Goal: Task Accomplishment & Management: Manage account settings

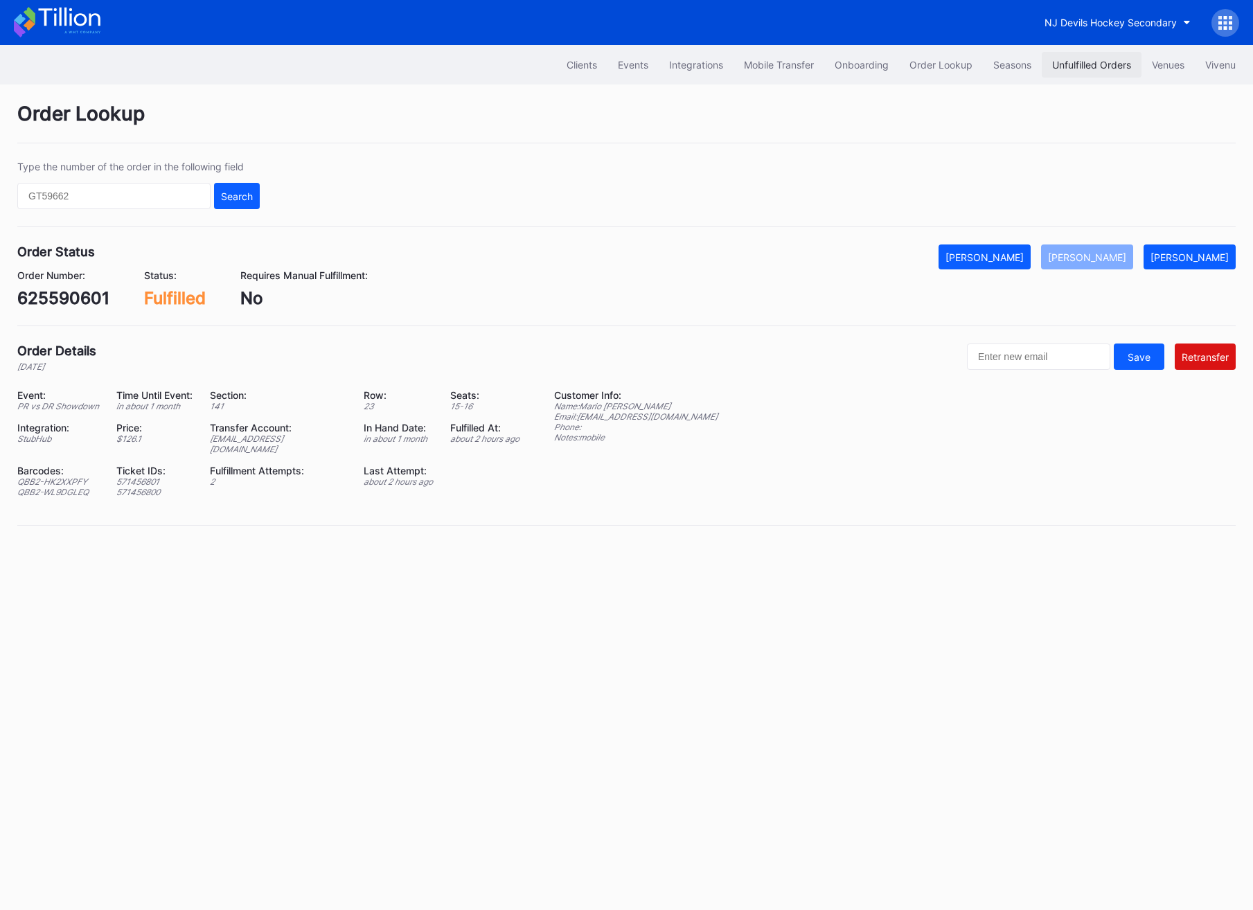
click at [1093, 59] on div "Unfulfilled Orders" at bounding box center [1091, 65] width 79 height 12
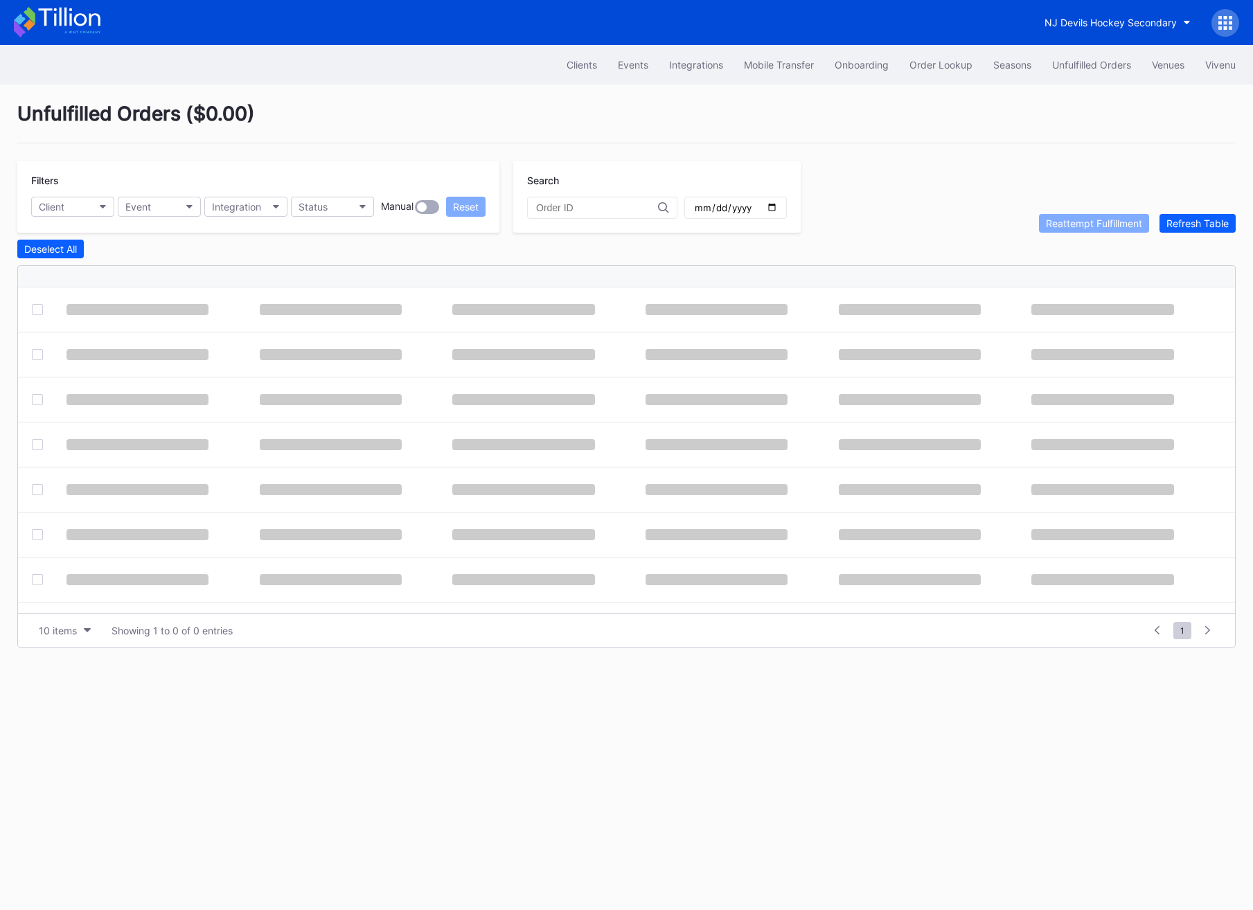
click at [1093, 59] on div "Unfulfilled Orders" at bounding box center [1091, 65] width 79 height 12
click at [1215, 223] on div "Refresh Table" at bounding box center [1198, 224] width 62 height 12
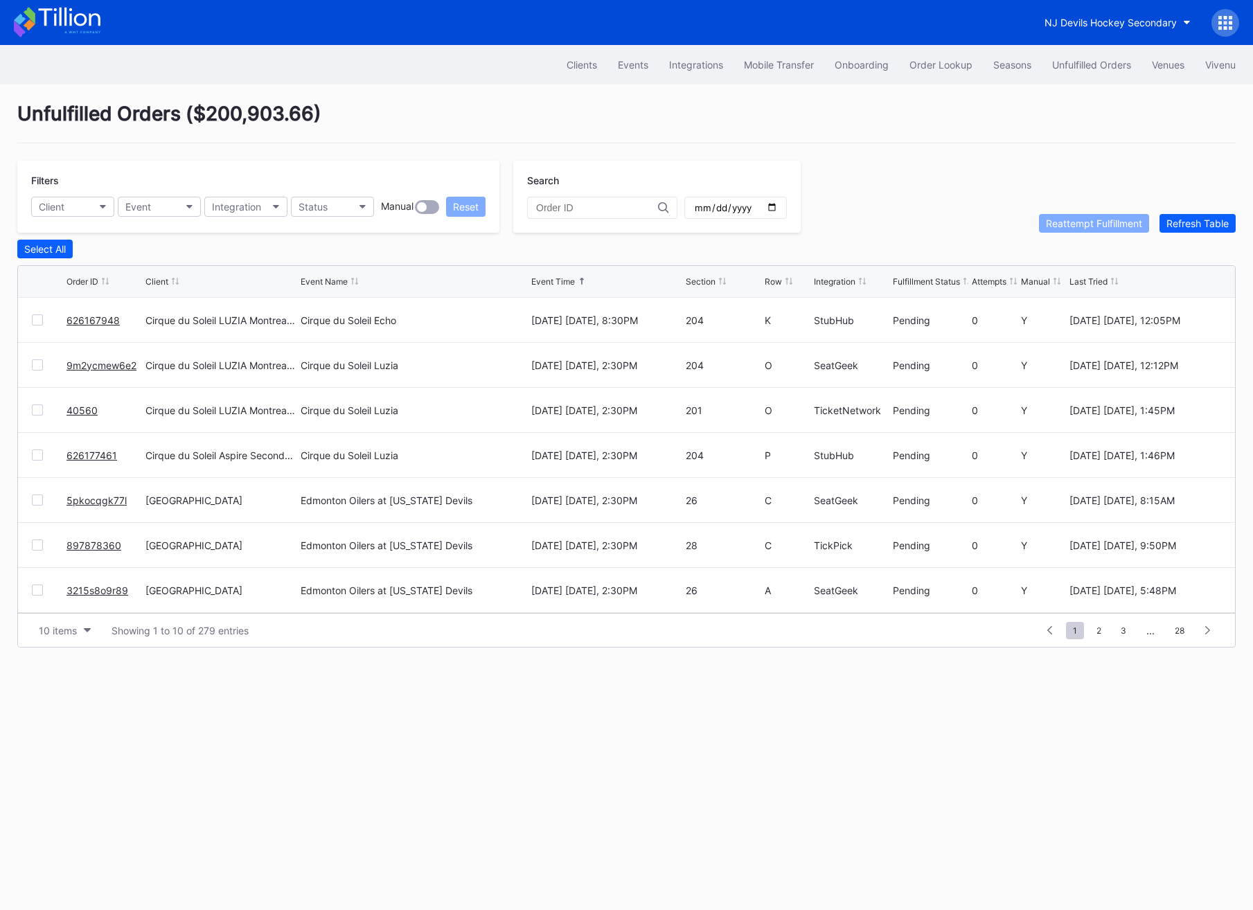
scroll to position [134, 0]
click at [91, 407] on link "897878360" at bounding box center [94, 411] width 55 height 12
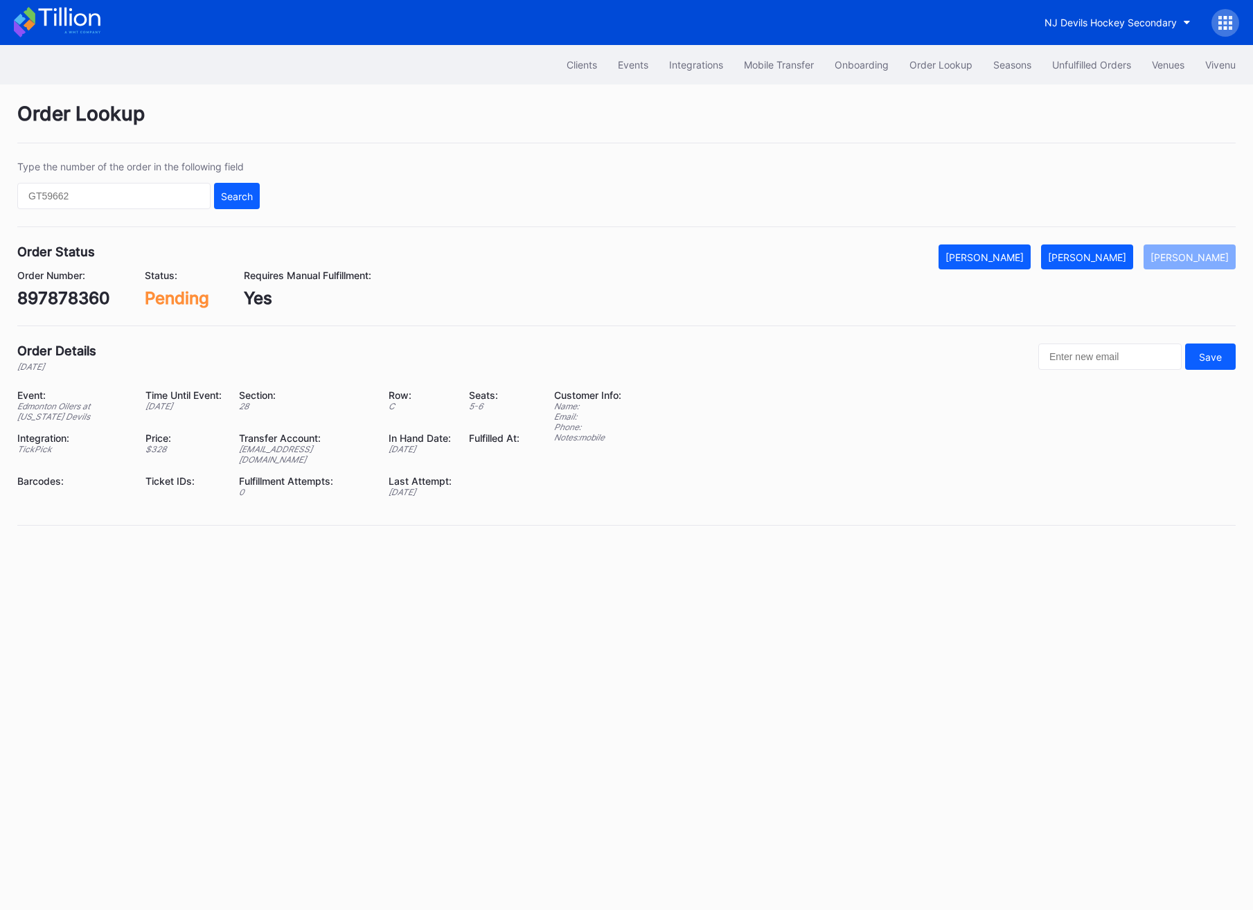
click at [66, 289] on div "897878360" at bounding box center [63, 298] width 93 height 20
copy div "897878360"
click at [1113, 267] on button "[PERSON_NAME]" at bounding box center [1087, 257] width 92 height 25
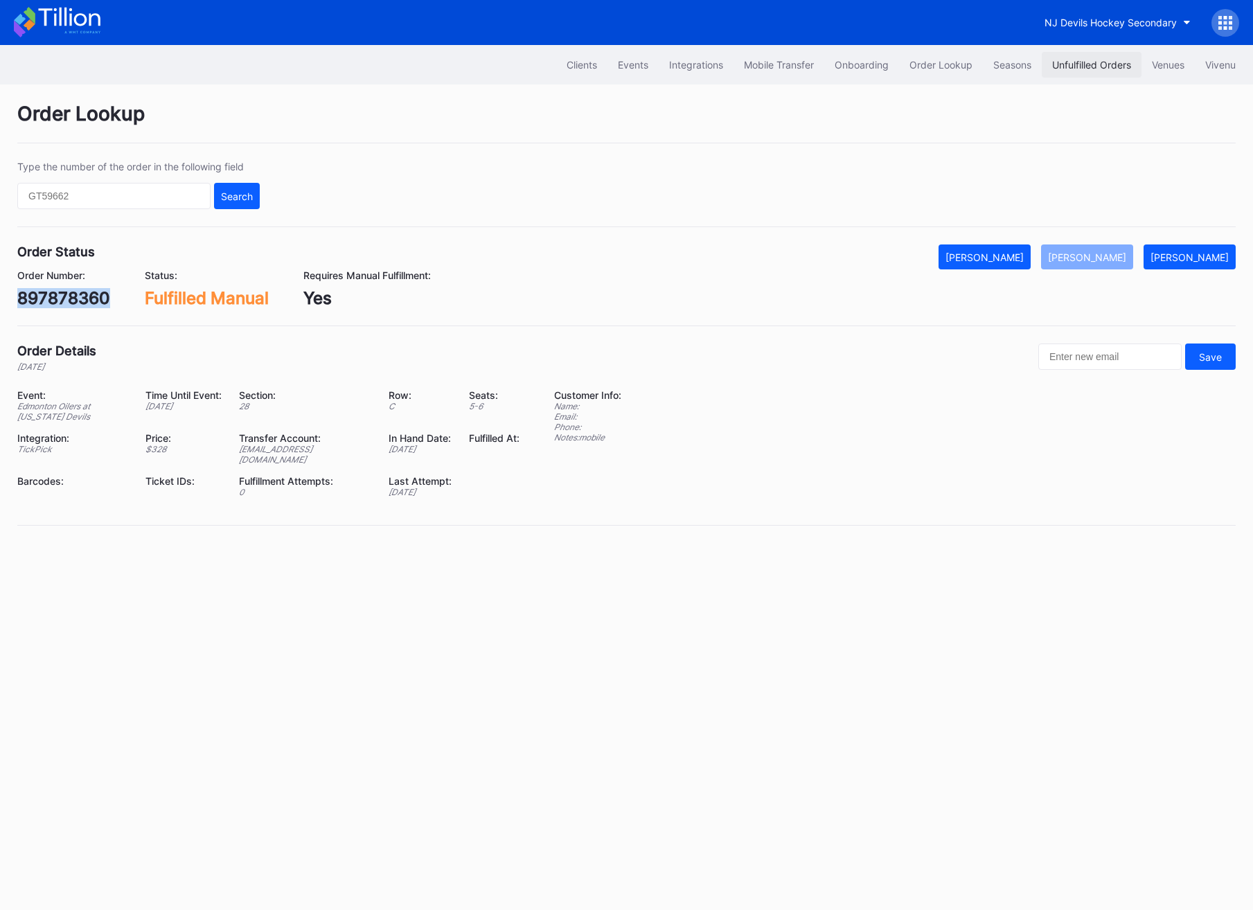
click at [1096, 66] on div "Unfulfilled Orders" at bounding box center [1091, 65] width 79 height 12
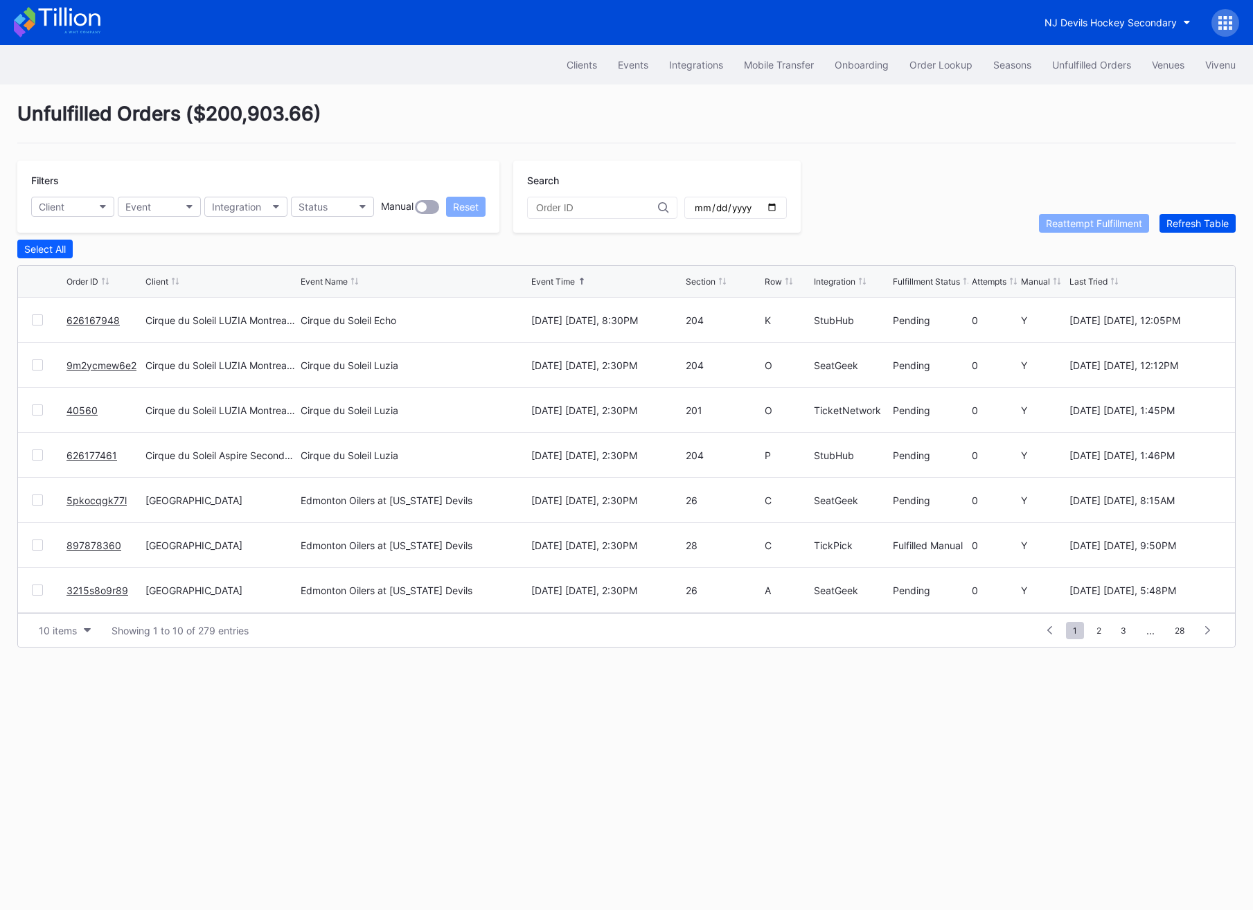
click at [1206, 218] on div "Refresh Table" at bounding box center [1198, 224] width 62 height 12
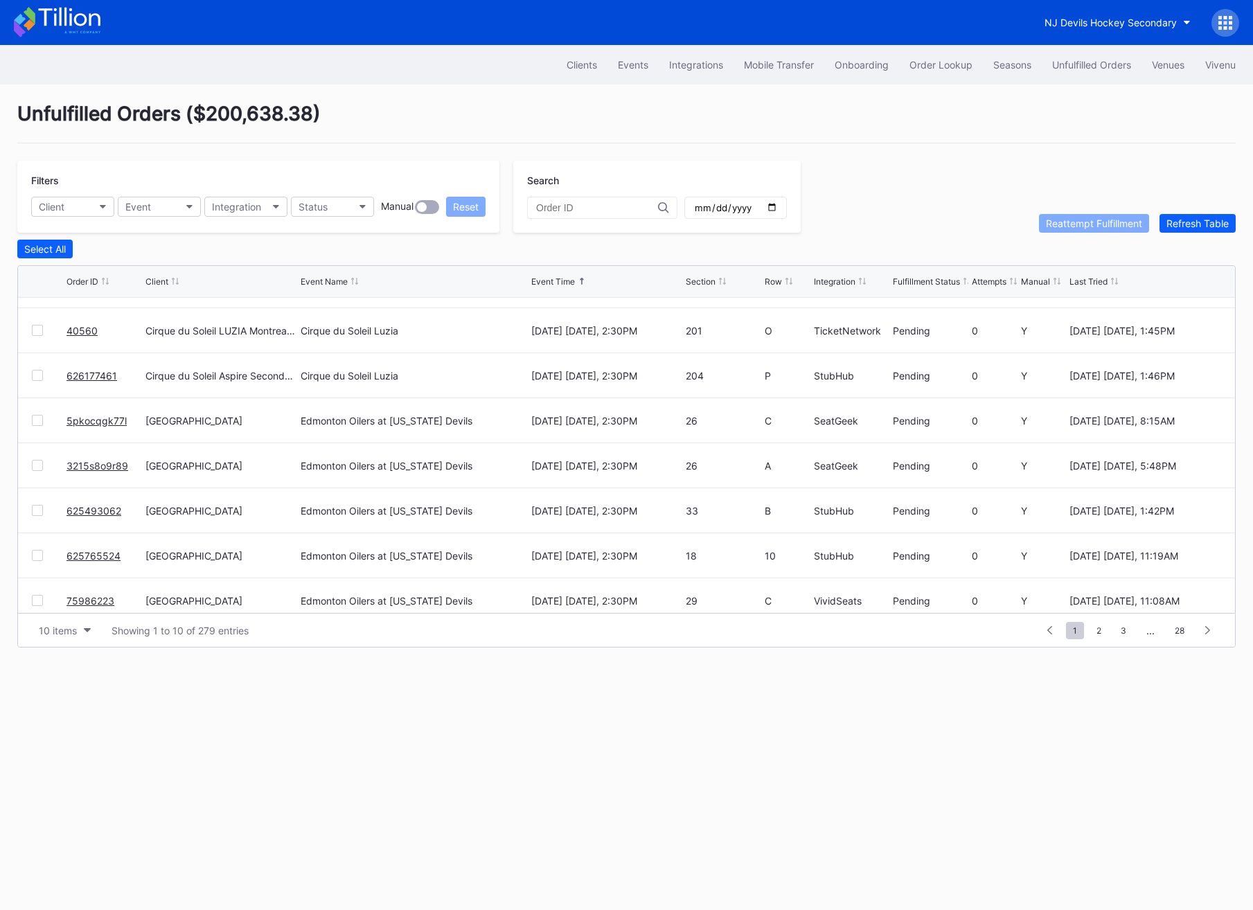
scroll to position [134, 0]
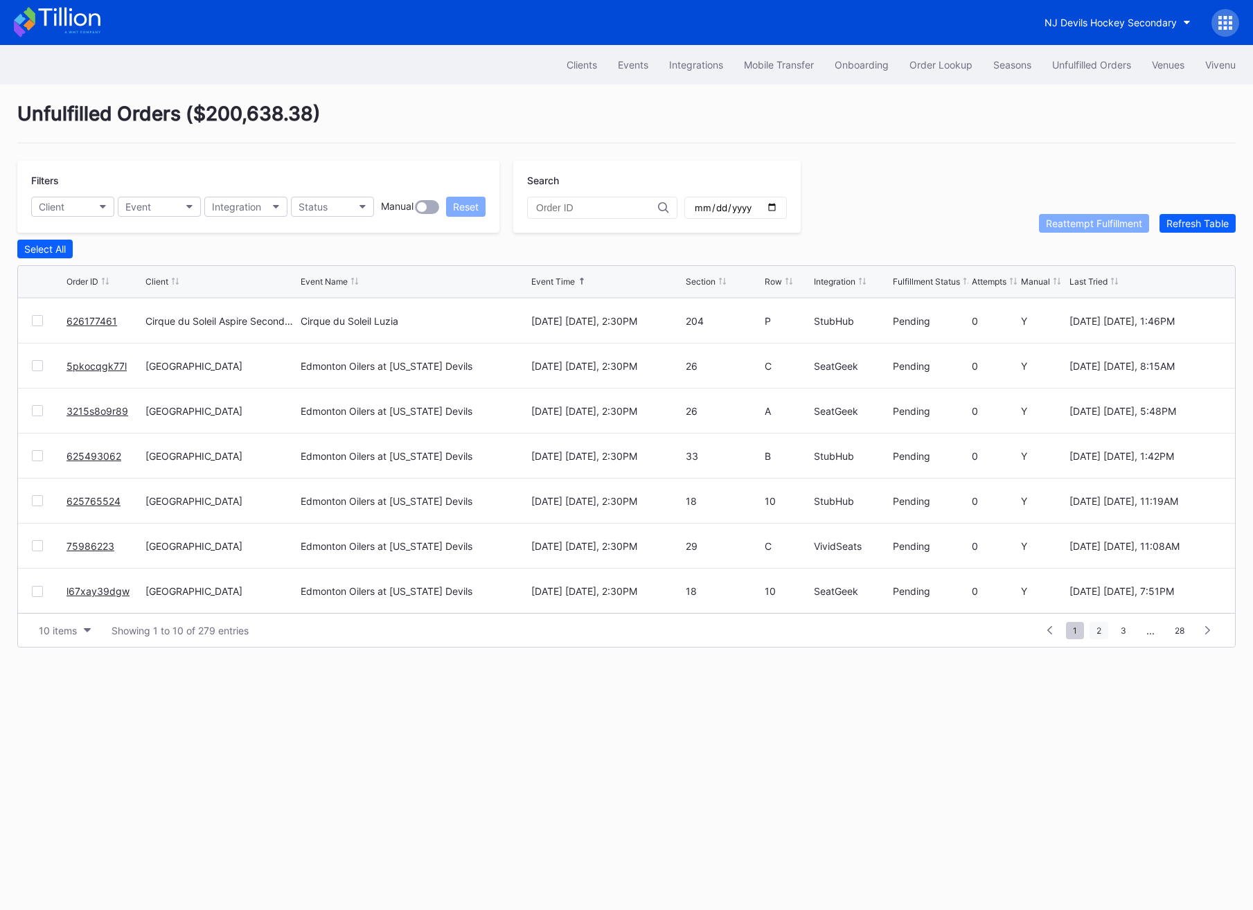
click at [1102, 628] on span "2" at bounding box center [1099, 630] width 19 height 17
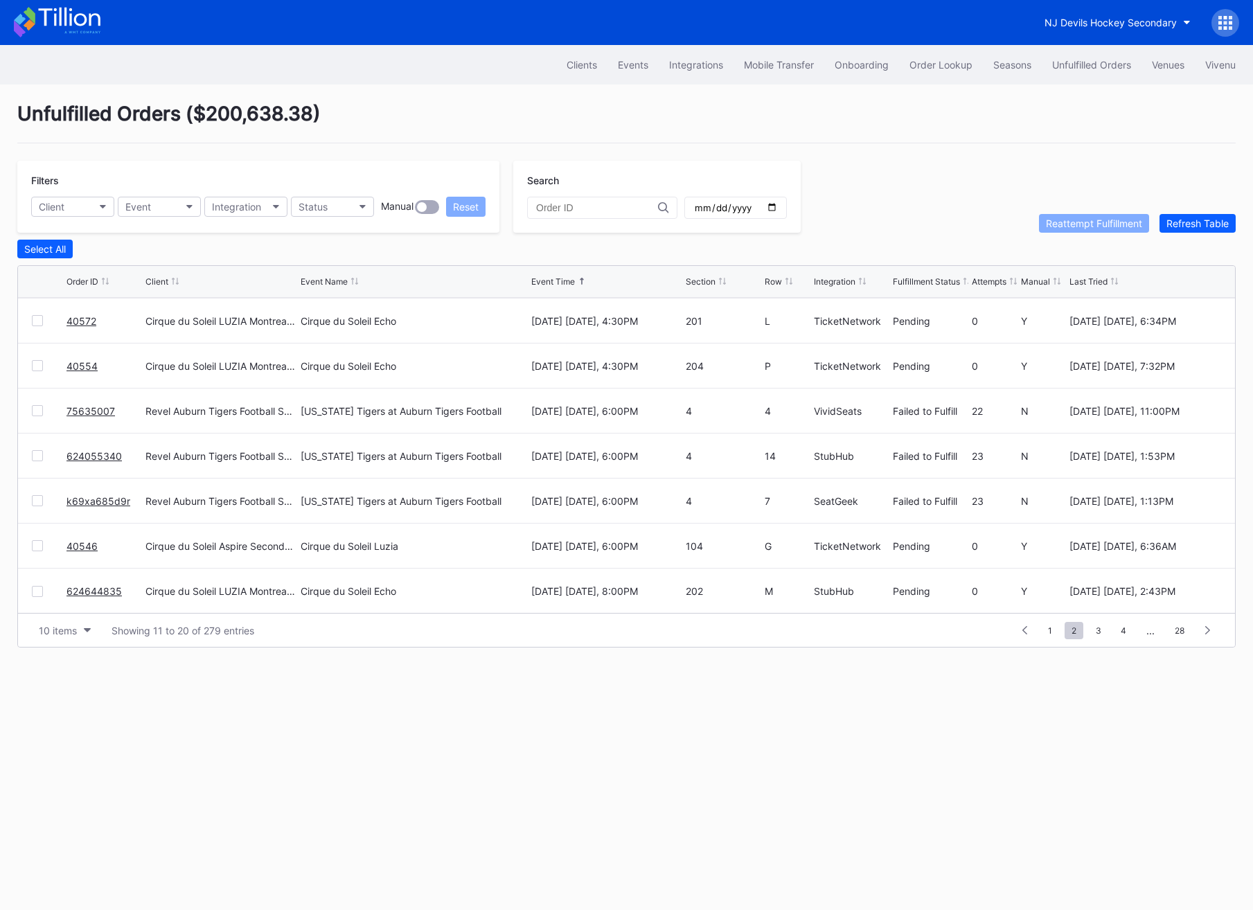
scroll to position [0, 0]
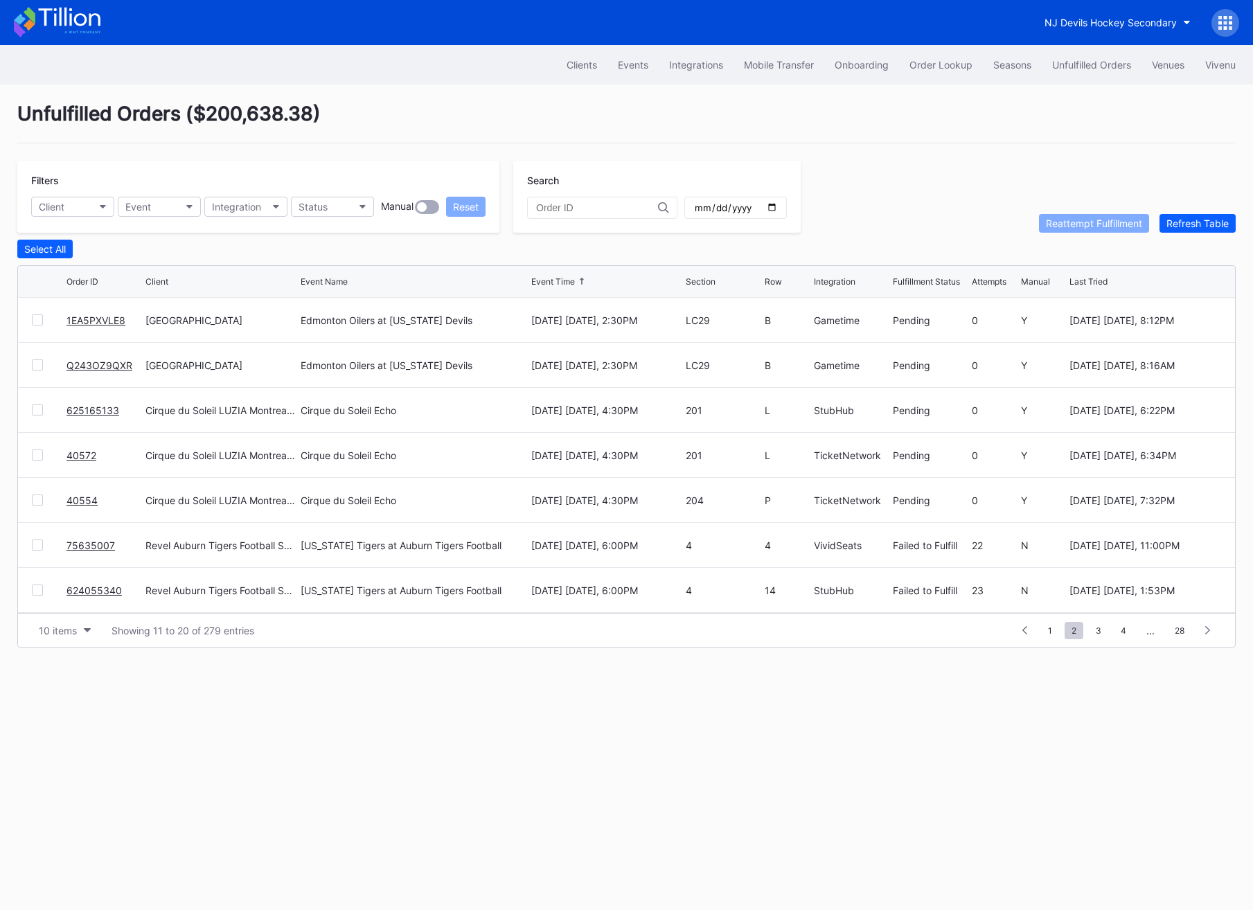
click at [1060, 628] on div "1 ... 0 1 2 3 4 ... 28" at bounding box center [1116, 630] width 210 height 19
click at [1057, 628] on span "1" at bounding box center [1050, 630] width 18 height 17
click at [82, 499] on link "5pkocqgk77l" at bounding box center [97, 501] width 60 height 12
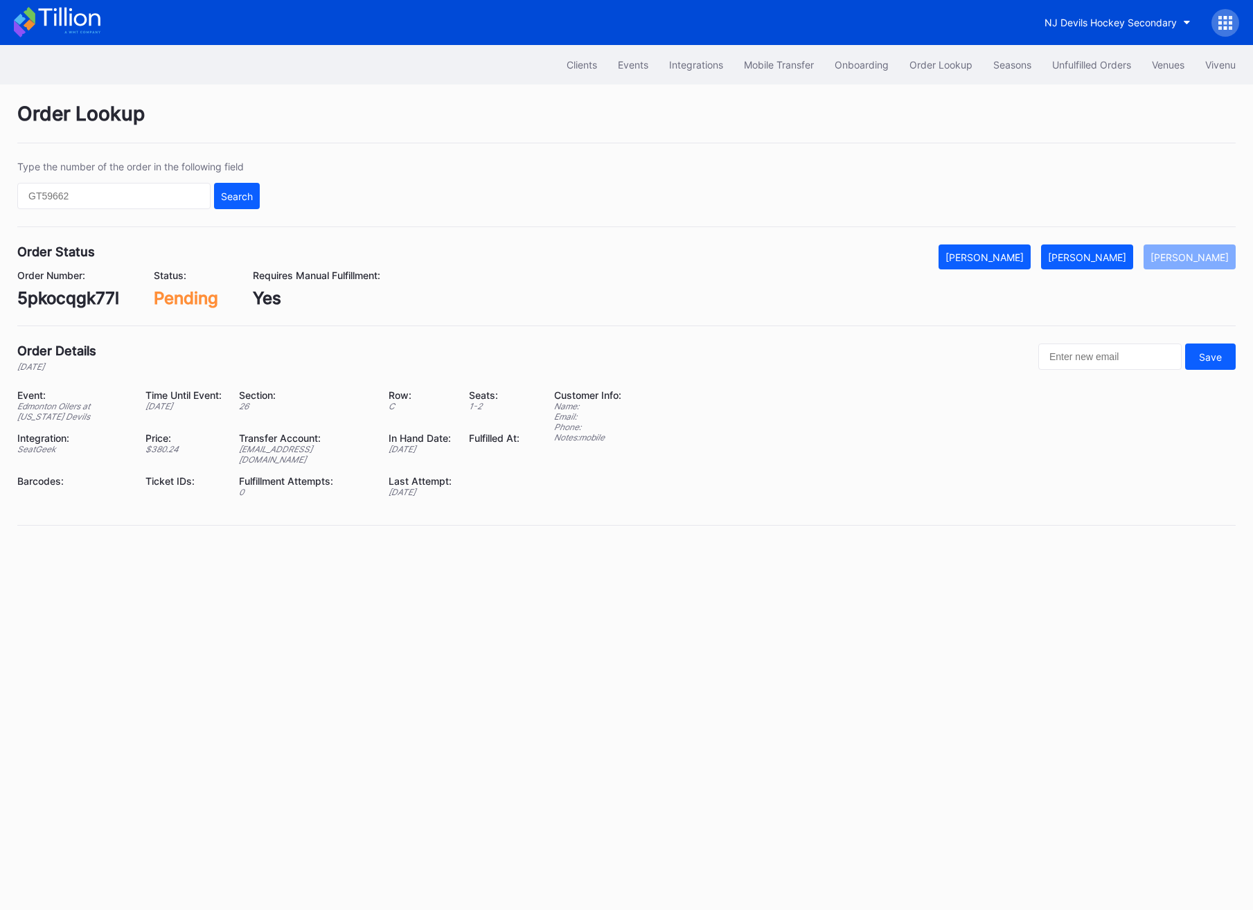
click at [73, 295] on div "5pkocqgk77l" at bounding box center [68, 298] width 102 height 20
copy div "5pkocqgk77l"
click at [57, 308] on div "5pkocqgk77l" at bounding box center [68, 298] width 102 height 20
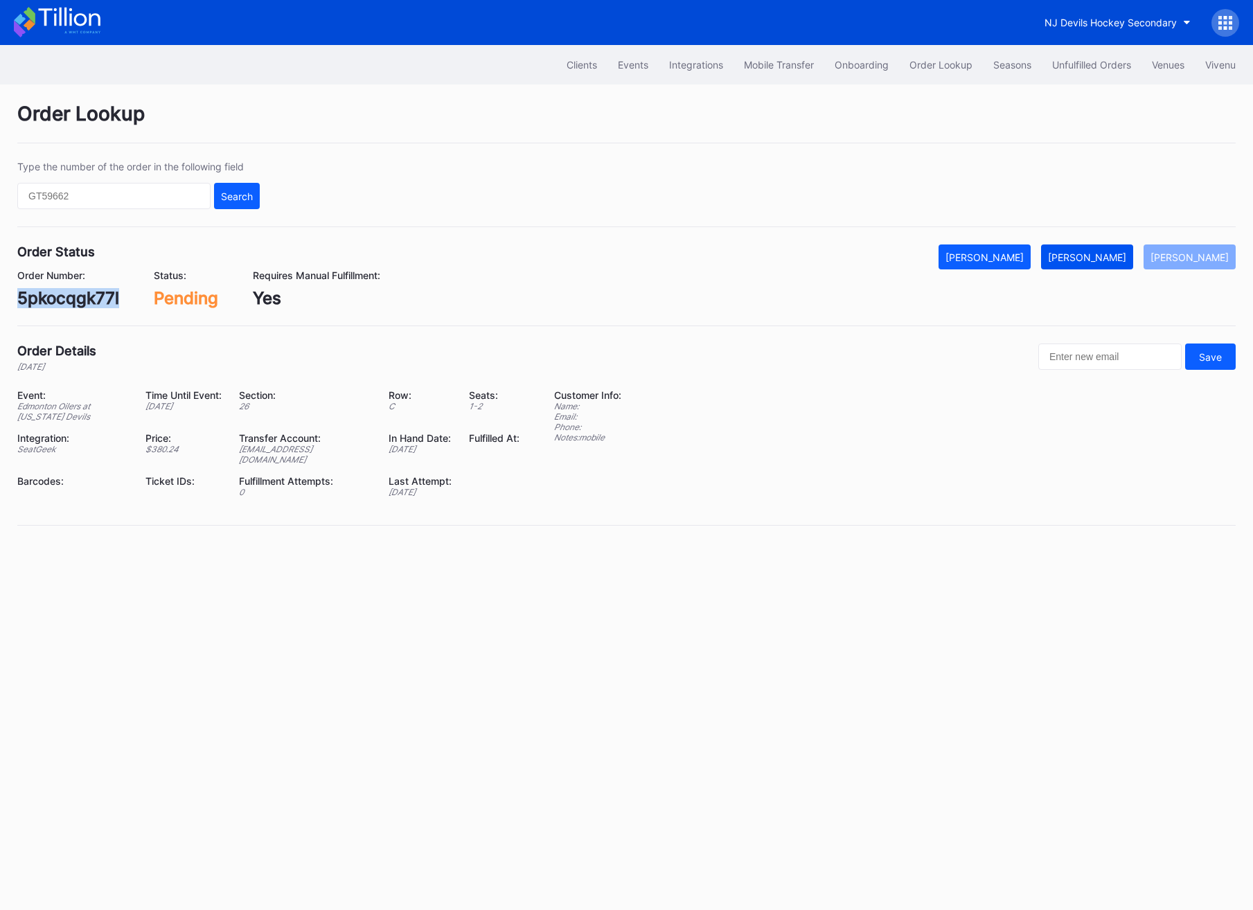
click at [1093, 256] on div "[PERSON_NAME]" at bounding box center [1087, 257] width 78 height 12
click at [580, 66] on div "Clients" at bounding box center [582, 65] width 30 height 12
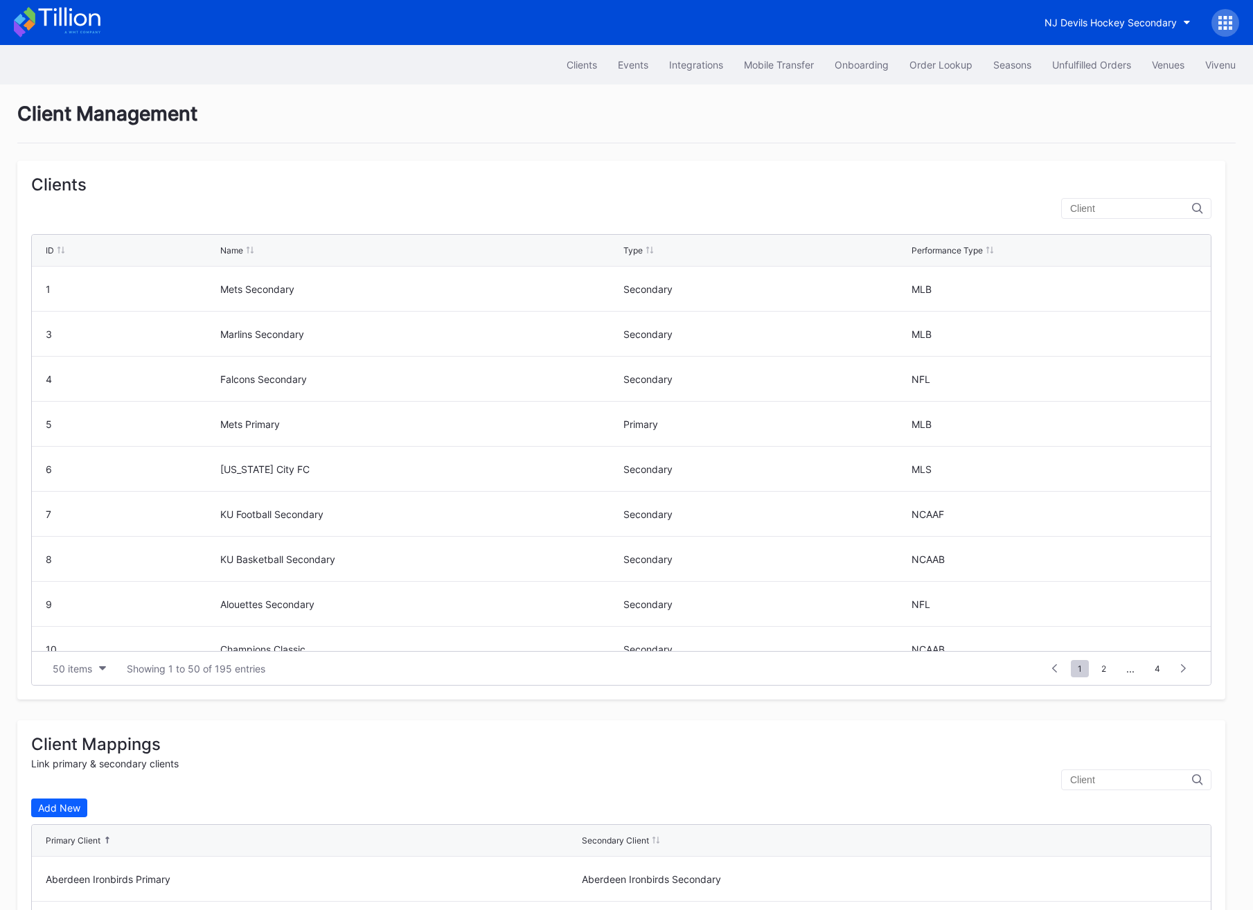
click at [1126, 210] on input "text" at bounding box center [1131, 208] width 122 height 11
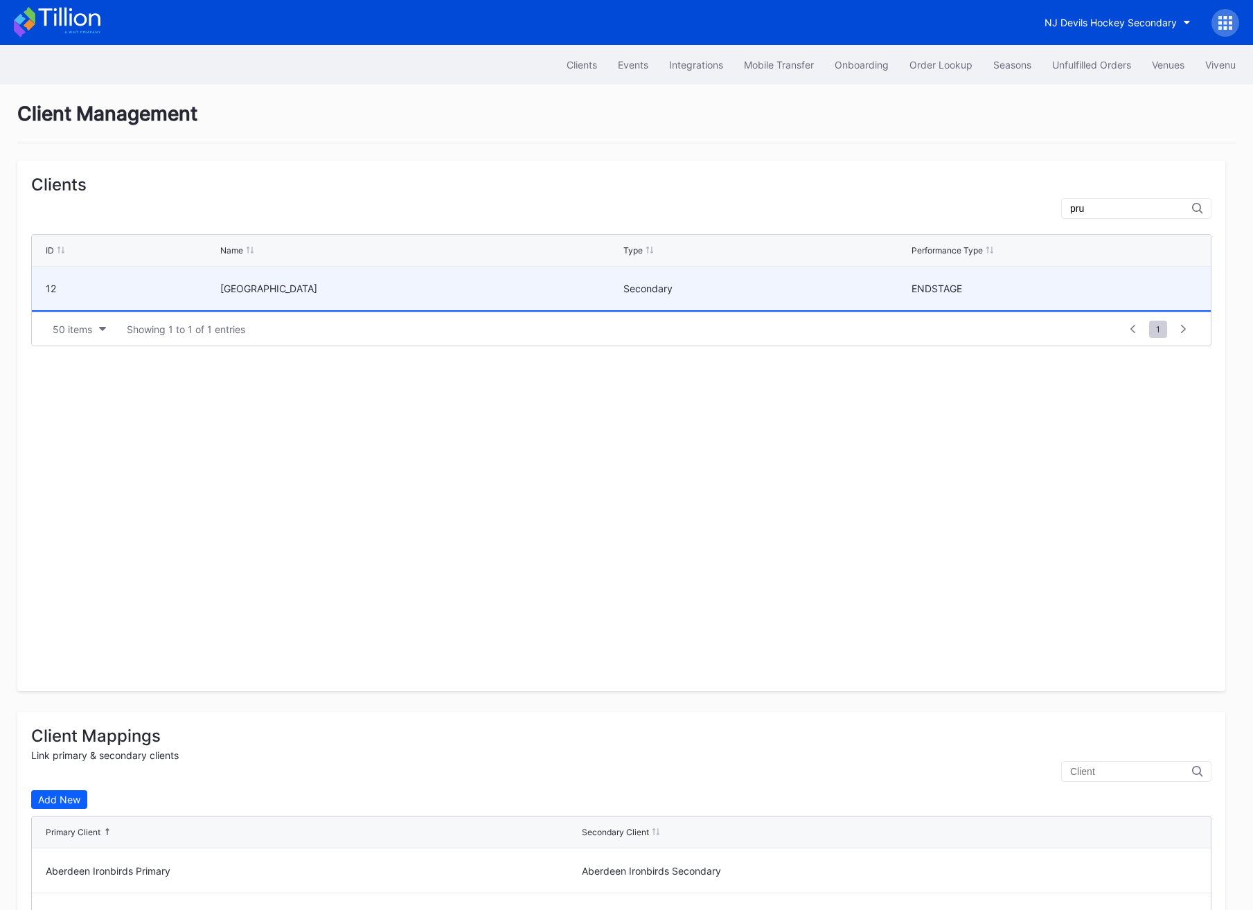
type input "pru"
click at [517, 296] on div "[GEOGRAPHIC_DATA]" at bounding box center [419, 289] width 399 height 44
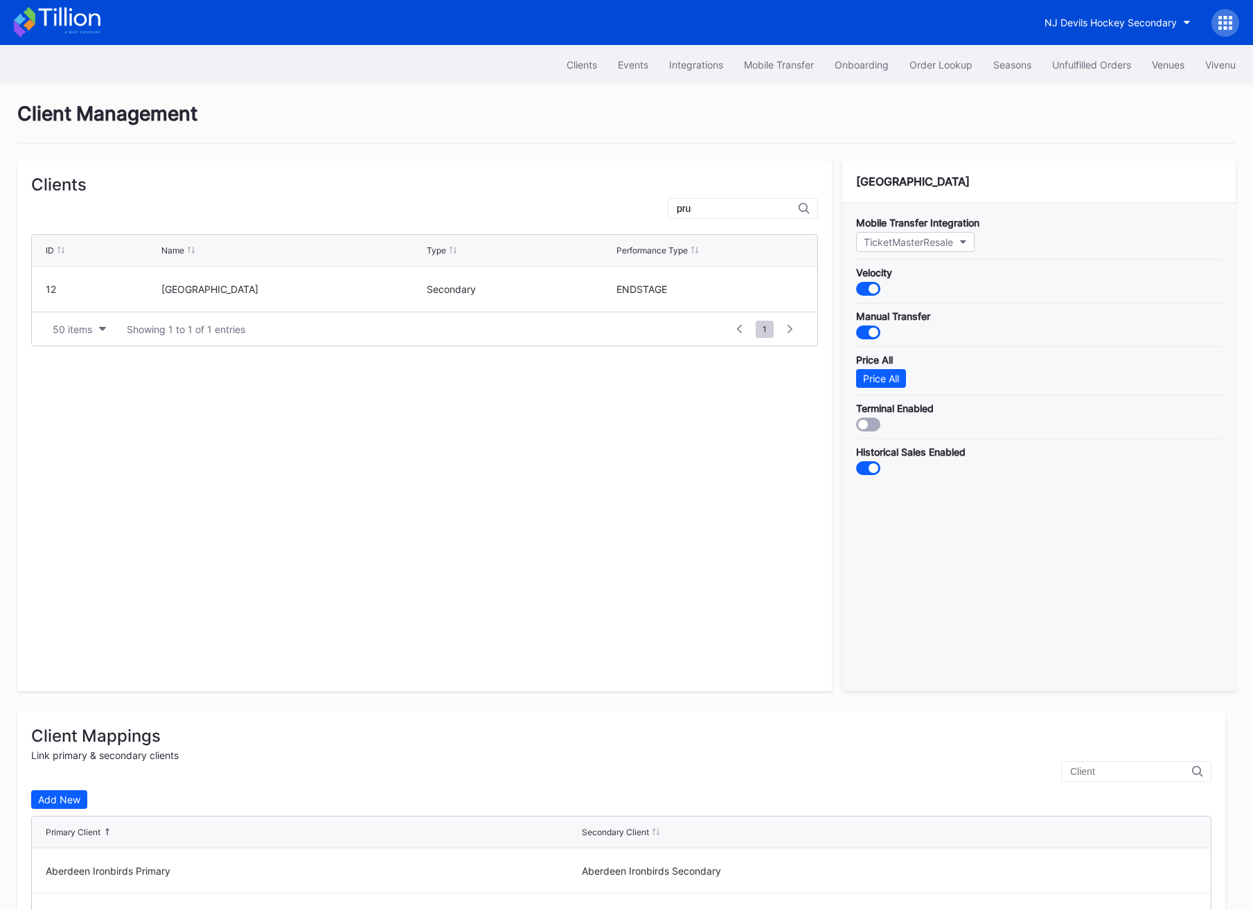
click at [873, 328] on div at bounding box center [874, 333] width 10 height 10
click at [646, 65] on button "Events" at bounding box center [633, 65] width 51 height 26
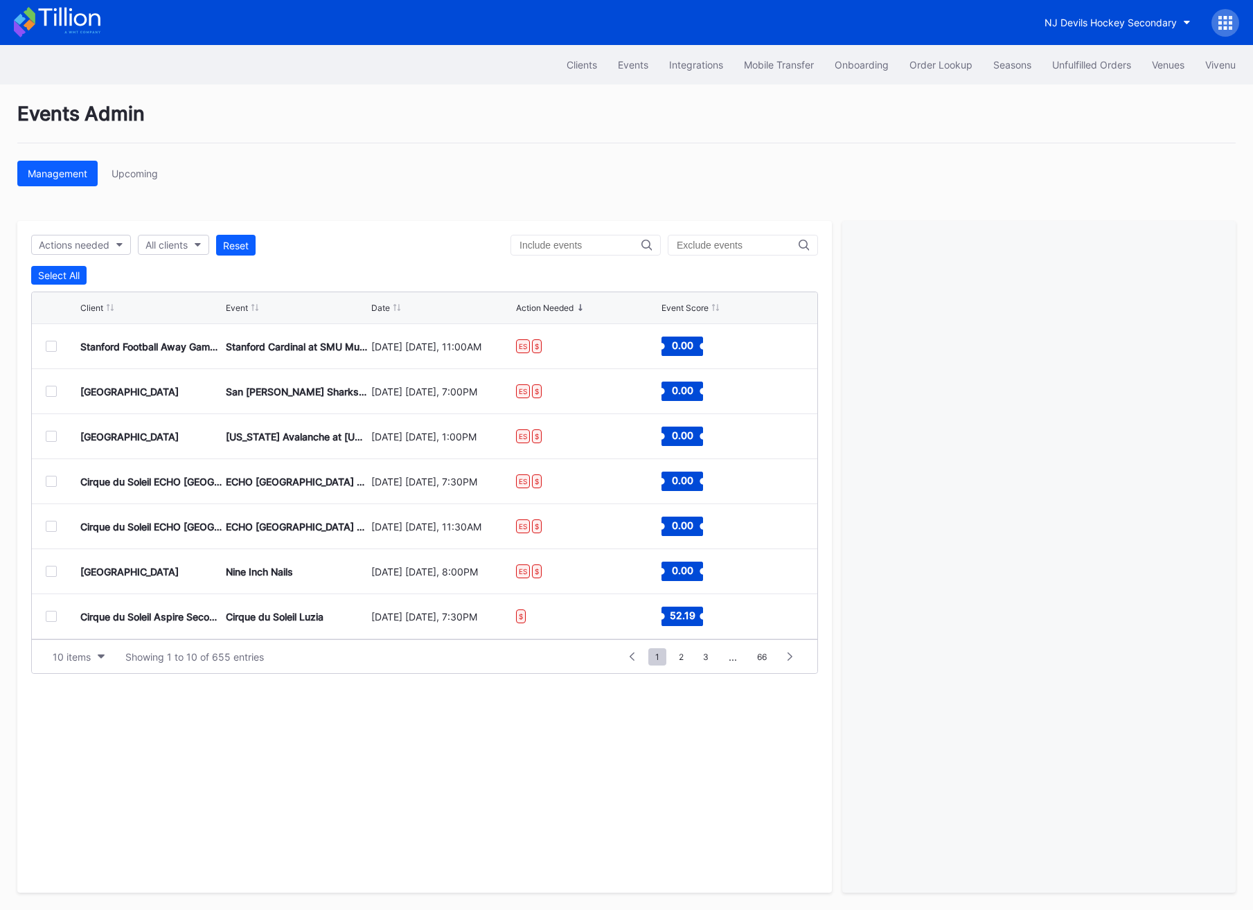
click at [121, 401] on div "[GEOGRAPHIC_DATA]" at bounding box center [151, 391] width 142 height 44
click at [48, 398] on div "Prudential Center Secondary San [PERSON_NAME] Sharks at [US_STATE] Devils [DATE…" at bounding box center [425, 391] width 786 height 45
click at [43, 393] on div "Prudential Center Secondary San [PERSON_NAME] Sharks at [US_STATE] Devils [DATE…" at bounding box center [425, 391] width 786 height 45
click at [51, 389] on div at bounding box center [51, 391] width 11 height 11
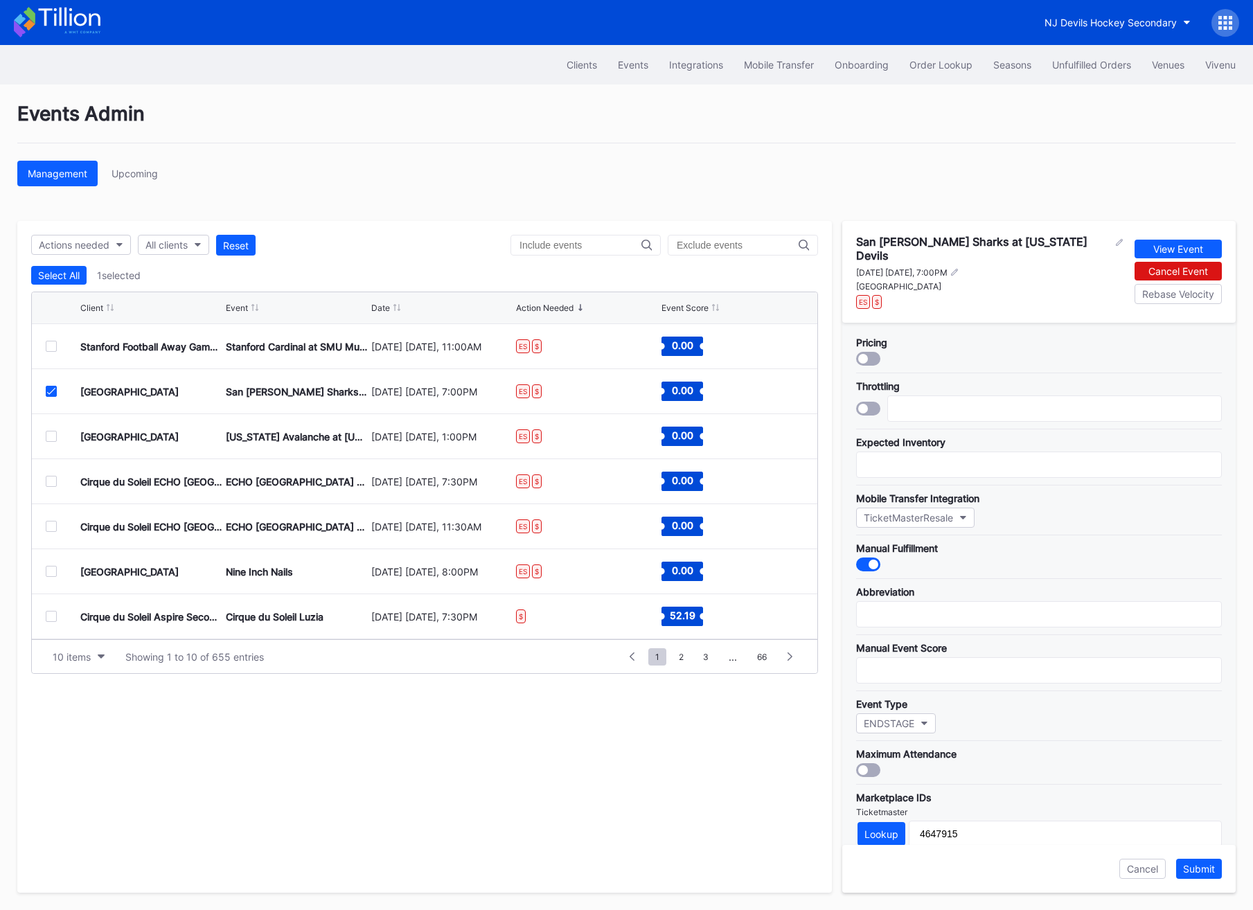
click at [869, 560] on div at bounding box center [868, 565] width 24 height 14
click at [55, 393] on icon at bounding box center [51, 391] width 8 height 7
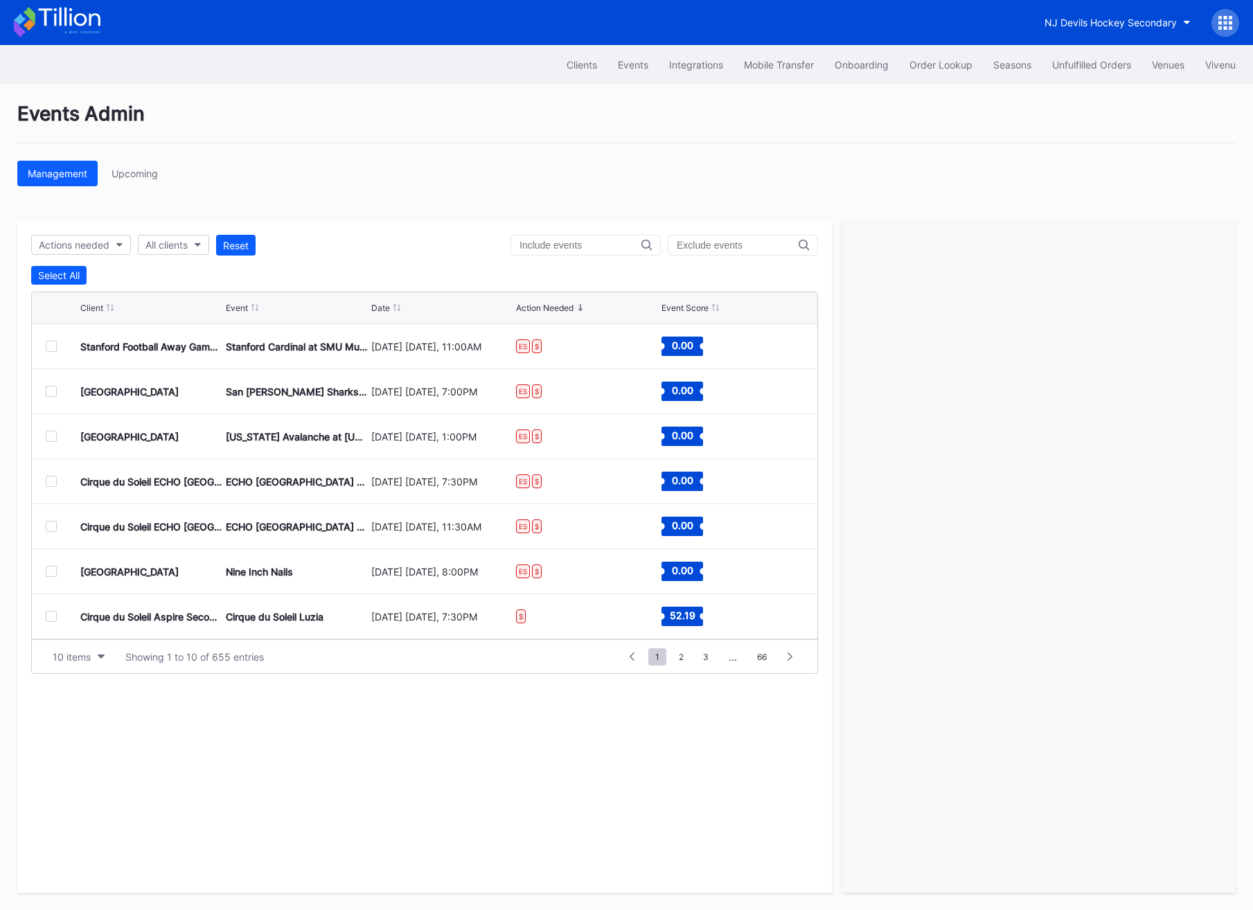
click at [49, 433] on div at bounding box center [51, 436] width 11 height 11
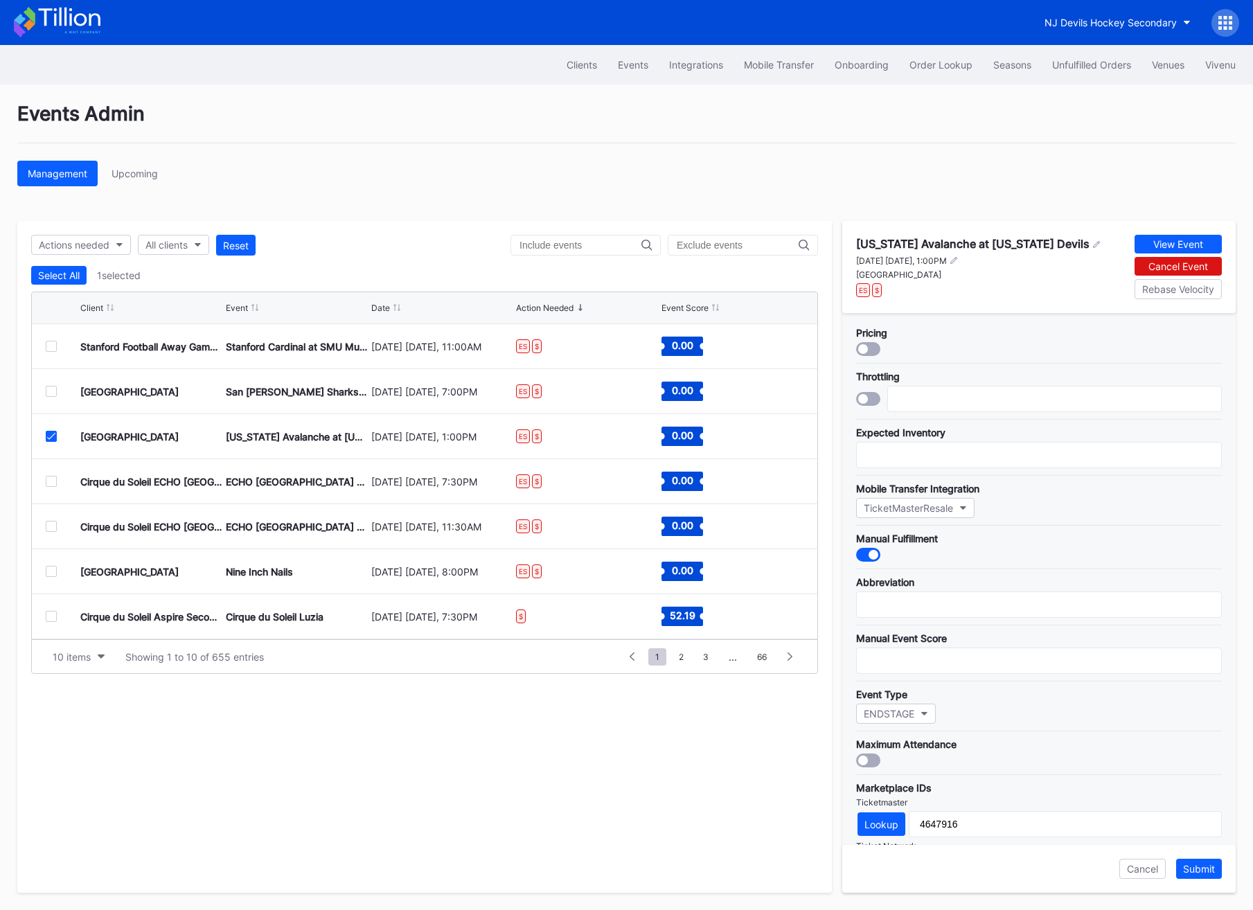
click at [875, 555] on div at bounding box center [874, 555] width 10 height 10
click at [1207, 876] on button "Submit" at bounding box center [1199, 869] width 46 height 20
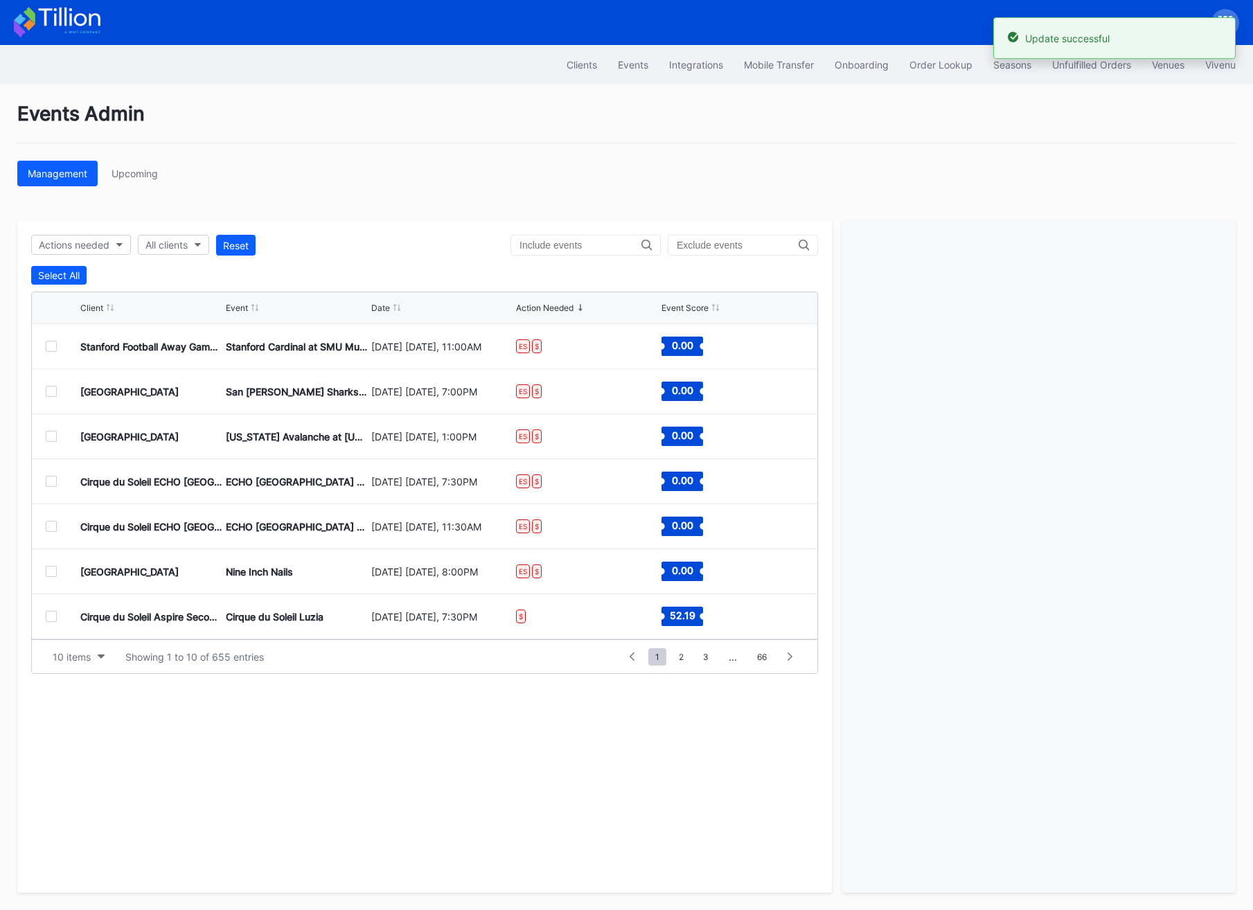
click at [48, 391] on div at bounding box center [51, 391] width 11 height 11
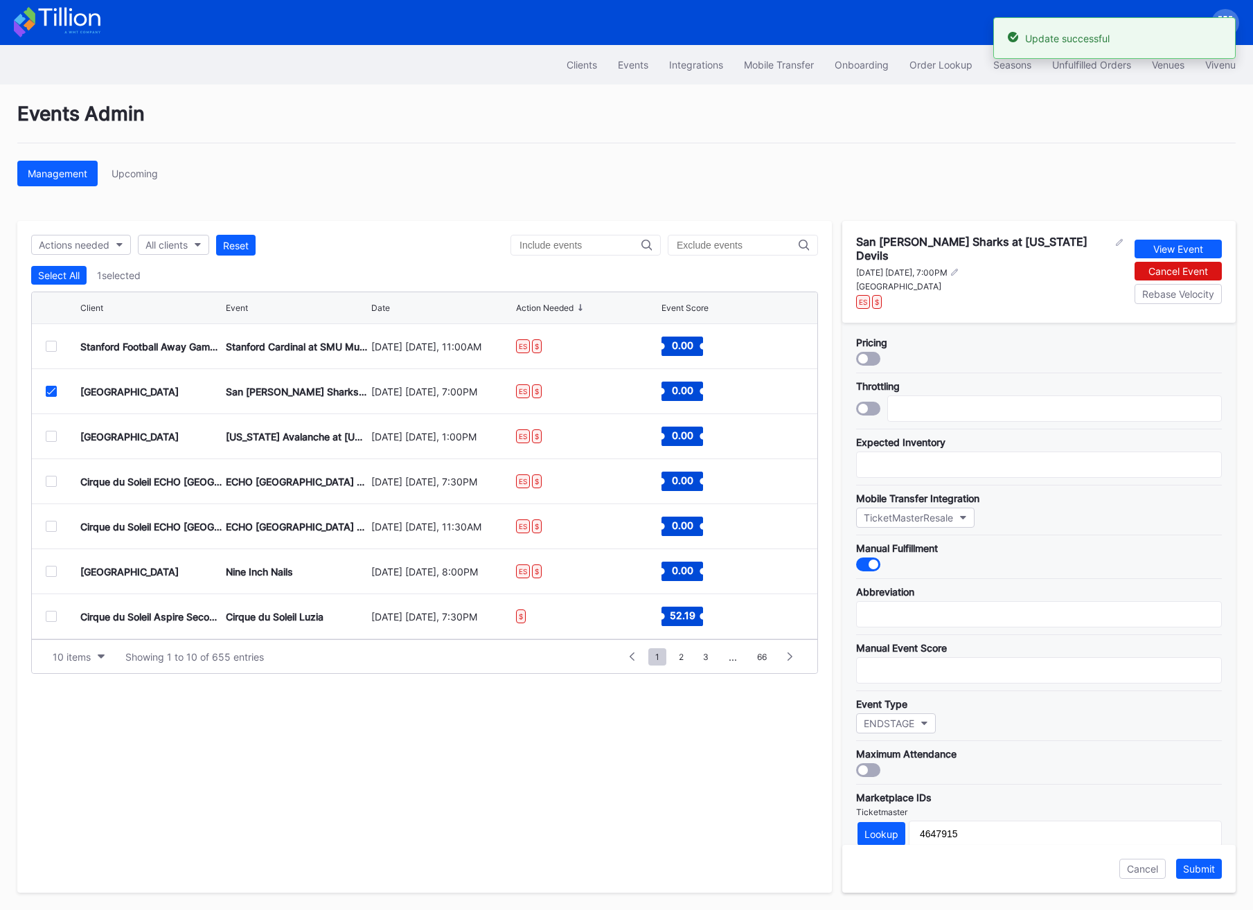
click at [878, 562] on div "Pricing Throttling Expected Inventory Mobile Transfer Integration TicketMasterR…" at bounding box center [1038, 584] width 393 height 522
click at [878, 558] on div at bounding box center [868, 565] width 24 height 14
click at [1219, 874] on button "Submit" at bounding box center [1199, 869] width 46 height 20
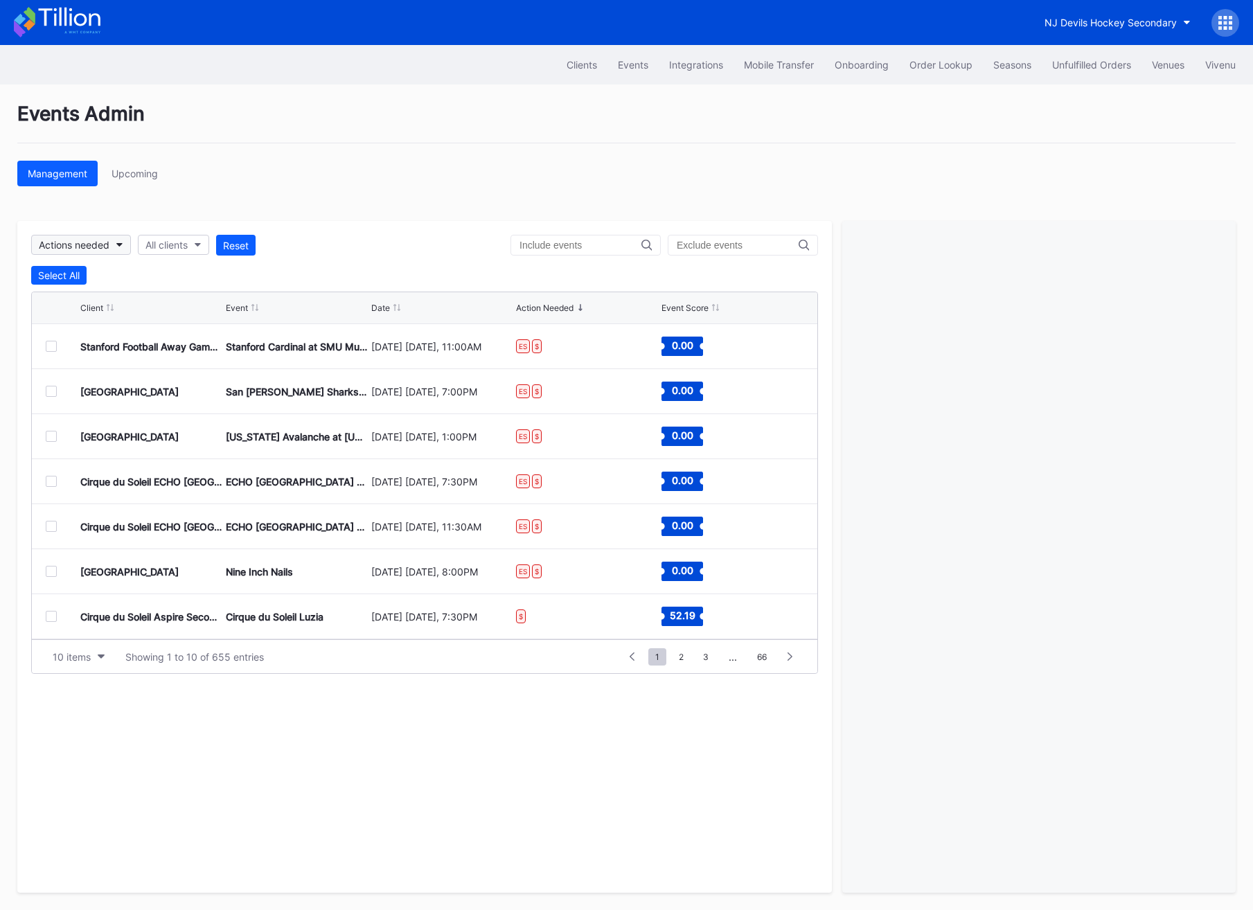
click at [114, 241] on button "Actions needed" at bounding box center [81, 245] width 100 height 20
click at [177, 249] on div "All clients" at bounding box center [166, 245] width 42 height 12
type input "pru"
click at [197, 305] on div "[GEOGRAPHIC_DATA]" at bounding box center [197, 307] width 97 height 12
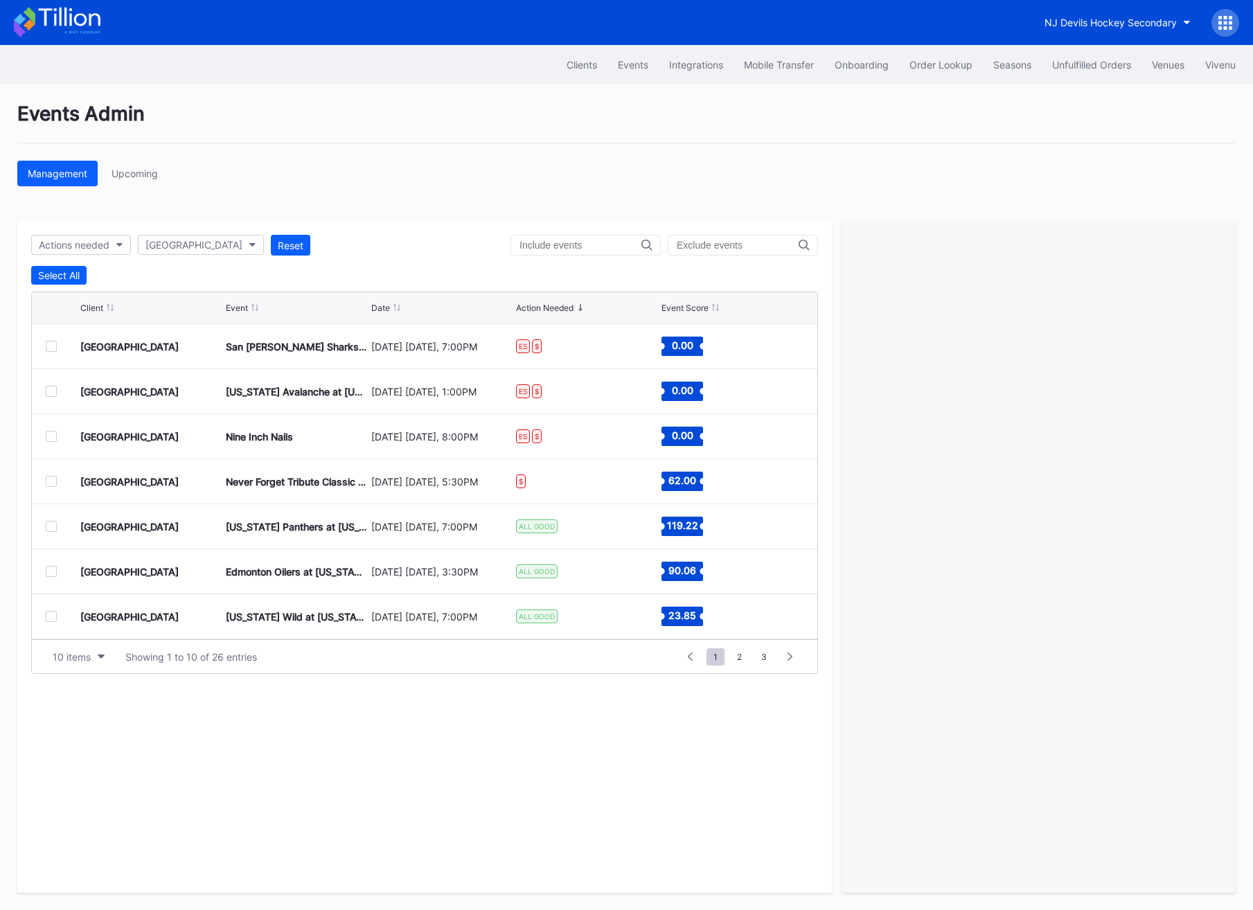
click at [47, 524] on div at bounding box center [51, 526] width 11 height 11
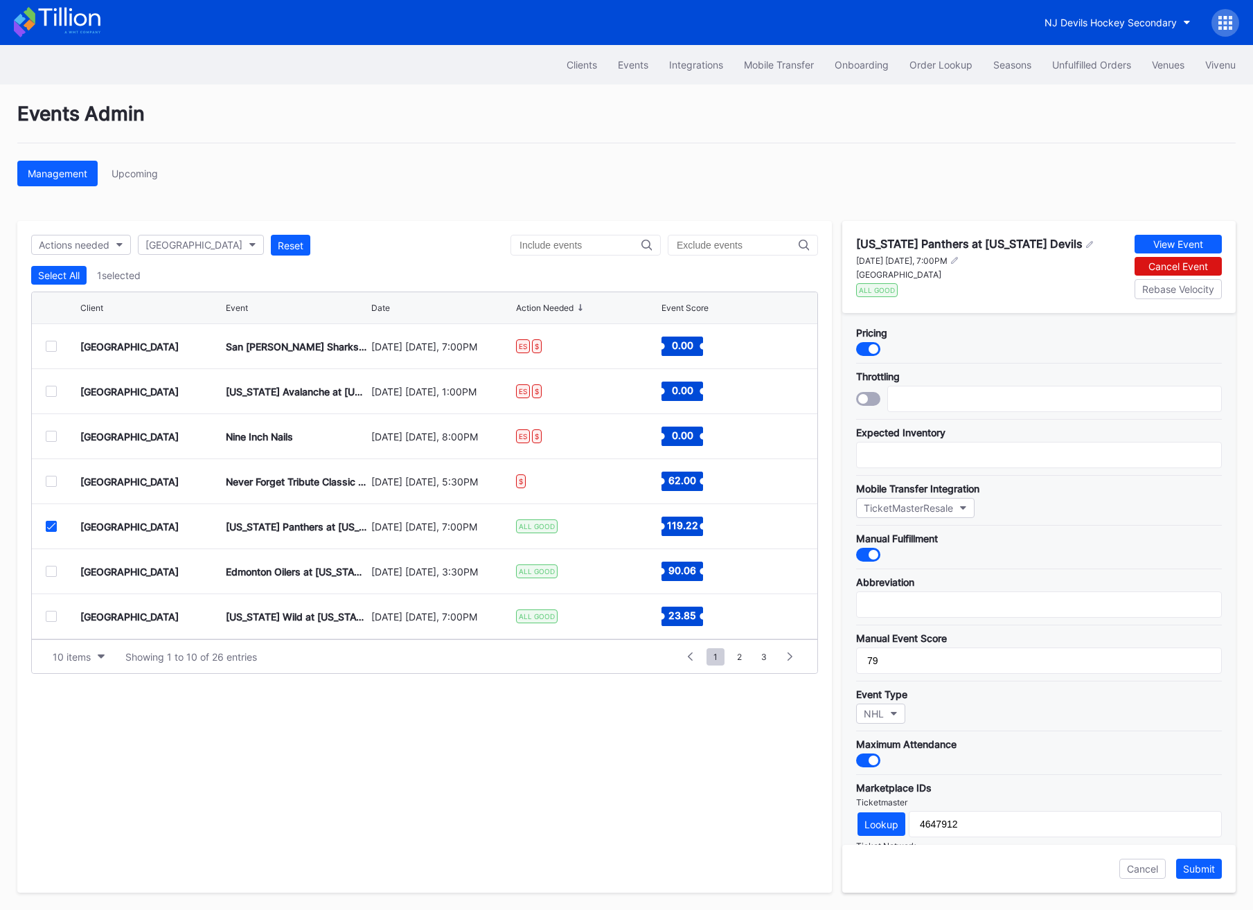
click at [864, 551] on div at bounding box center [868, 555] width 24 height 14
click at [1196, 872] on div "Submit" at bounding box center [1199, 869] width 32 height 12
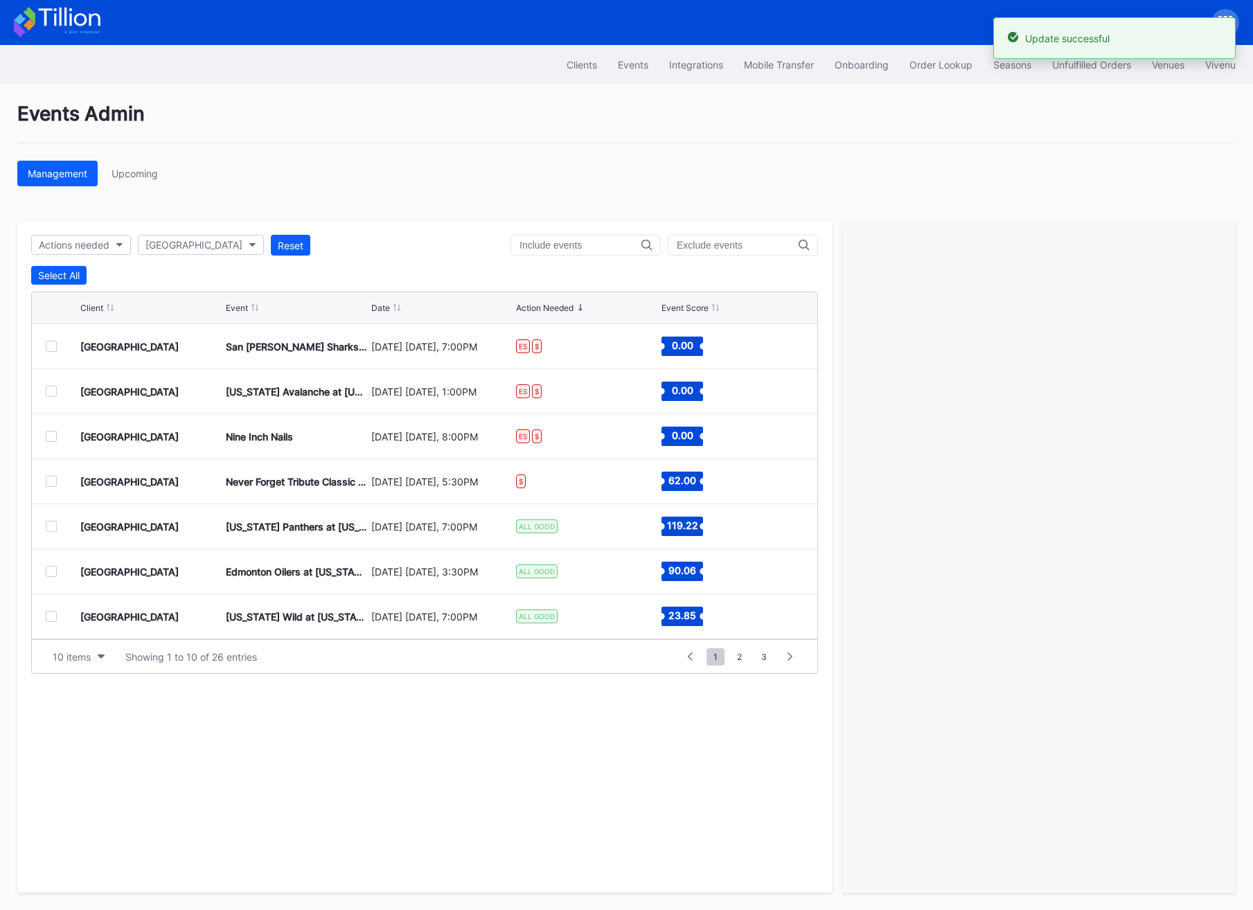
click at [58, 575] on div at bounding box center [63, 571] width 35 height 11
click at [55, 574] on div at bounding box center [51, 571] width 11 height 11
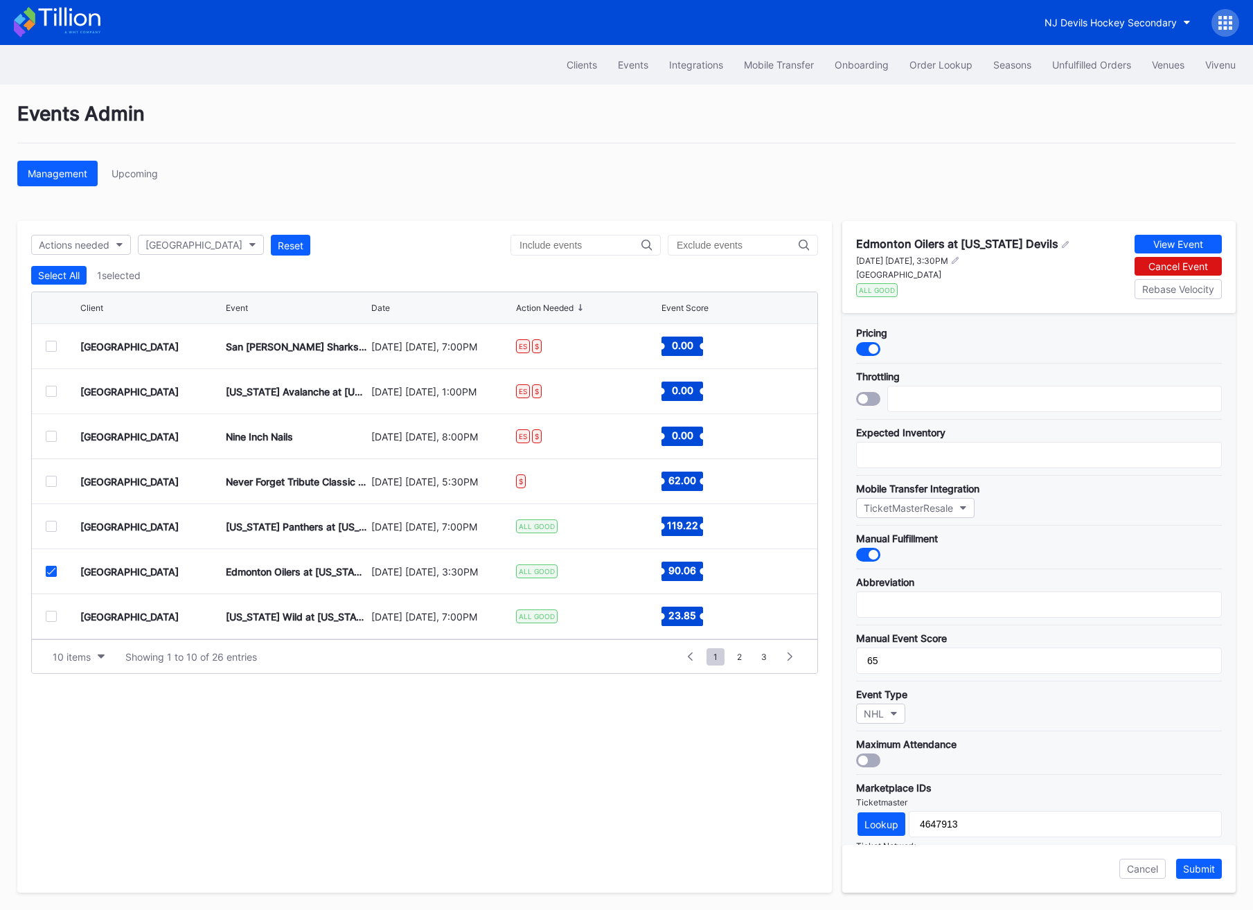
click at [864, 551] on div at bounding box center [868, 555] width 24 height 14
click at [1205, 871] on div "Submit" at bounding box center [1199, 869] width 32 height 12
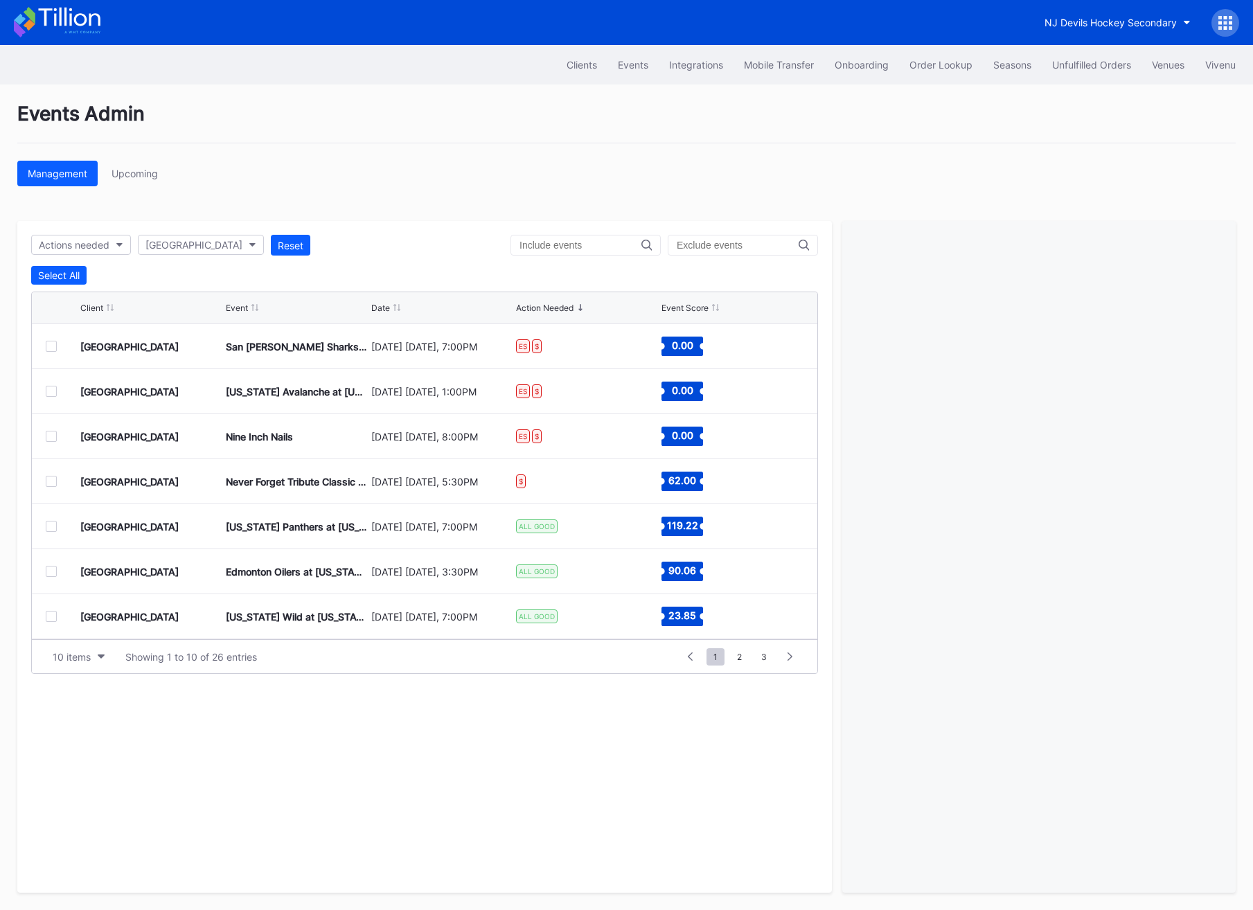
click at [58, 618] on div at bounding box center [63, 616] width 35 height 11
click at [53, 618] on div at bounding box center [51, 616] width 11 height 11
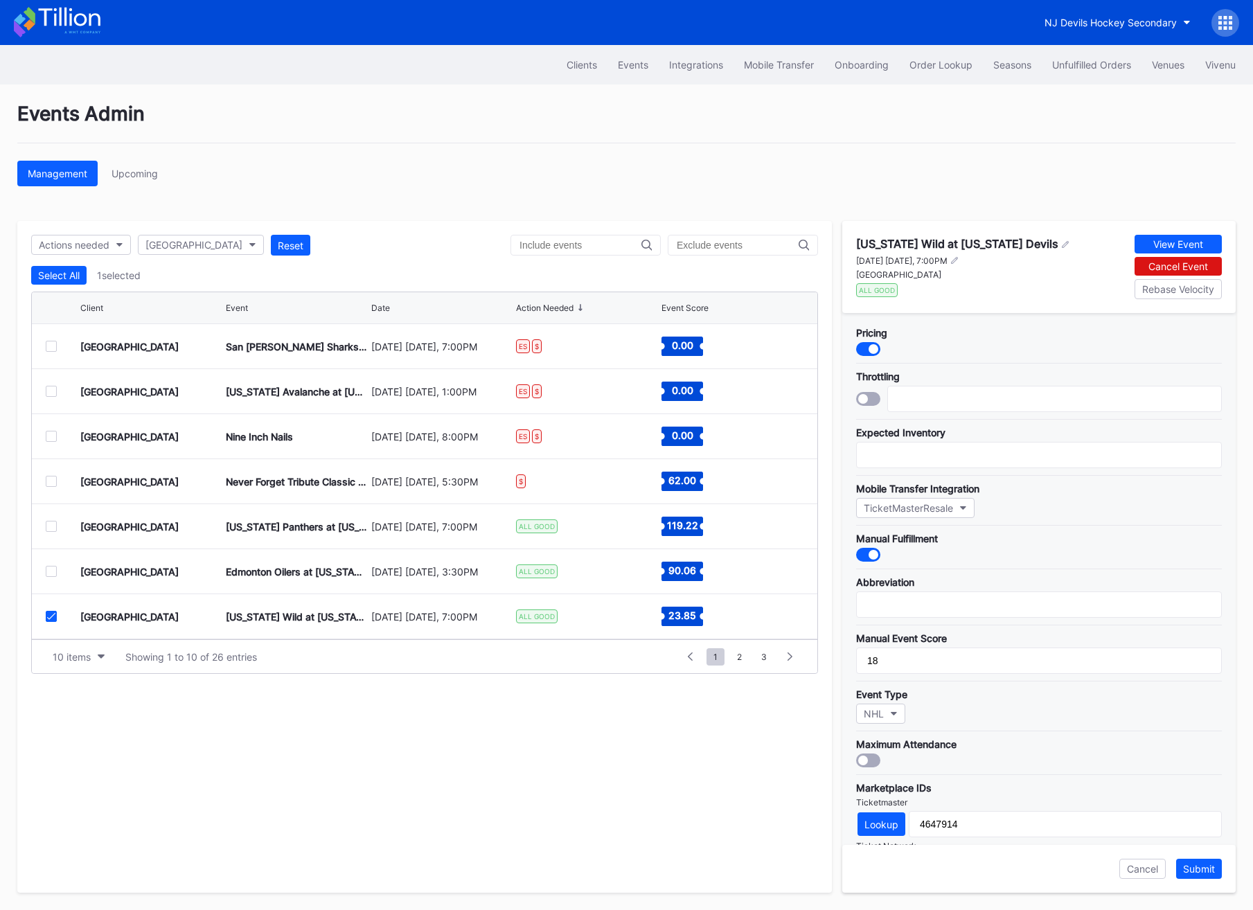
click at [865, 559] on div at bounding box center [868, 555] width 24 height 14
click at [1199, 874] on div "Submit" at bounding box center [1199, 869] width 32 height 12
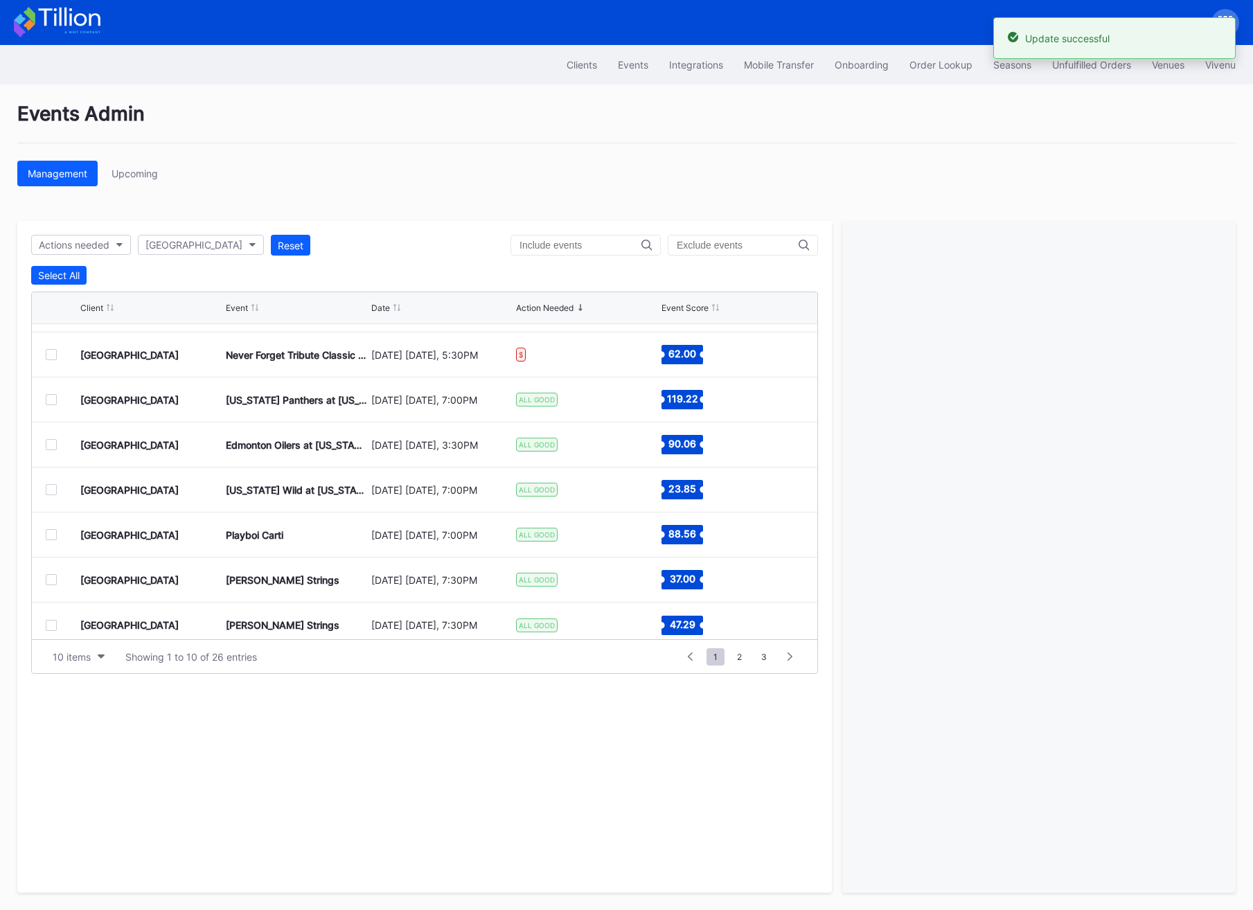
scroll to position [129, 0]
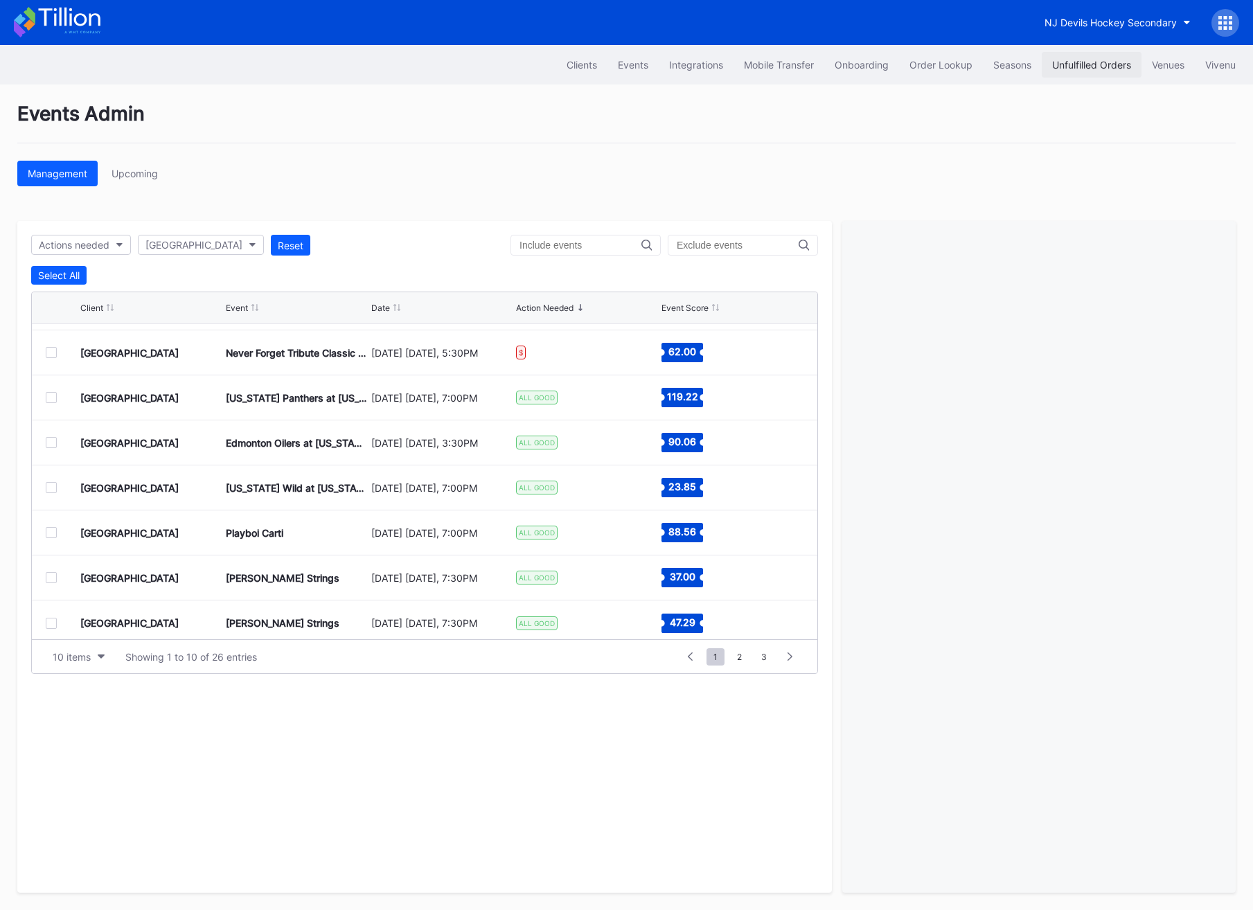
click at [1075, 75] on button "Unfulfilled Orders" at bounding box center [1092, 65] width 100 height 26
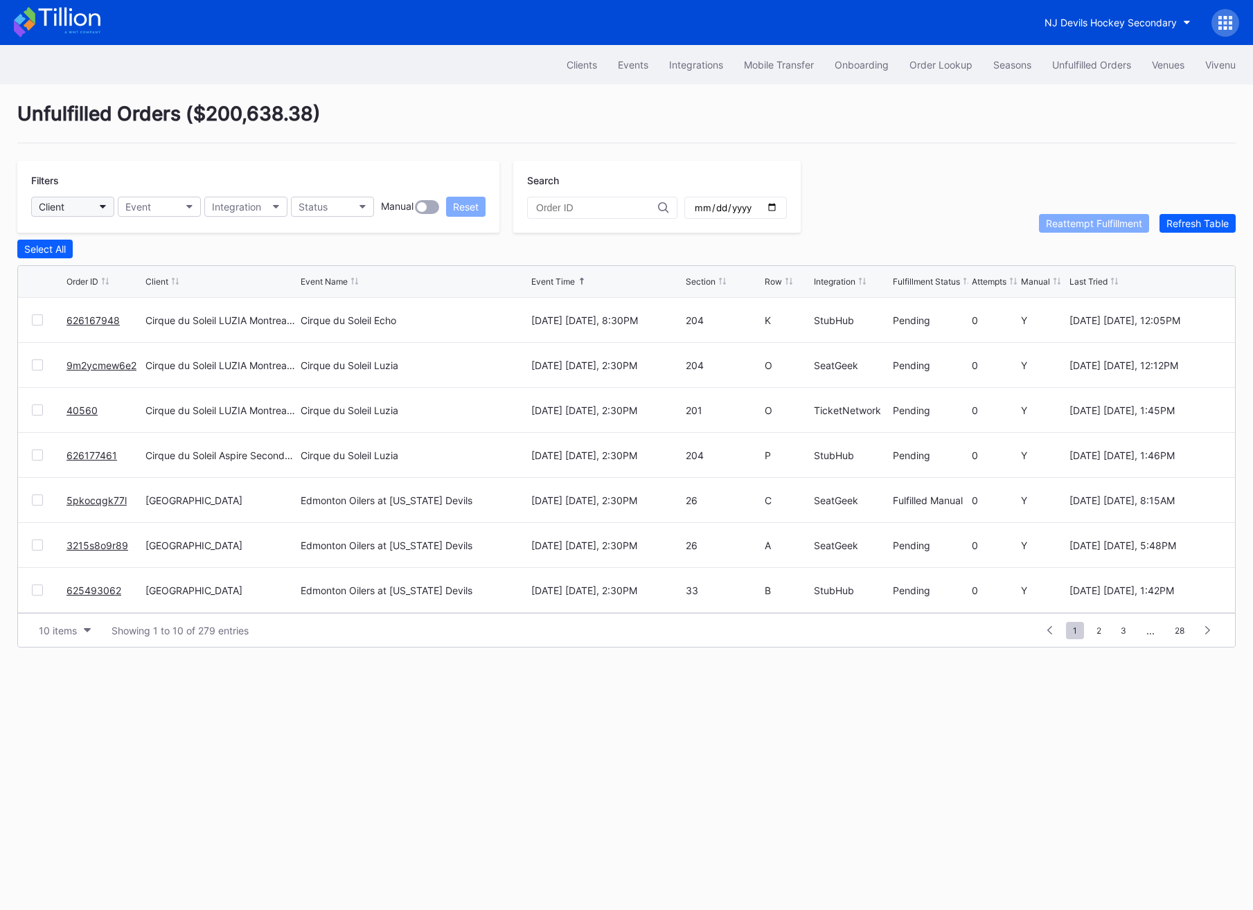
click at [80, 206] on button "Client" at bounding box center [72, 207] width 83 height 20
type input "pru"
click at [106, 254] on div "[GEOGRAPHIC_DATA]" at bounding box center [111, 255] width 161 height 63
click at [106, 265] on div "[GEOGRAPHIC_DATA]" at bounding box center [90, 269] width 97 height 12
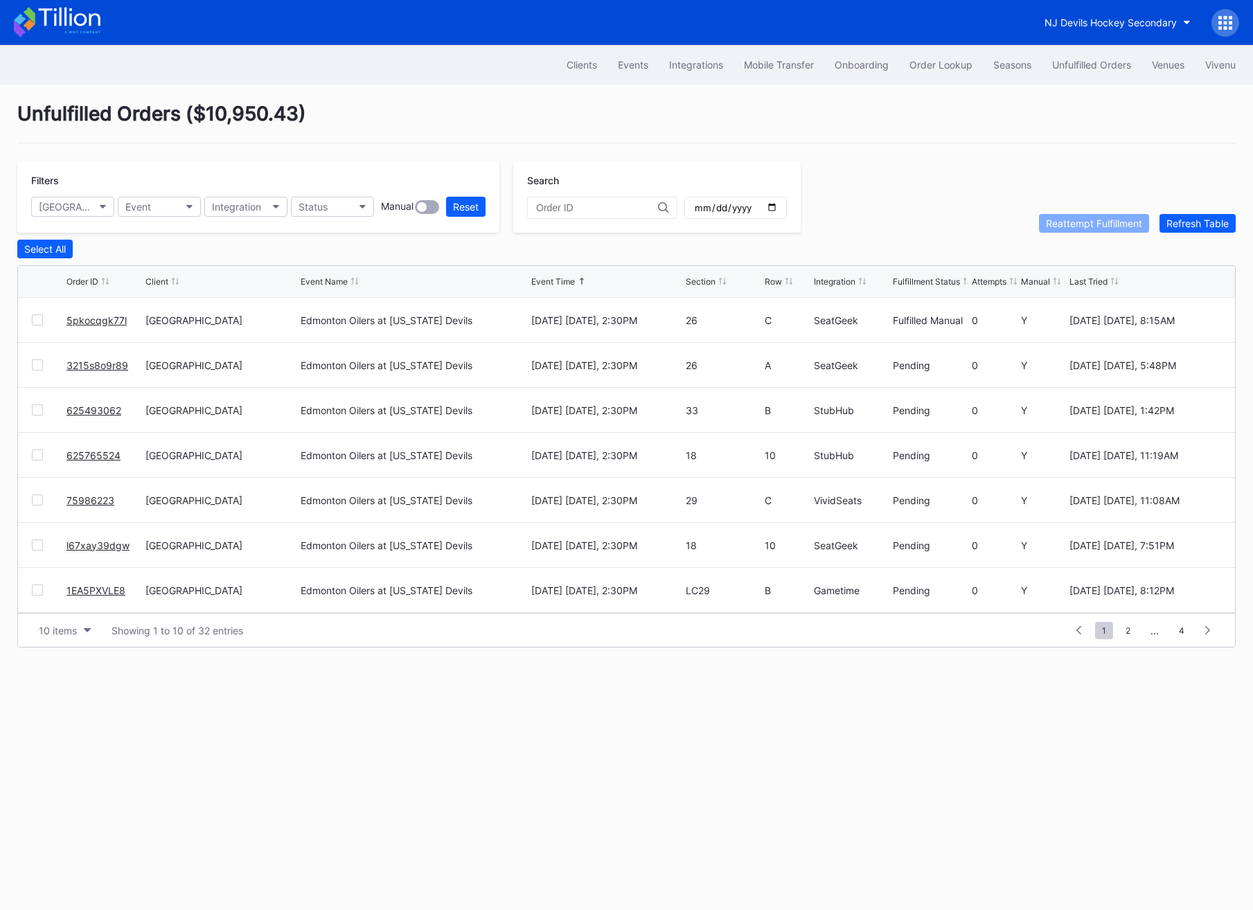
scroll to position [3, 0]
click at [76, 312] on link "5pkocqgk77l" at bounding box center [97, 318] width 60 height 12
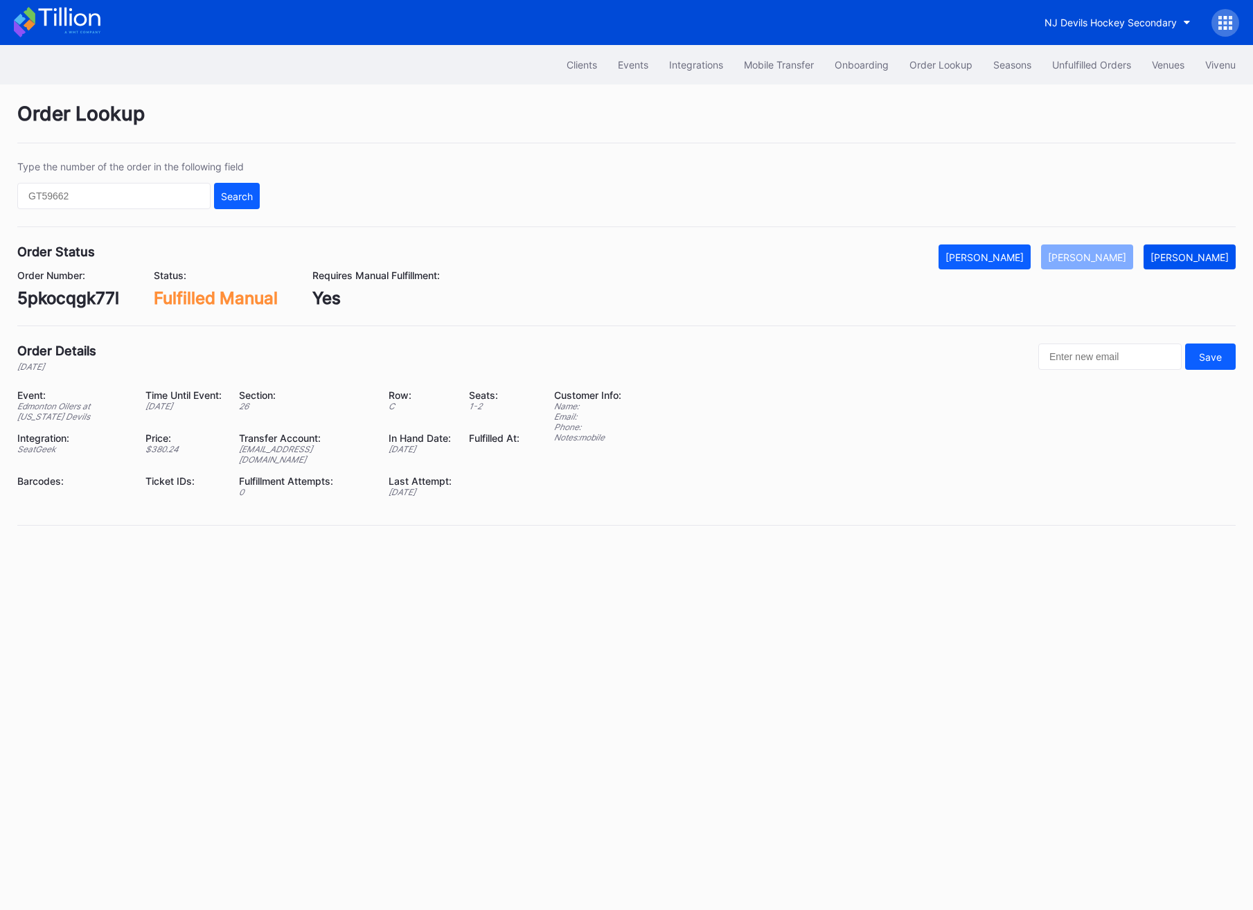
click at [1228, 260] on div "[PERSON_NAME]" at bounding box center [1190, 257] width 78 height 12
click at [1058, 57] on button "Unfulfilled Orders" at bounding box center [1092, 65] width 100 height 26
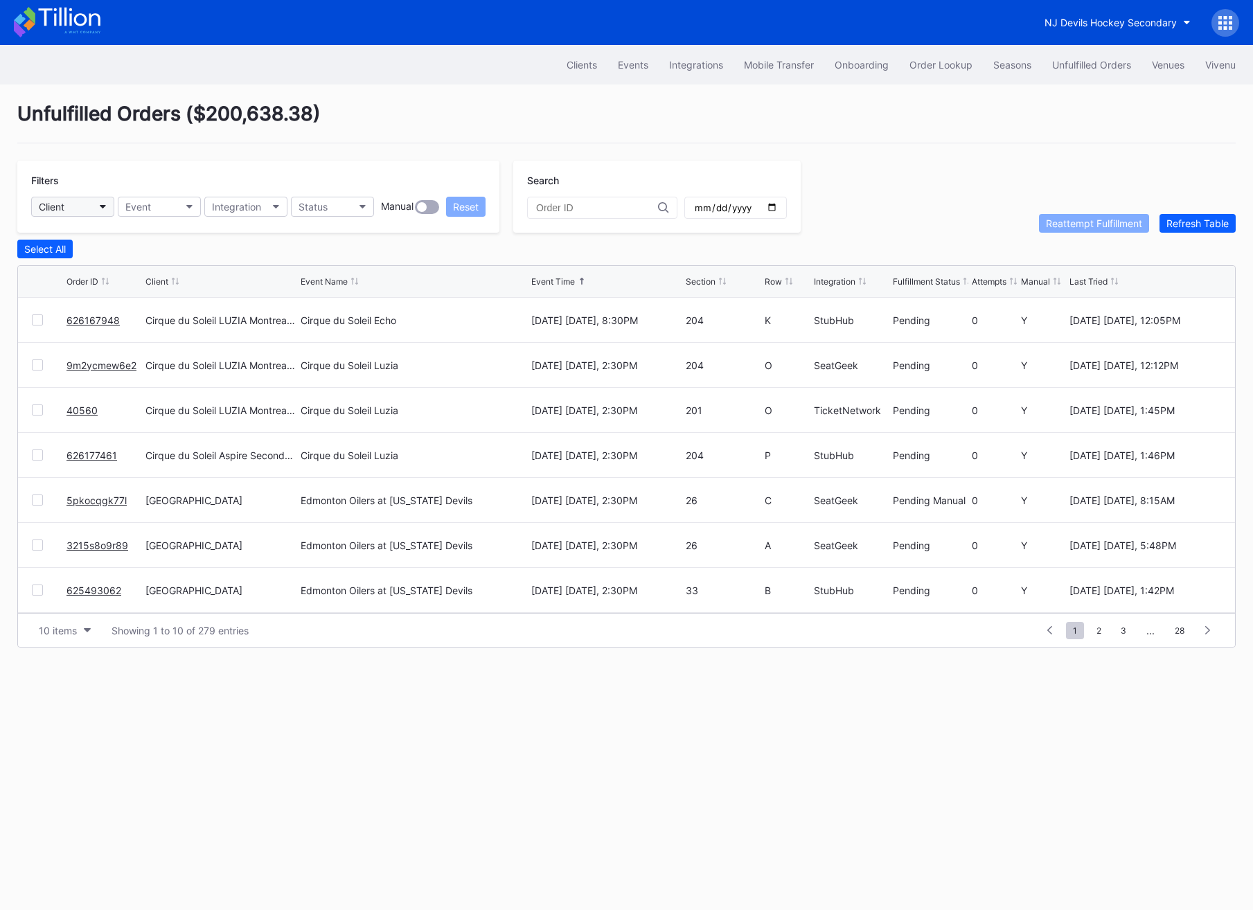
click at [77, 209] on button "Client" at bounding box center [72, 207] width 83 height 20
type input "n"
type input "pr"
click at [112, 268] on div "[GEOGRAPHIC_DATA]" at bounding box center [90, 269] width 97 height 12
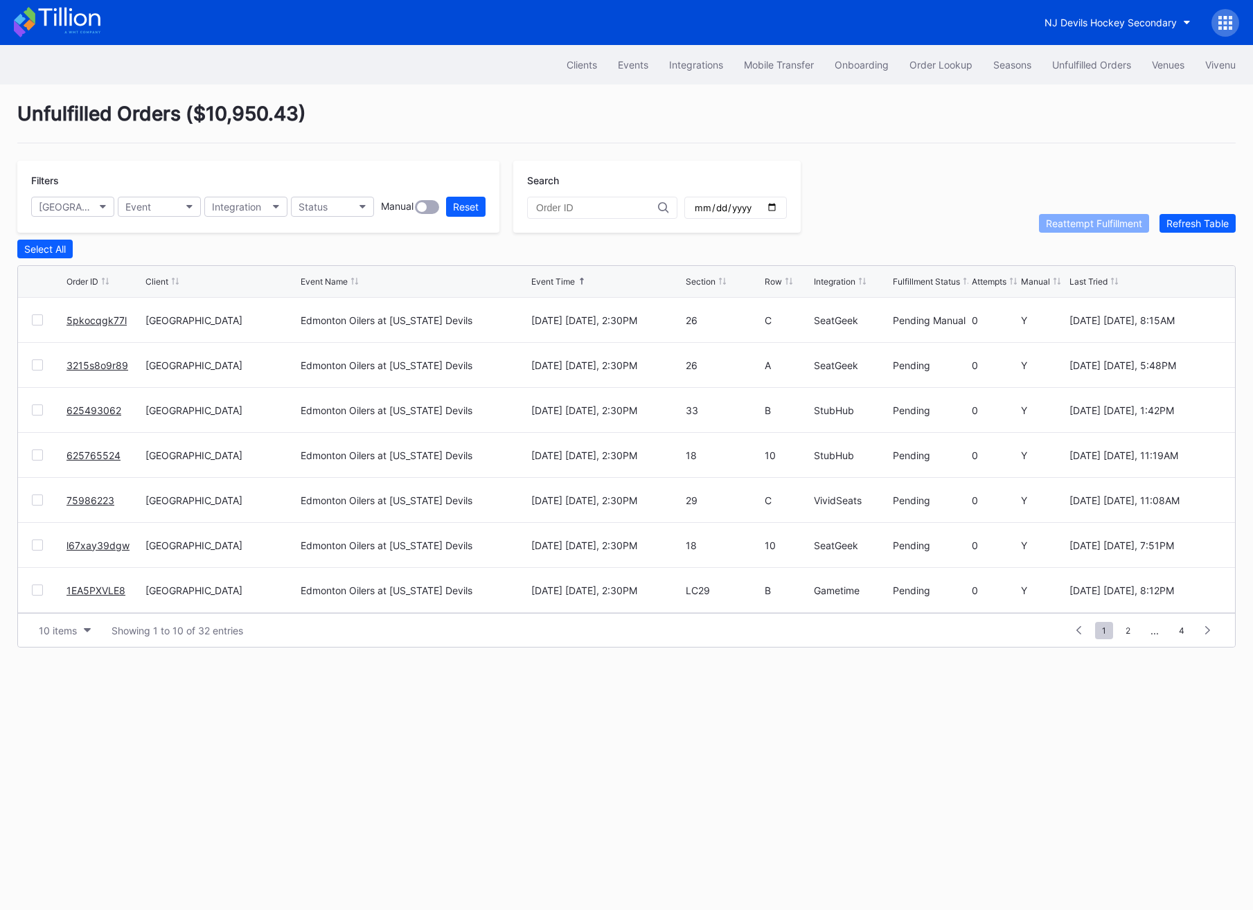
click at [754, 209] on input "date" at bounding box center [735, 208] width 85 height 12
click at [50, 243] on div "Select All" at bounding box center [45, 249] width 42 height 12
click at [1092, 220] on div "Reattempt Fulfillment" at bounding box center [1094, 224] width 96 height 12
click at [756, 208] on input "[DATE]" at bounding box center [735, 208] width 85 height 12
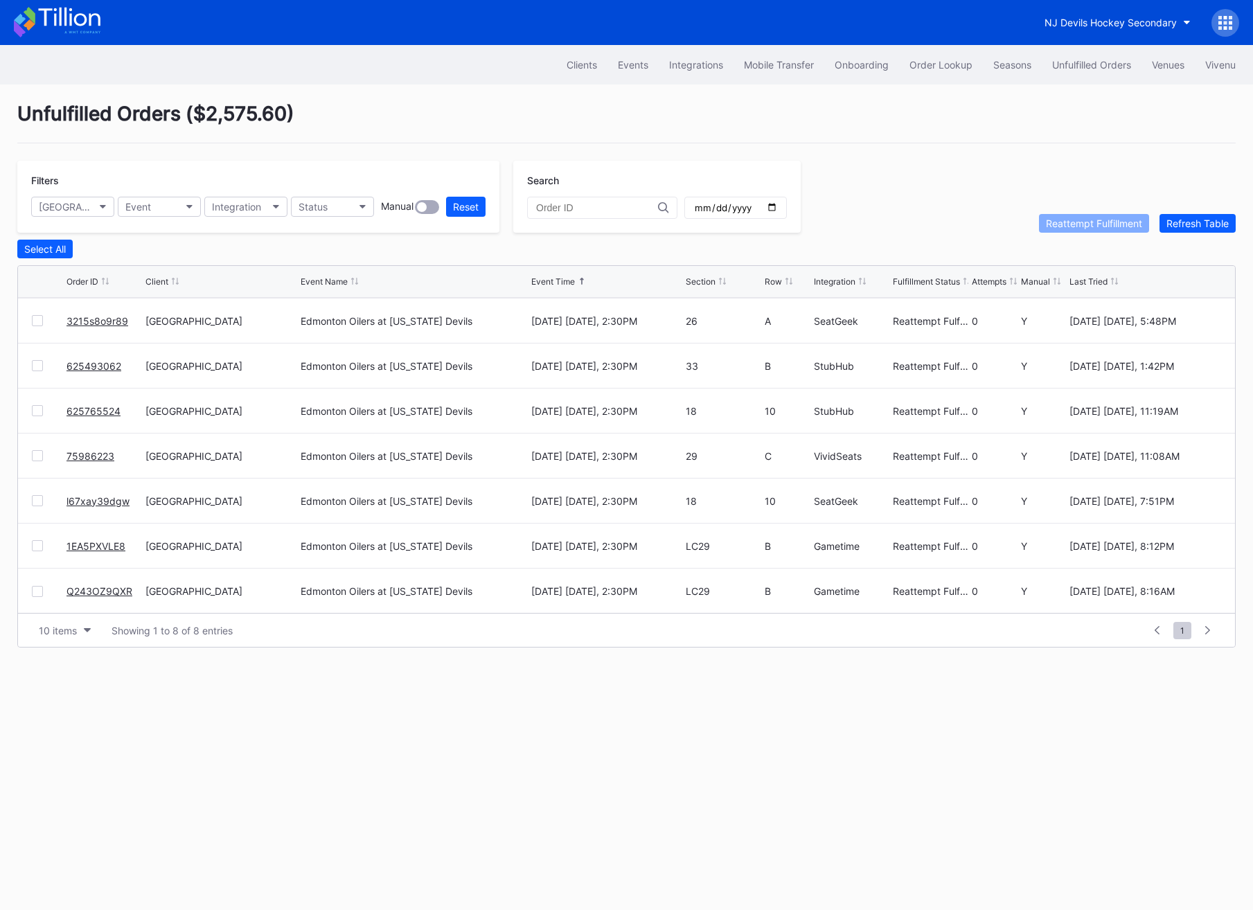
scroll to position [0, 0]
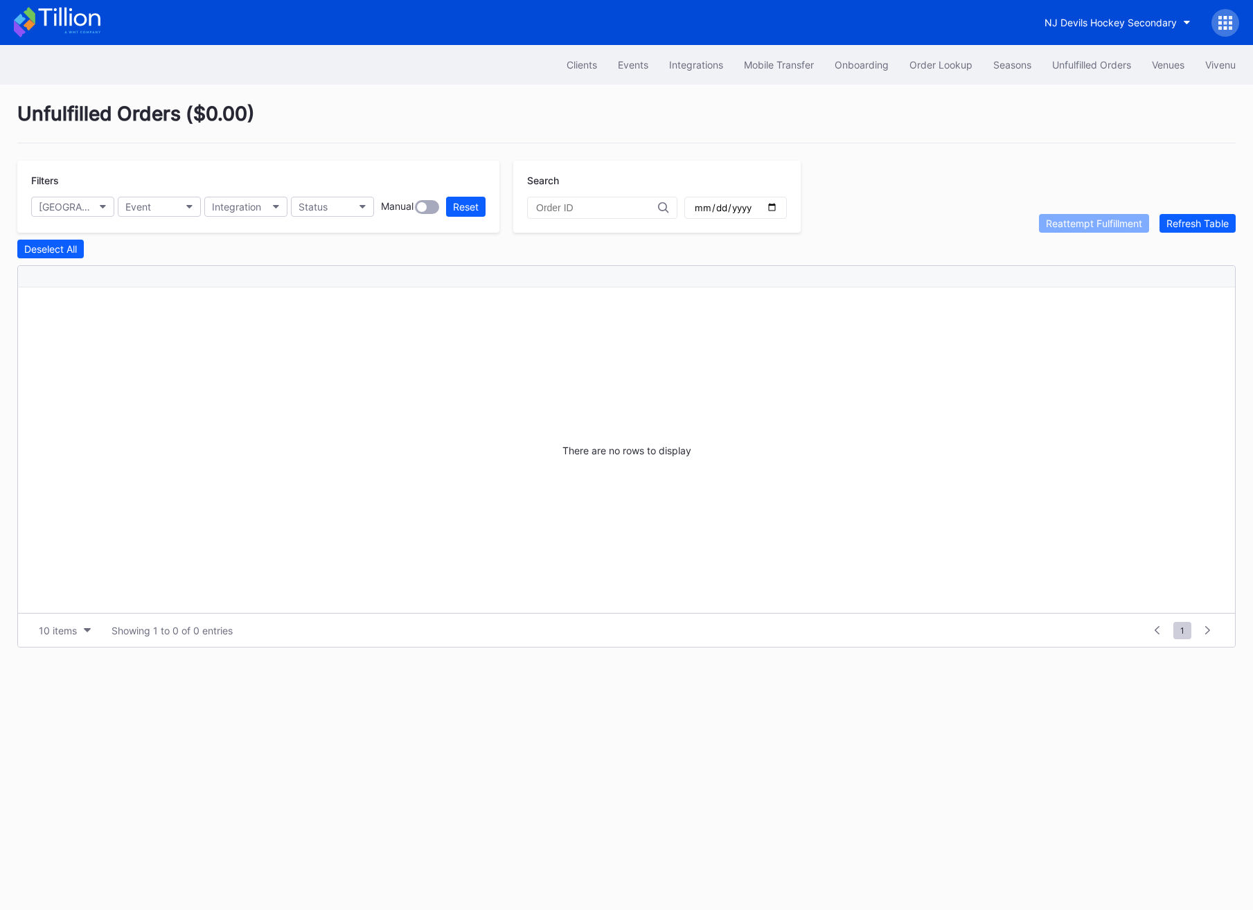
click at [754, 204] on input "[DATE]" at bounding box center [735, 208] width 85 height 12
click at [753, 204] on input "[DATE]" at bounding box center [735, 208] width 85 height 12
click at [754, 206] on input "[DATE]" at bounding box center [735, 208] width 85 height 12
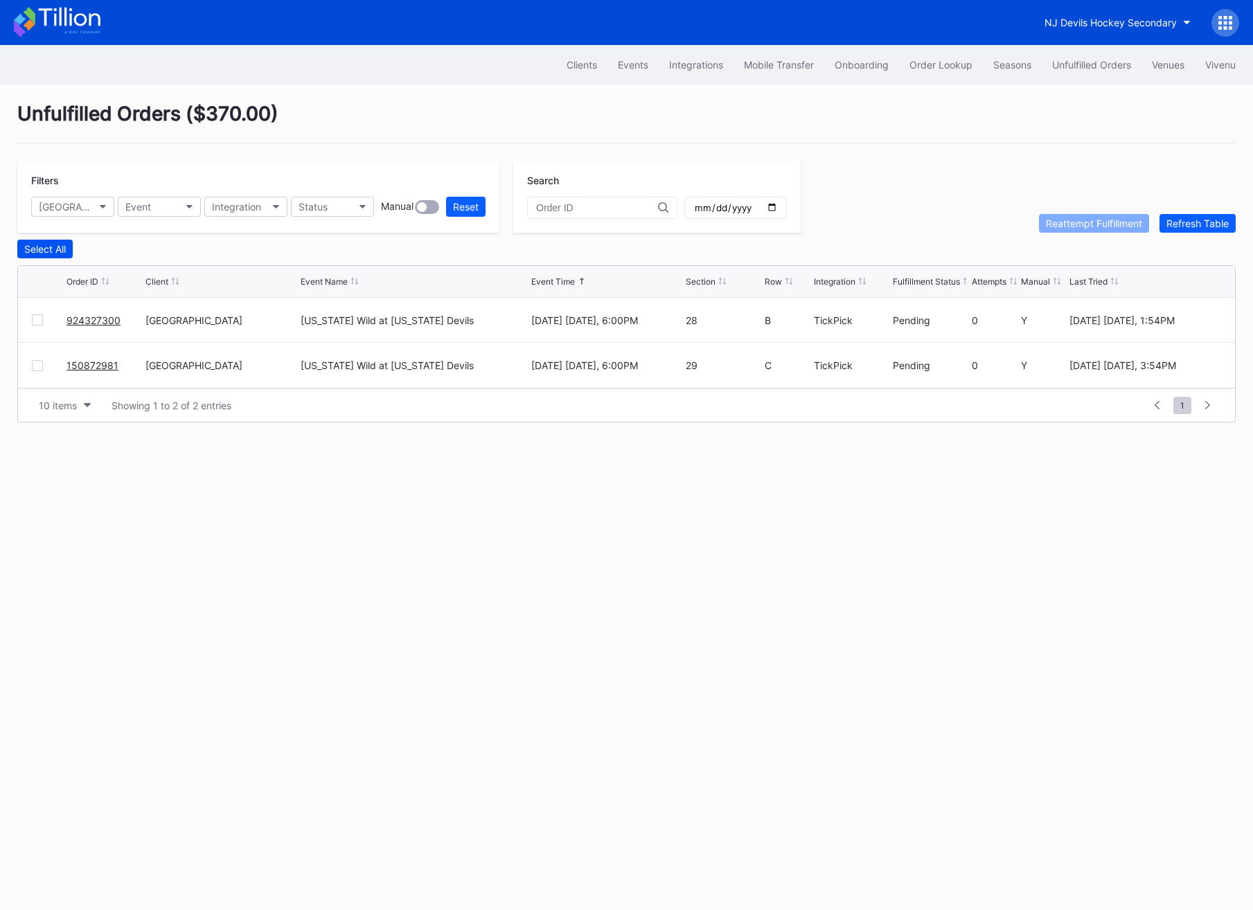
click at [53, 250] on div "Select All" at bounding box center [45, 249] width 42 height 12
click at [1124, 224] on div "Reattempt Fulfillment" at bounding box center [1094, 224] width 96 height 12
click at [750, 211] on input "[DATE]" at bounding box center [735, 208] width 85 height 12
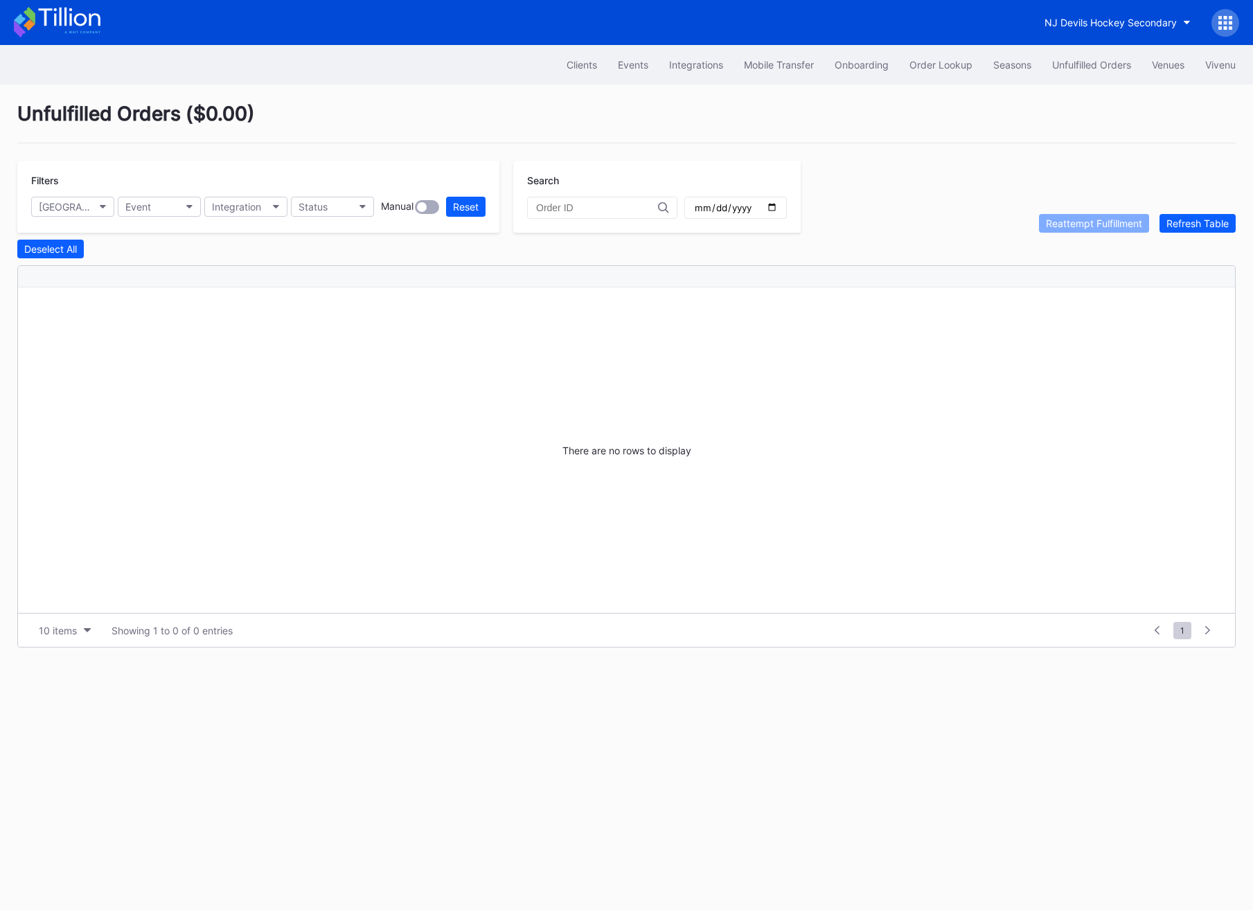
click at [759, 209] on div "[DATE]" at bounding box center [735, 208] width 103 height 22
click at [750, 206] on input "[DATE]" at bounding box center [735, 208] width 85 height 12
click at [756, 209] on input "[DATE]" at bounding box center [735, 208] width 85 height 12
click at [749, 209] on input "[DATE]" at bounding box center [735, 208] width 85 height 12
click at [754, 204] on input "[DATE]" at bounding box center [735, 208] width 85 height 12
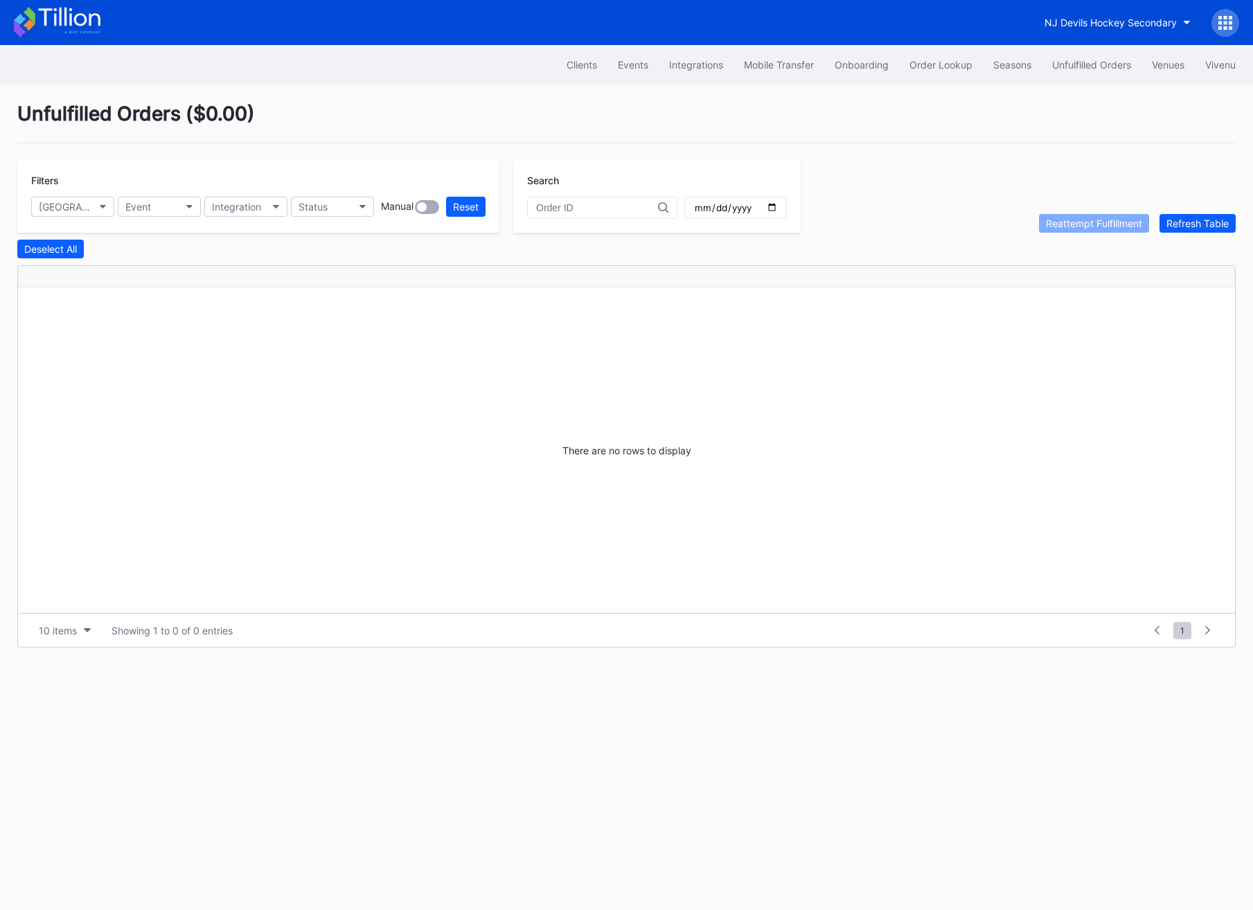
click at [759, 204] on div "[DATE]" at bounding box center [735, 208] width 103 height 22
click at [755, 204] on input "[DATE]" at bounding box center [735, 208] width 85 height 12
click at [747, 212] on input "[DATE]" at bounding box center [735, 208] width 85 height 12
click at [755, 205] on input "[DATE]" at bounding box center [735, 208] width 85 height 12
click at [753, 207] on input "[DATE]" at bounding box center [735, 208] width 85 height 12
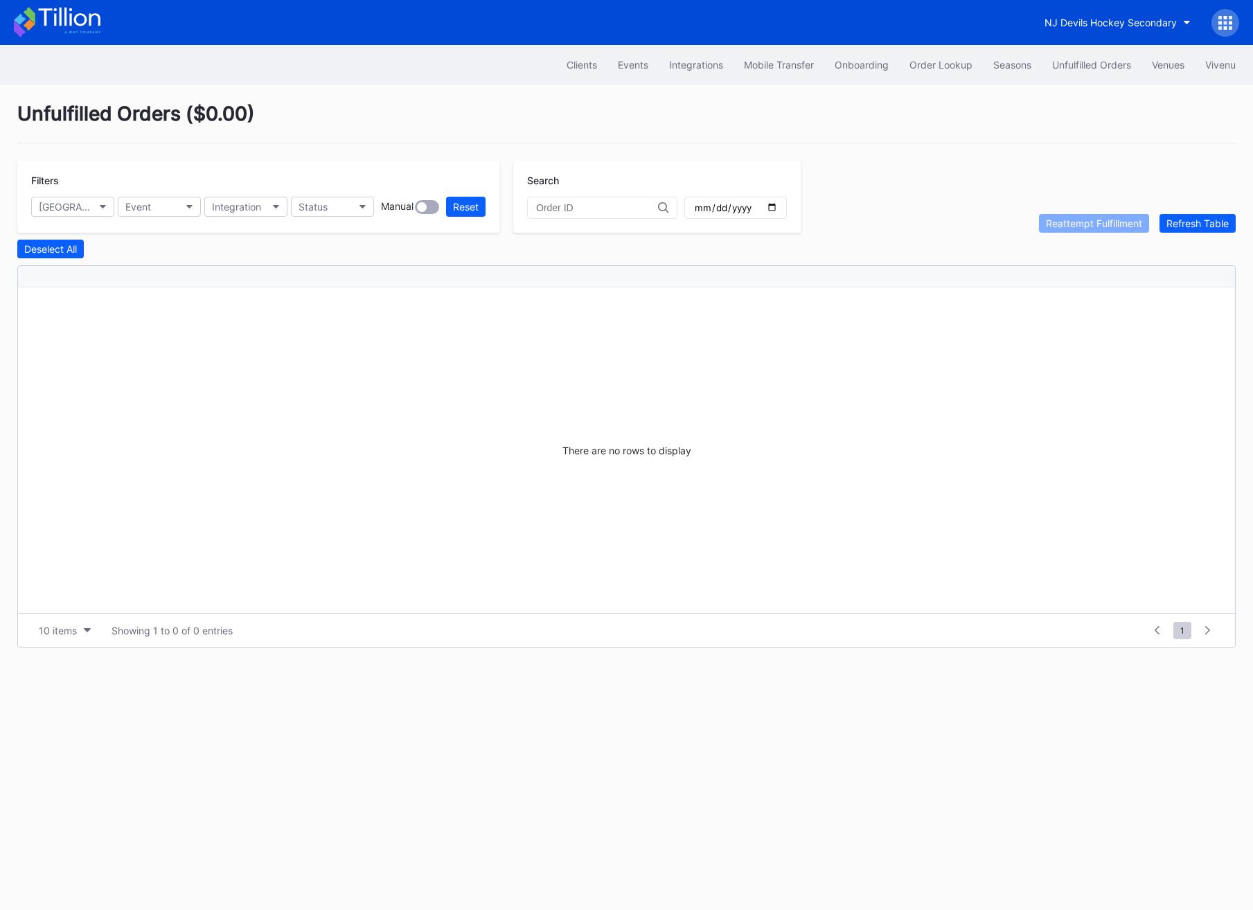
click at [750, 209] on input "[DATE]" at bounding box center [735, 208] width 85 height 12
type input "[DATE]"
click at [916, 192] on div "Filters Prudential Center Secondary Event Integration Status Manual Reset Searc…" at bounding box center [626, 197] width 1219 height 72
click at [1188, 219] on div "Refresh Table" at bounding box center [1198, 224] width 62 height 12
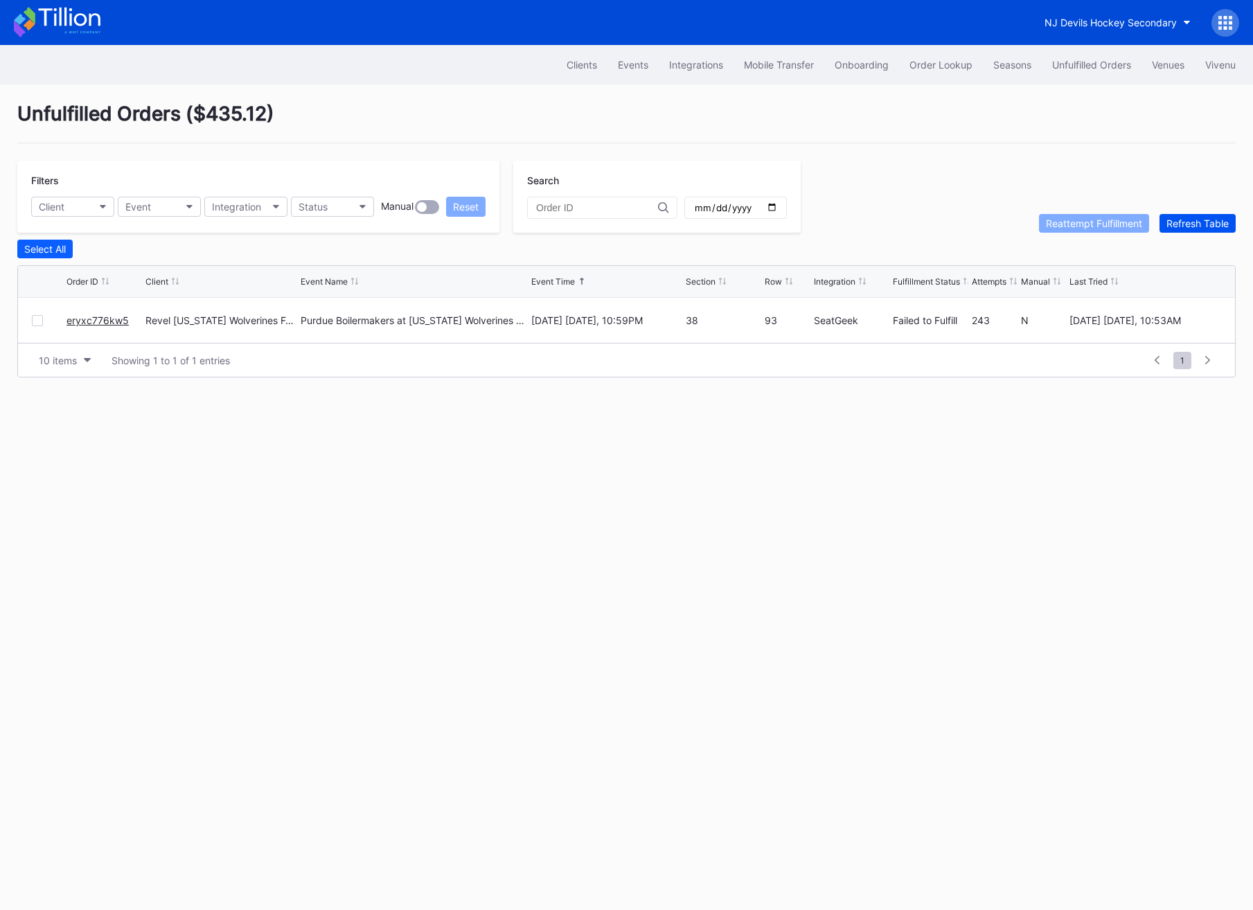
click at [1188, 219] on div "Refresh Table" at bounding box center [1198, 224] width 62 height 12
click at [1066, 60] on div "Unfulfilled Orders" at bounding box center [1091, 65] width 79 height 12
click at [1218, 214] on button "Refresh Table" at bounding box center [1198, 223] width 76 height 19
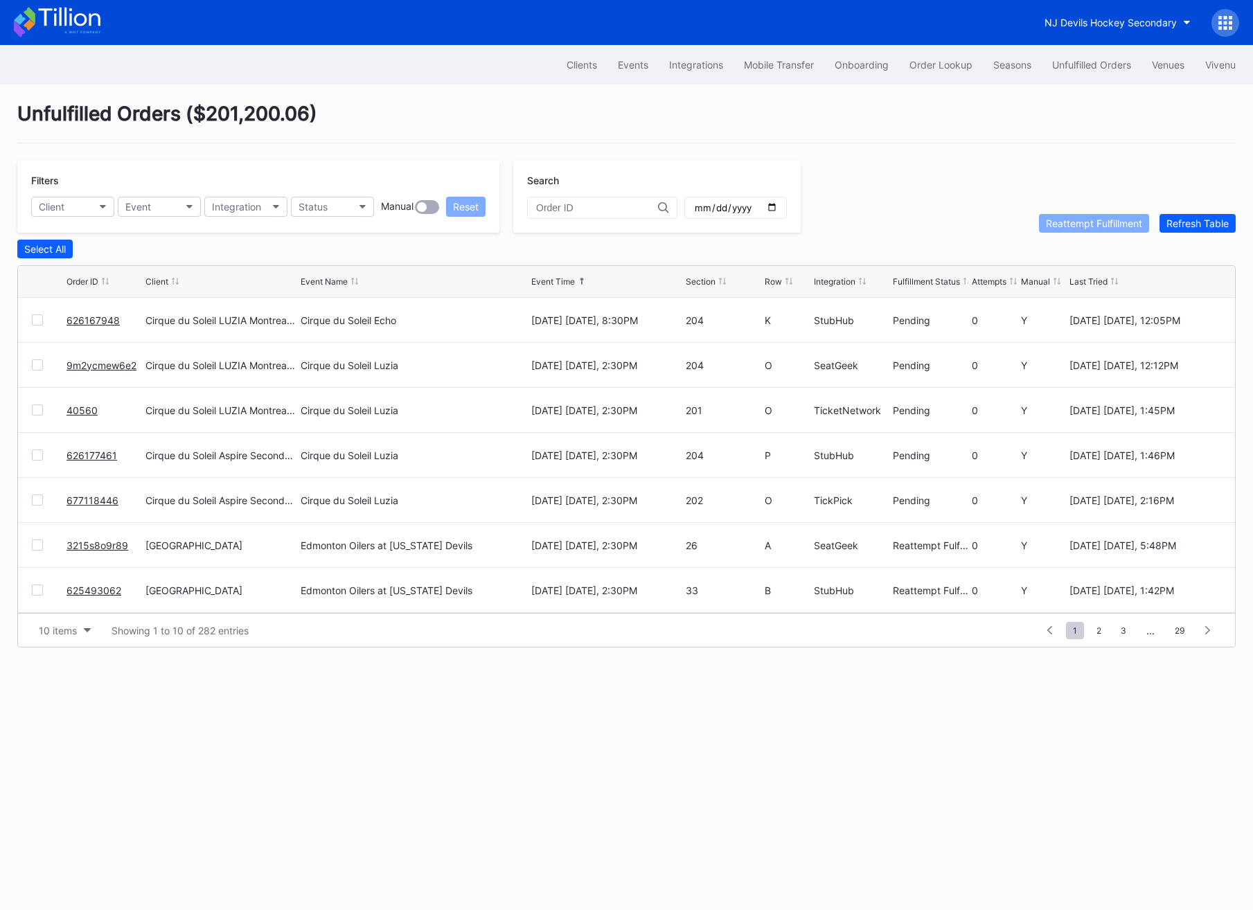
click at [98, 319] on link "626167948" at bounding box center [93, 321] width 53 height 12
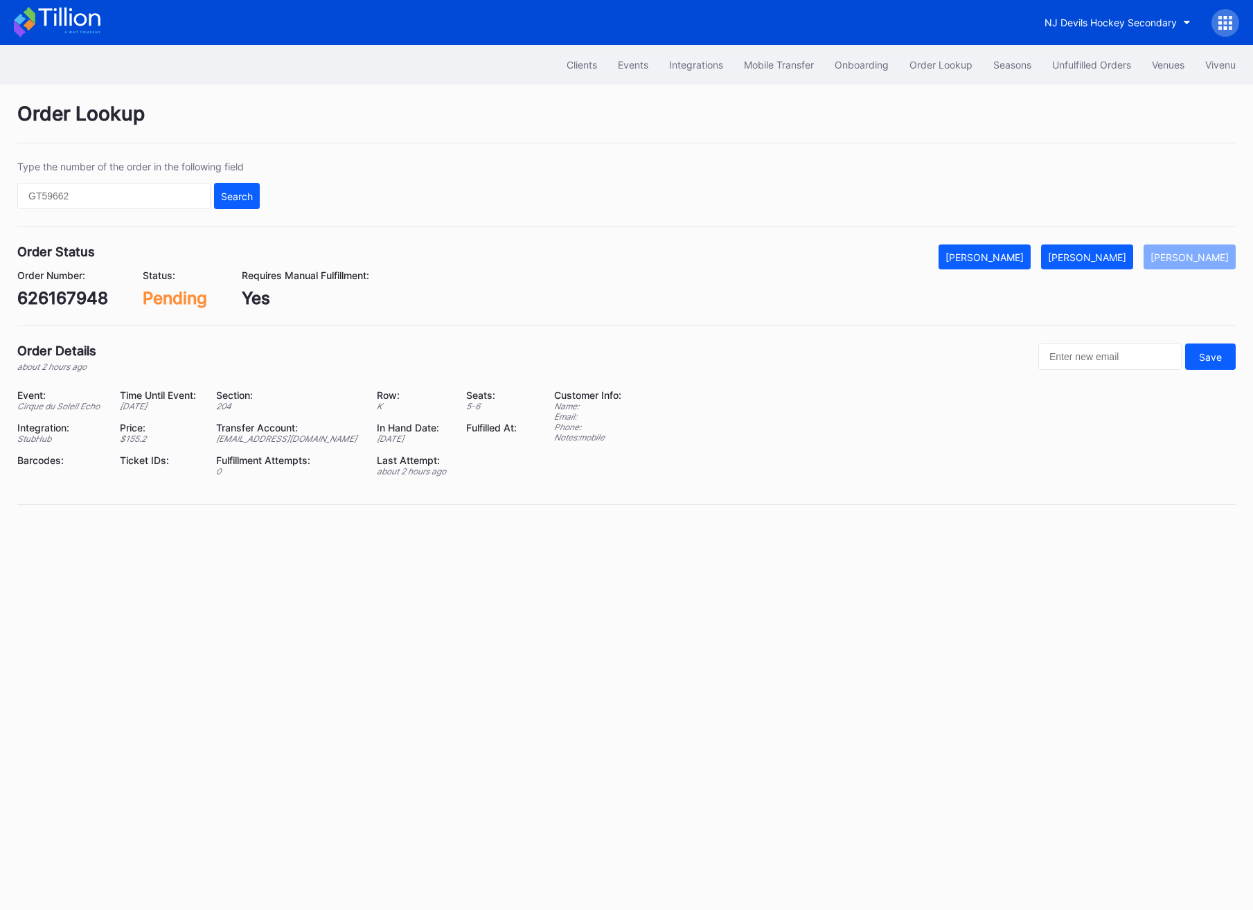
click at [78, 297] on div "626167948" at bounding box center [62, 298] width 91 height 20
copy div "626167948"
click at [1098, 75] on button "Unfulfilled Orders" at bounding box center [1092, 65] width 100 height 26
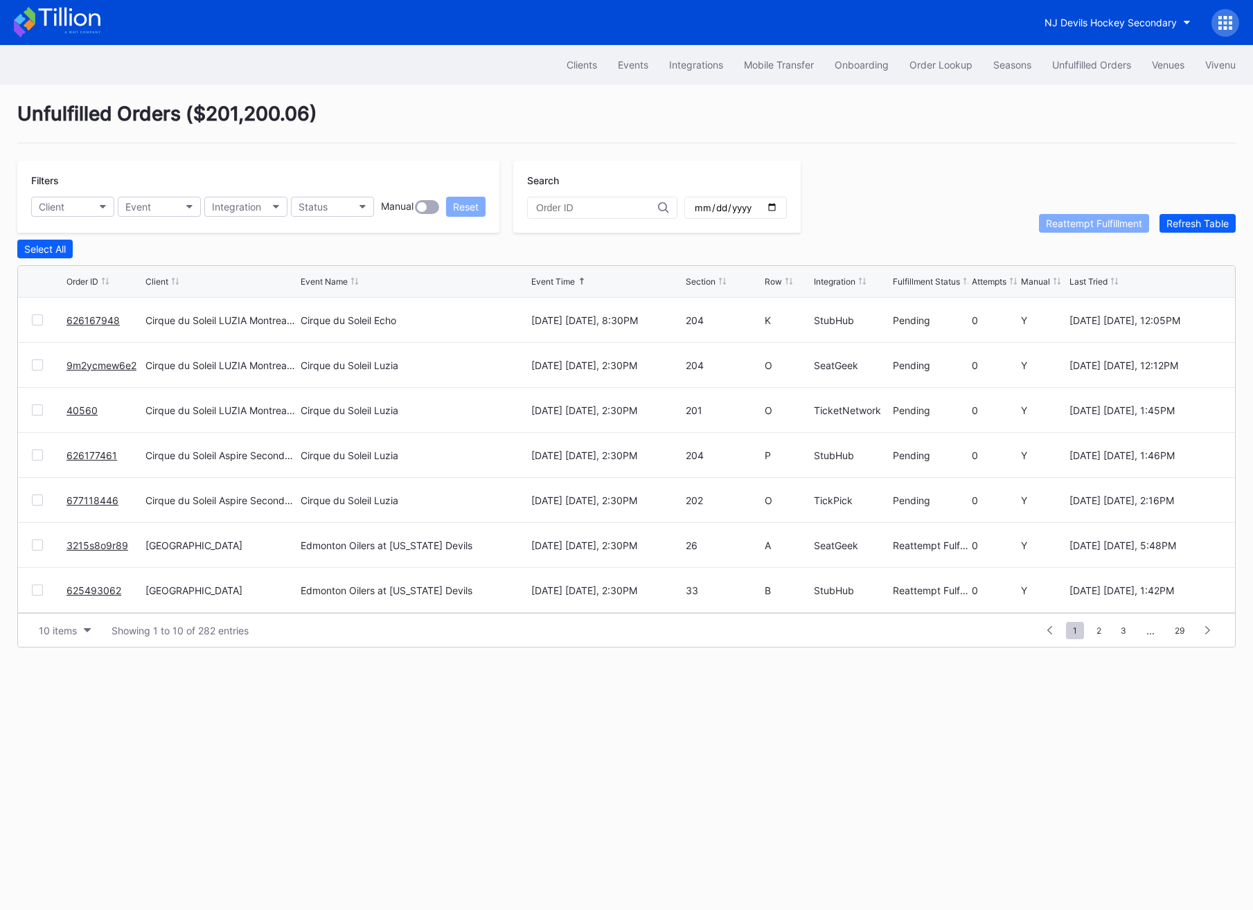
click at [582, 208] on input "text" at bounding box center [597, 207] width 122 height 11
paste input "5pkocqgk77l"
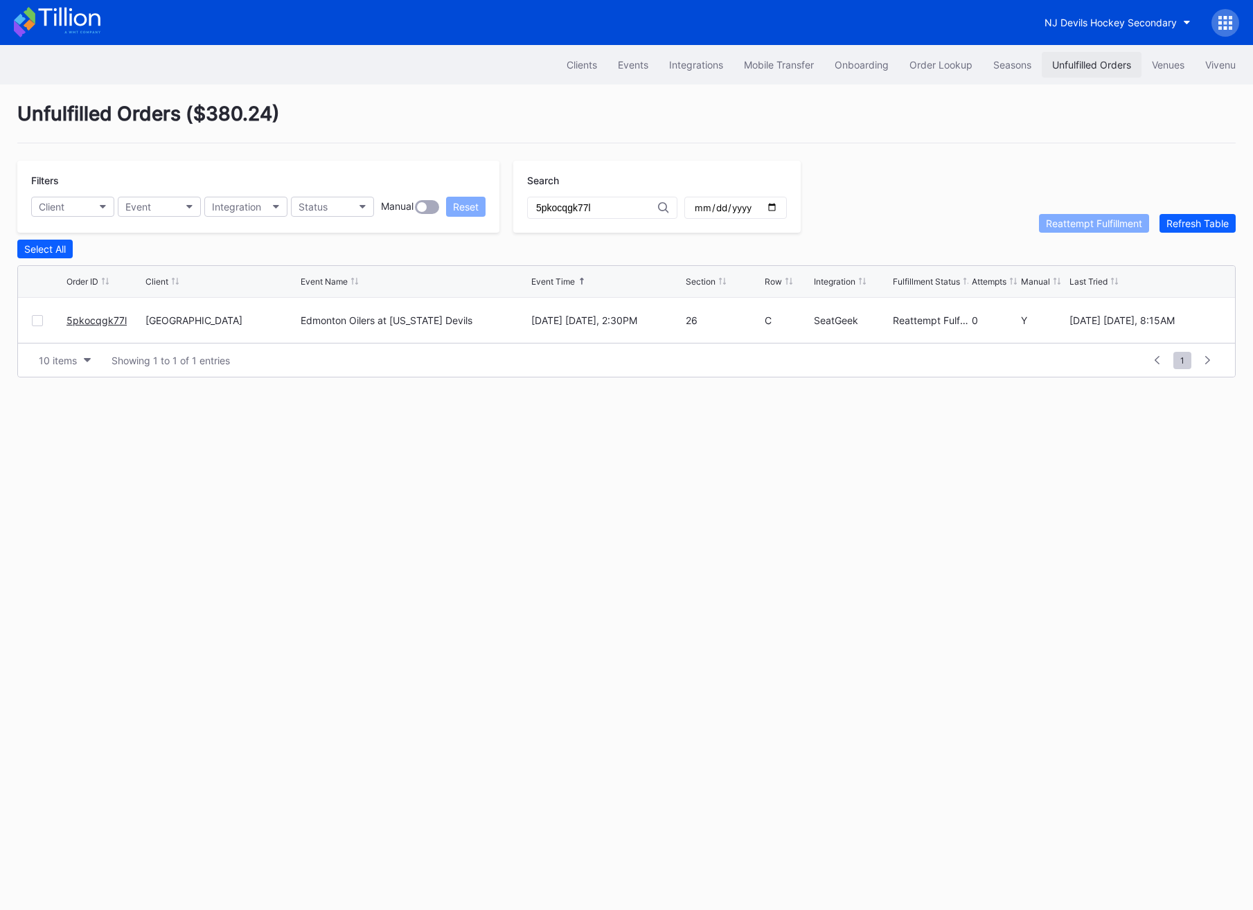
type input "5pkocqgk77l"
click at [1091, 64] on div "Unfulfilled Orders" at bounding box center [1091, 65] width 79 height 12
click at [1200, 220] on div "Refresh Table" at bounding box center [1198, 224] width 62 height 12
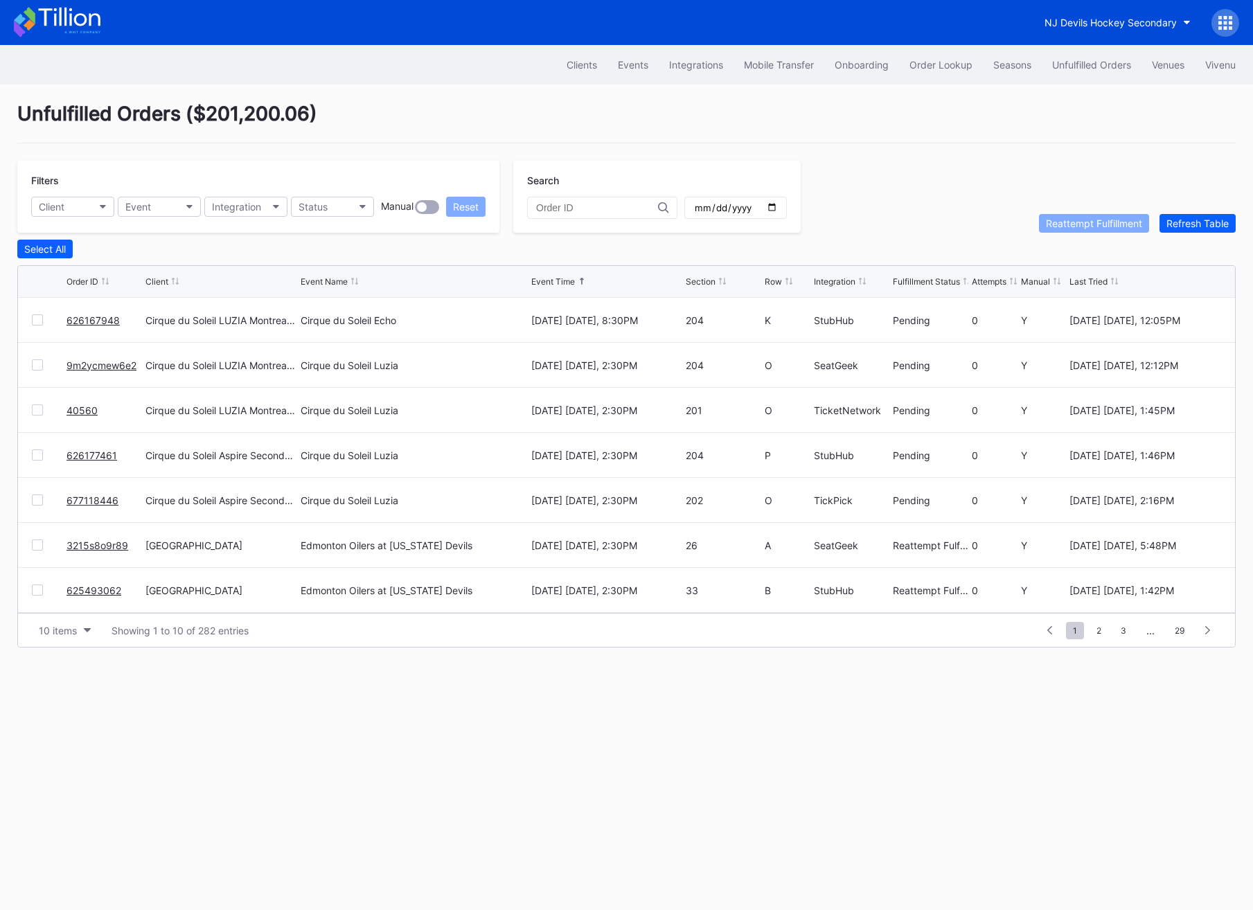
click at [91, 315] on link "626167948" at bounding box center [93, 321] width 53 height 12
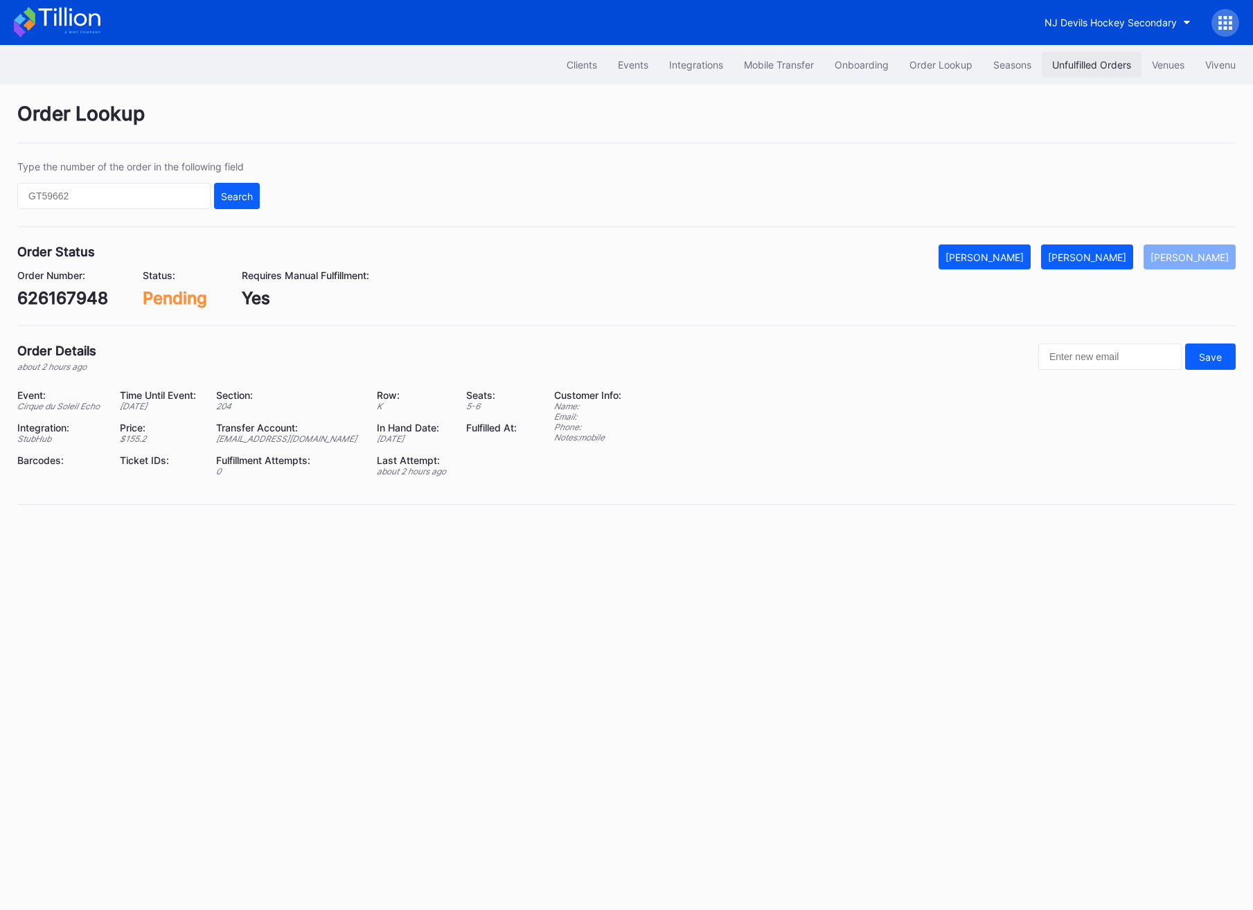
click at [1088, 67] on div "Unfulfilled Orders" at bounding box center [1091, 65] width 79 height 12
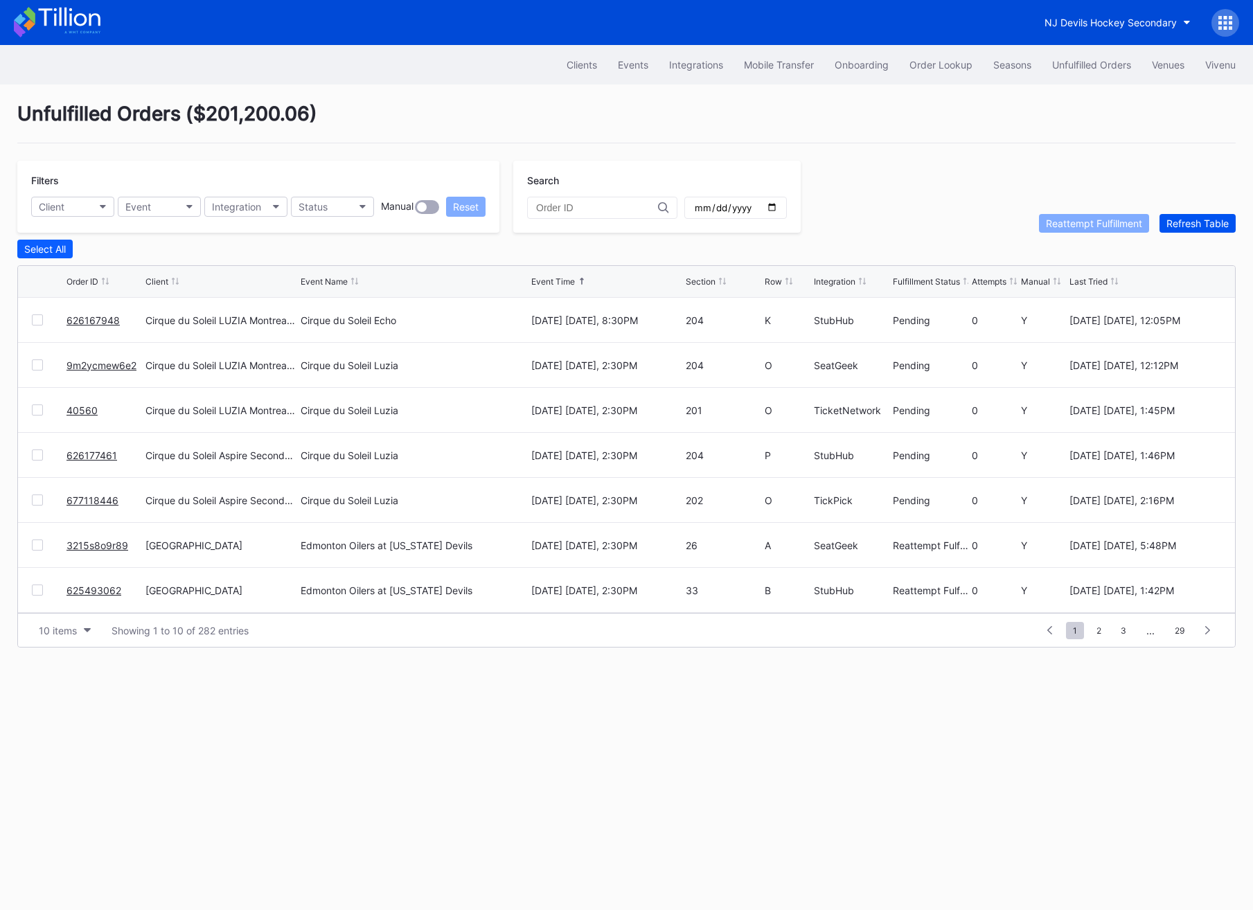
click at [1176, 219] on div "Refresh Table" at bounding box center [1198, 224] width 62 height 12
click at [621, 71] on button "Events" at bounding box center [633, 65] width 51 height 26
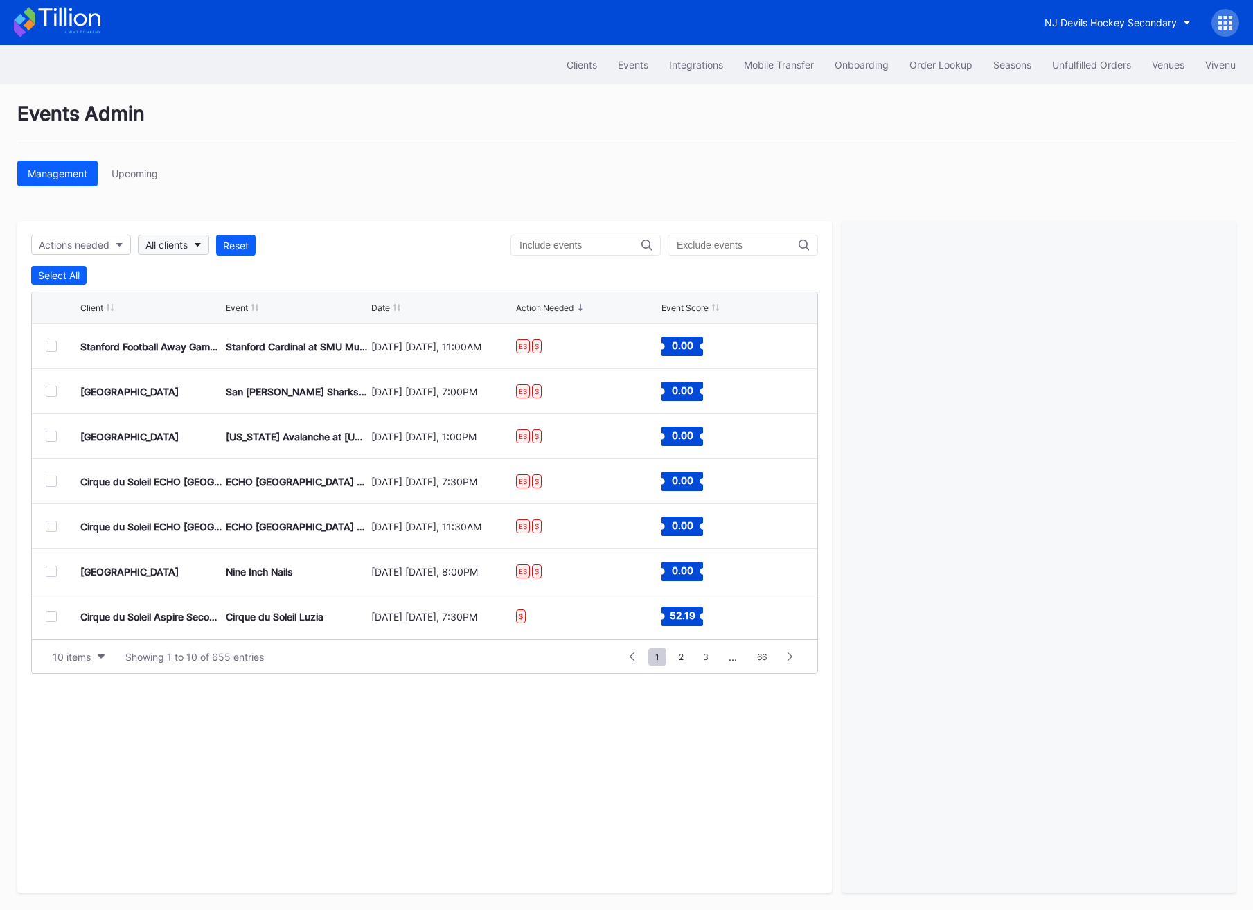
click at [193, 243] on button "All clients" at bounding box center [173, 245] width 71 height 20
click at [125, 164] on button "Upcoming" at bounding box center [134, 174] width 67 height 26
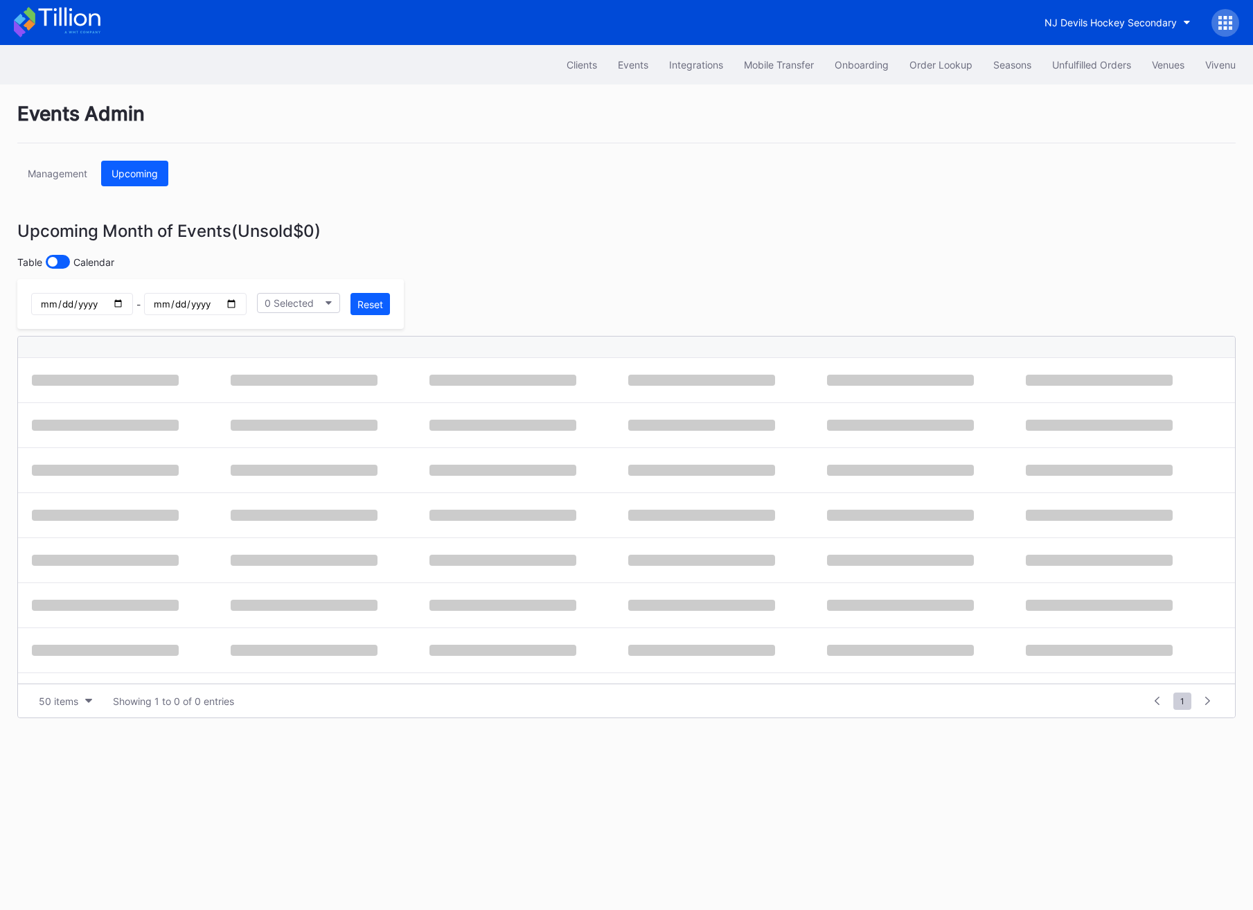
click at [118, 301] on input "date" at bounding box center [82, 304] width 102 height 22
type input "[DATE]"
click at [180, 301] on input "date" at bounding box center [195, 304] width 102 height 22
click at [230, 306] on input "date" at bounding box center [195, 304] width 102 height 22
type input "[DATE]"
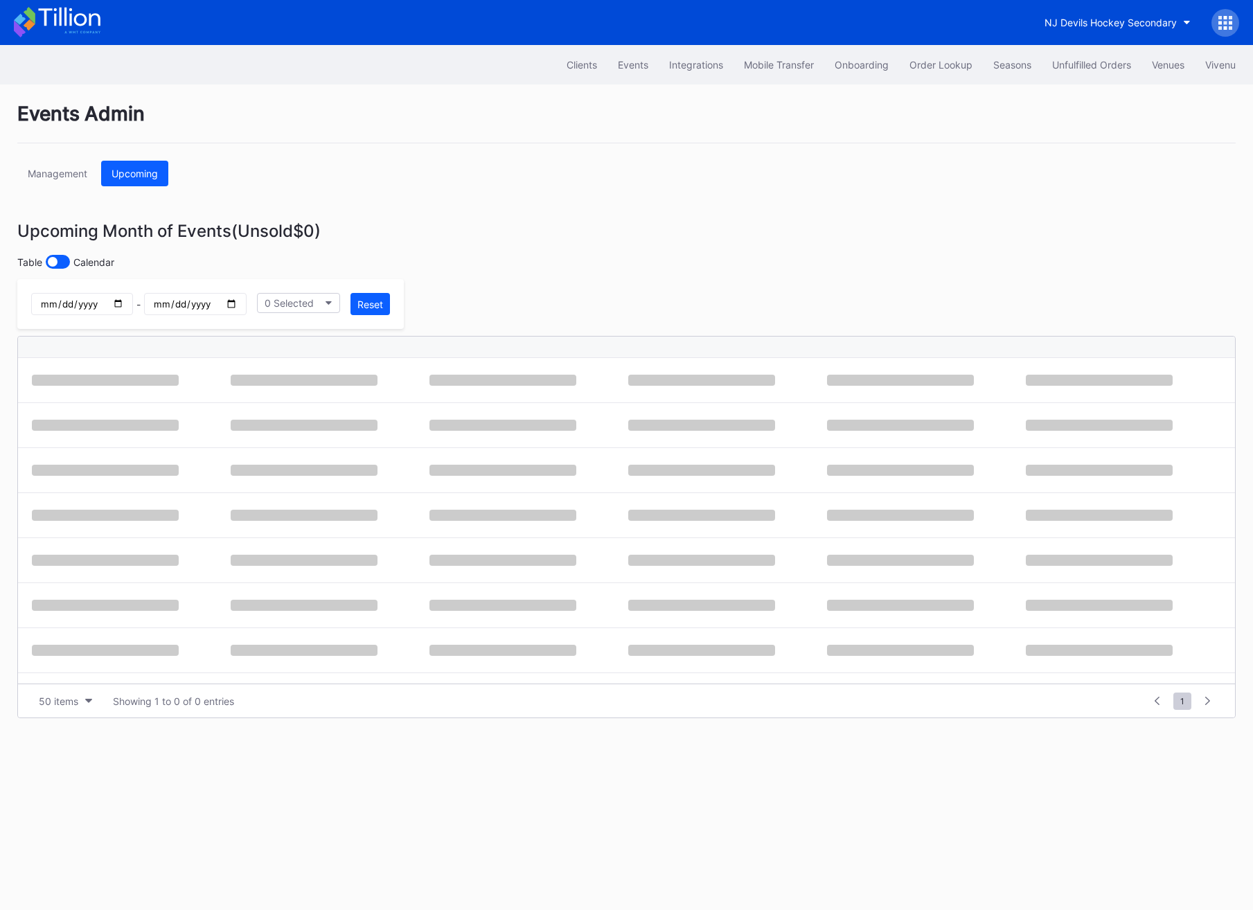
click at [601, 272] on div "Events Admin Management Upcoming Upcoming Month of Events (Unsold $0 ) Table Ca…" at bounding box center [626, 498] width 1253 height 826
click at [302, 320] on div "2025-10-18 - 2025-10-18 0 Selected Reset" at bounding box center [210, 304] width 387 height 50
click at [302, 306] on div "0 Selected" at bounding box center [289, 303] width 49 height 12
click at [57, 176] on div "Management" at bounding box center [58, 174] width 60 height 12
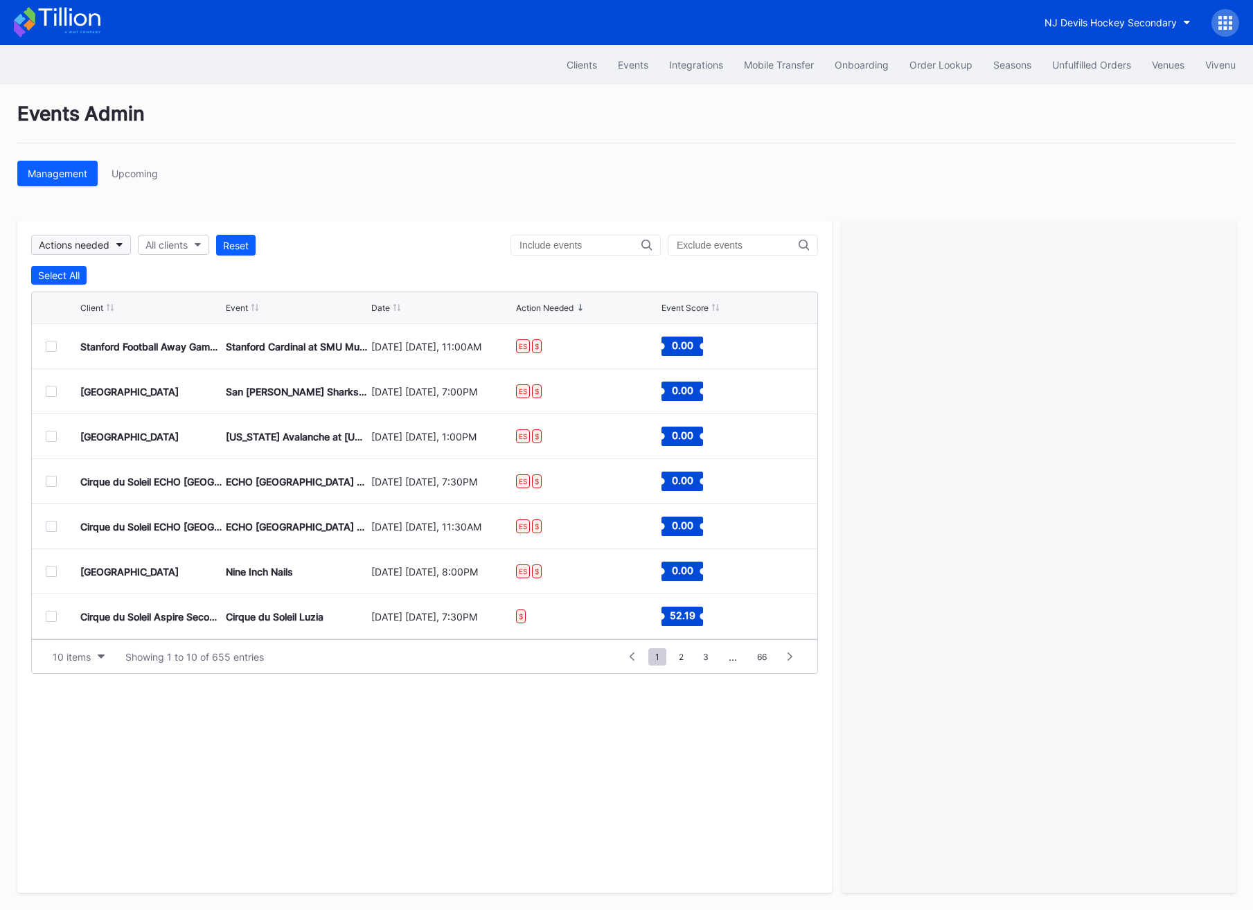
click at [93, 243] on div "Actions needed" at bounding box center [74, 245] width 71 height 12
click at [157, 246] on div "All clients" at bounding box center [166, 245] width 42 height 12
type input "prud"
click at [233, 303] on div "[GEOGRAPHIC_DATA]" at bounding box center [197, 307] width 97 height 12
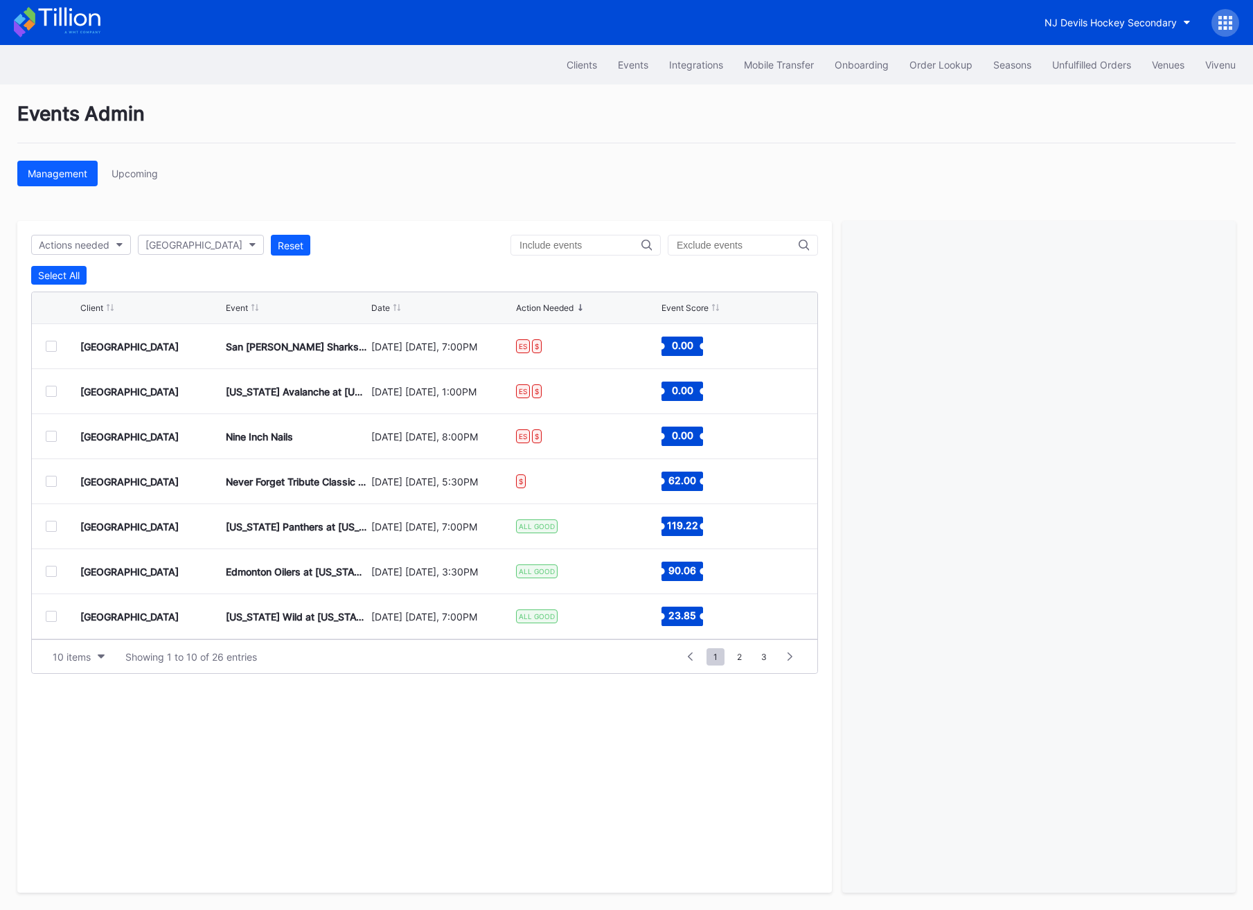
click at [49, 347] on div at bounding box center [51, 346] width 11 height 11
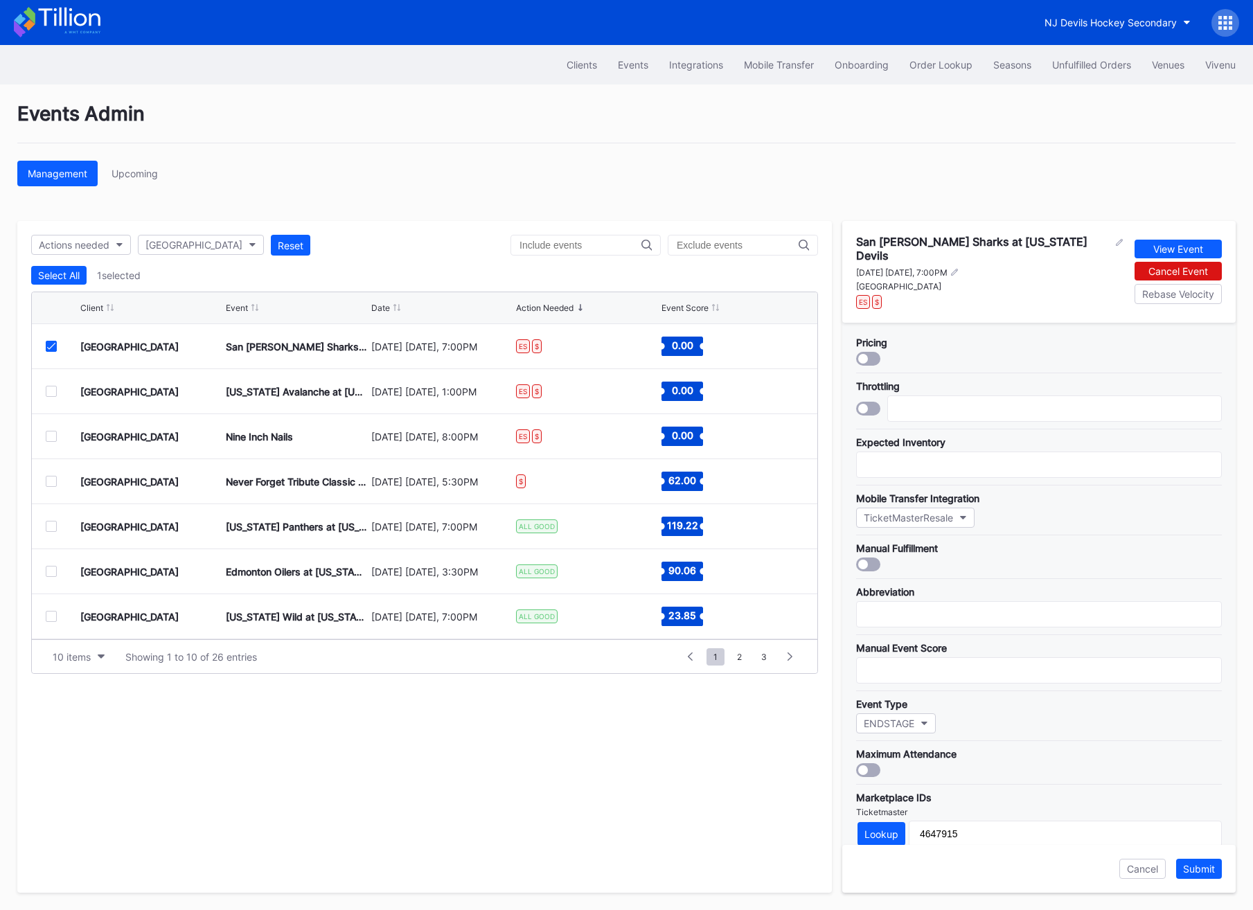
click at [868, 355] on div at bounding box center [868, 359] width 24 height 14
click at [1210, 874] on div "Submit" at bounding box center [1199, 869] width 32 height 12
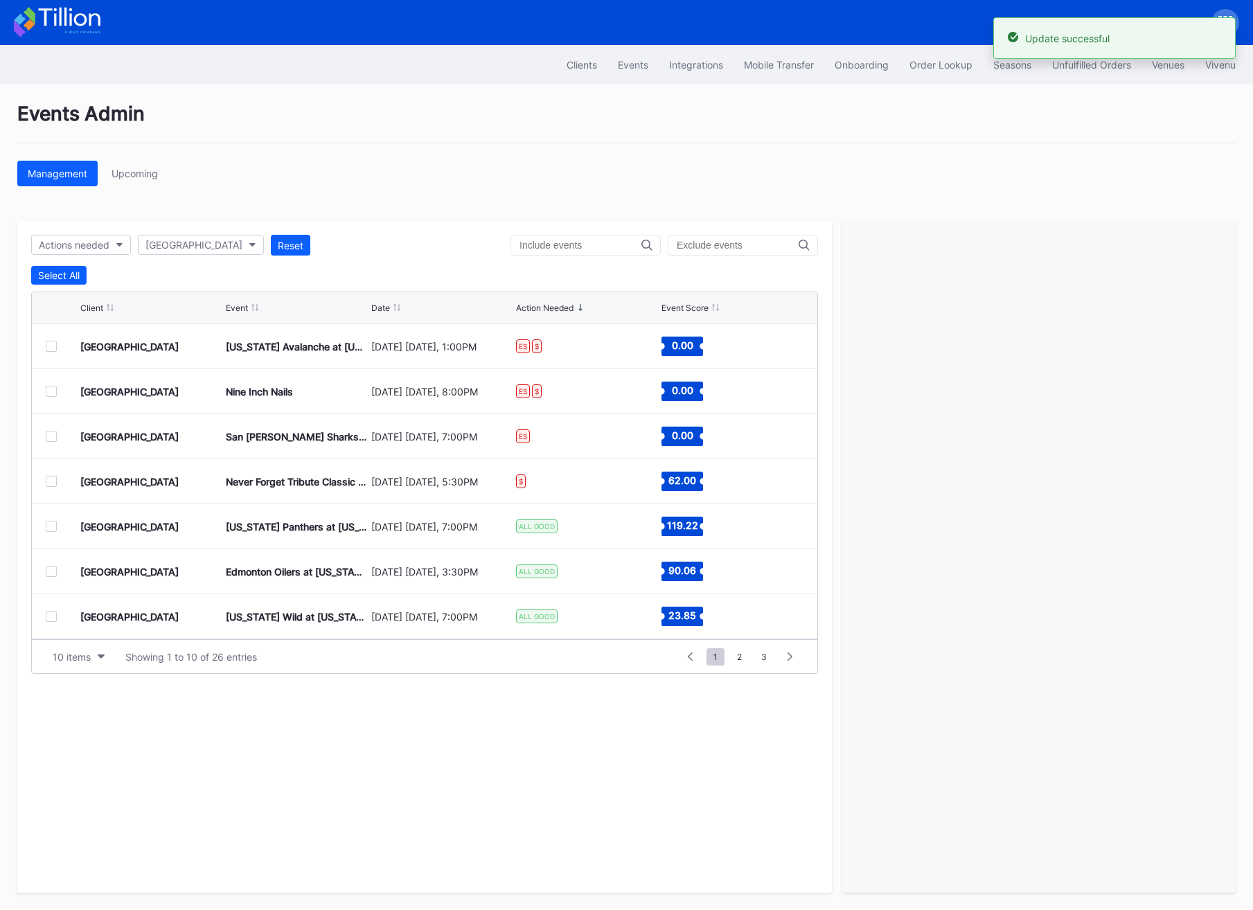
click at [53, 342] on div at bounding box center [51, 346] width 11 height 11
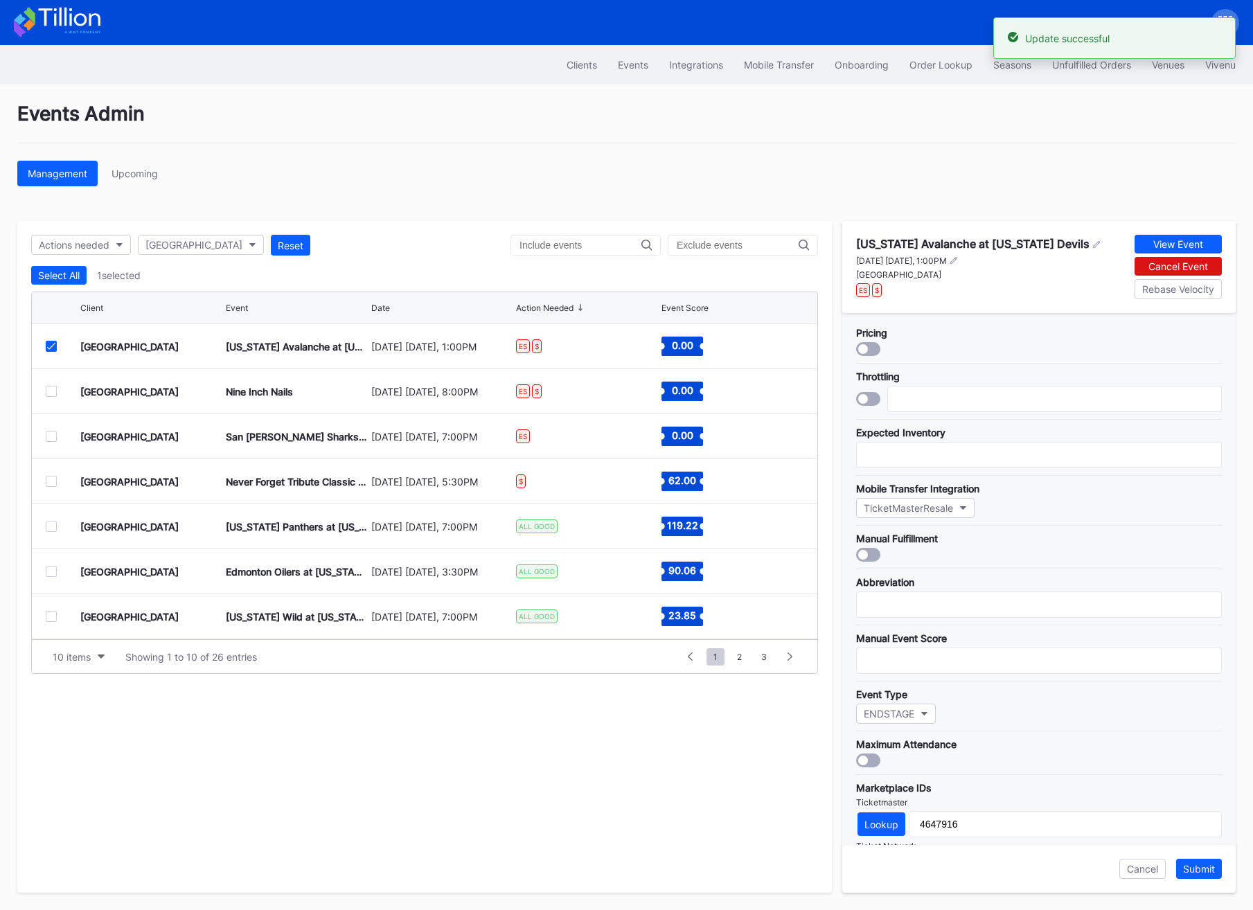
click at [875, 352] on div at bounding box center [868, 349] width 24 height 14
click at [1198, 871] on div "Submit" at bounding box center [1199, 869] width 32 height 12
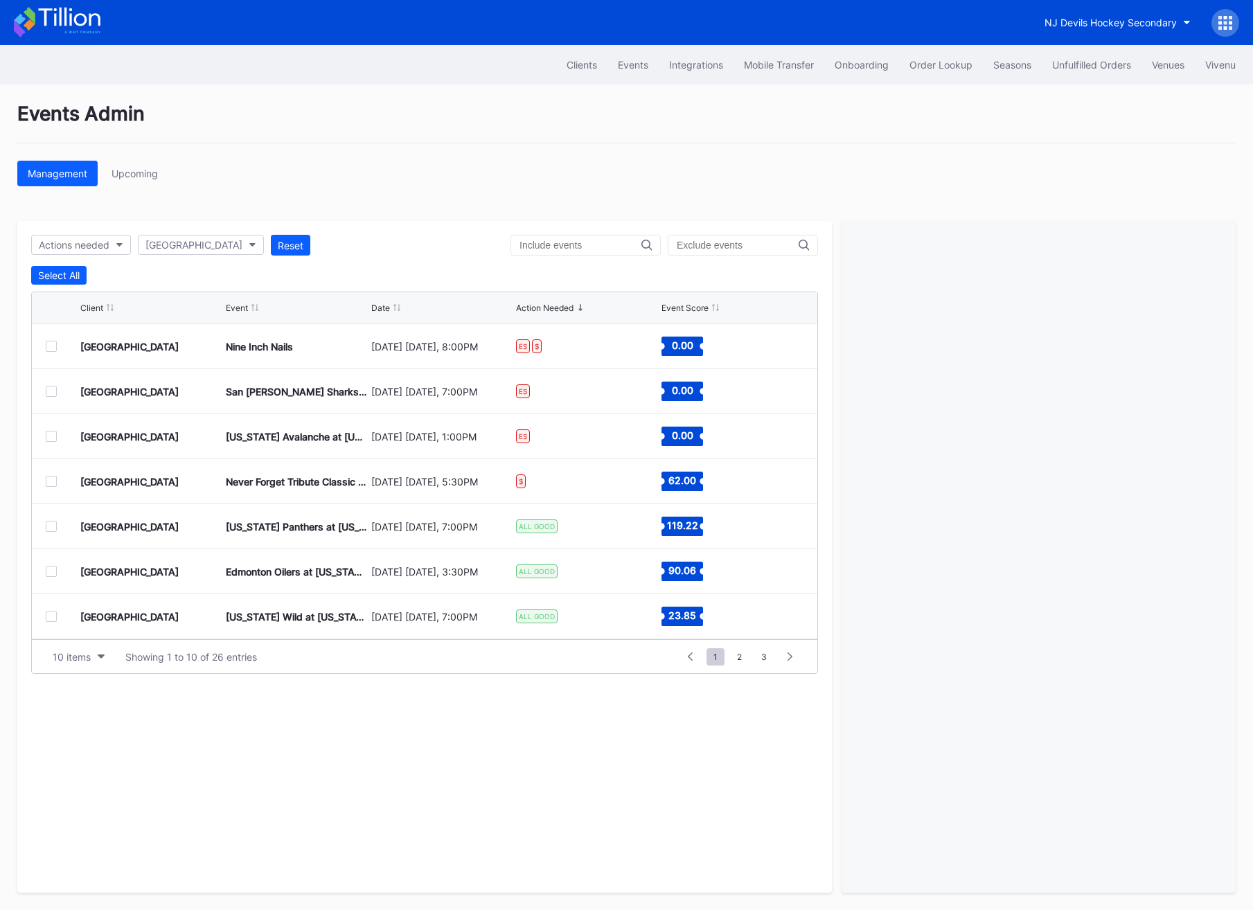
click at [51, 522] on div at bounding box center [51, 526] width 11 height 11
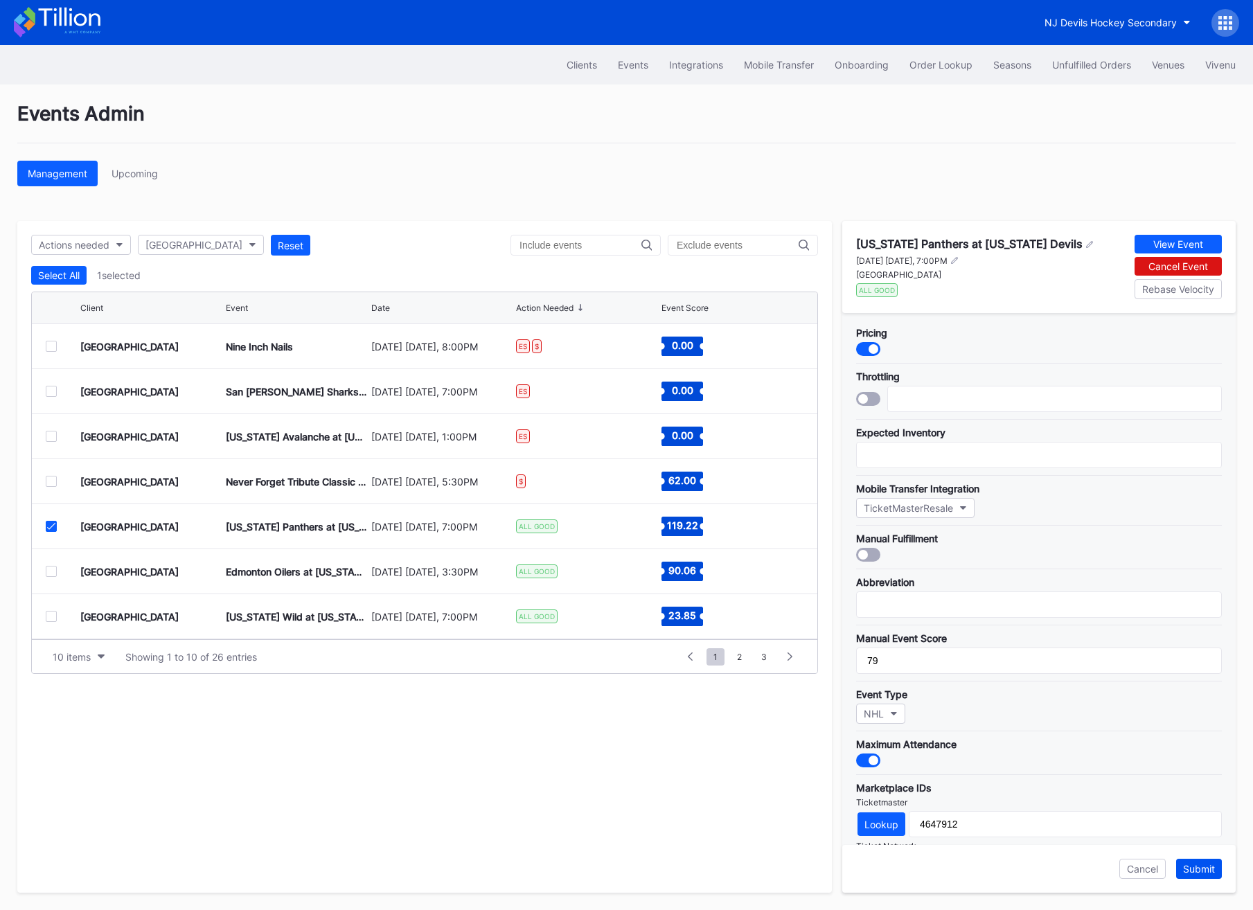
click at [1198, 869] on div "Submit" at bounding box center [1199, 869] width 32 height 12
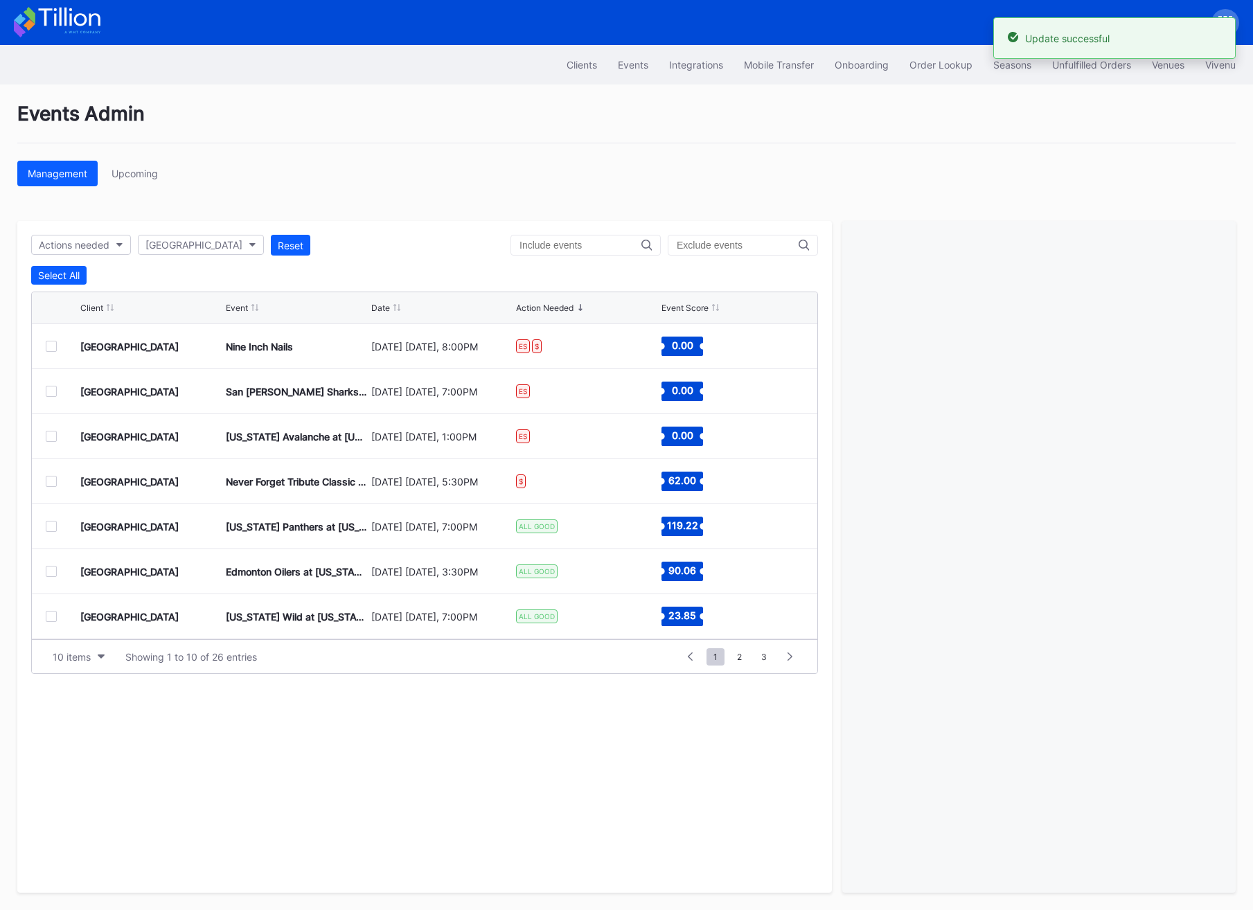
click at [52, 570] on div at bounding box center [51, 571] width 11 height 11
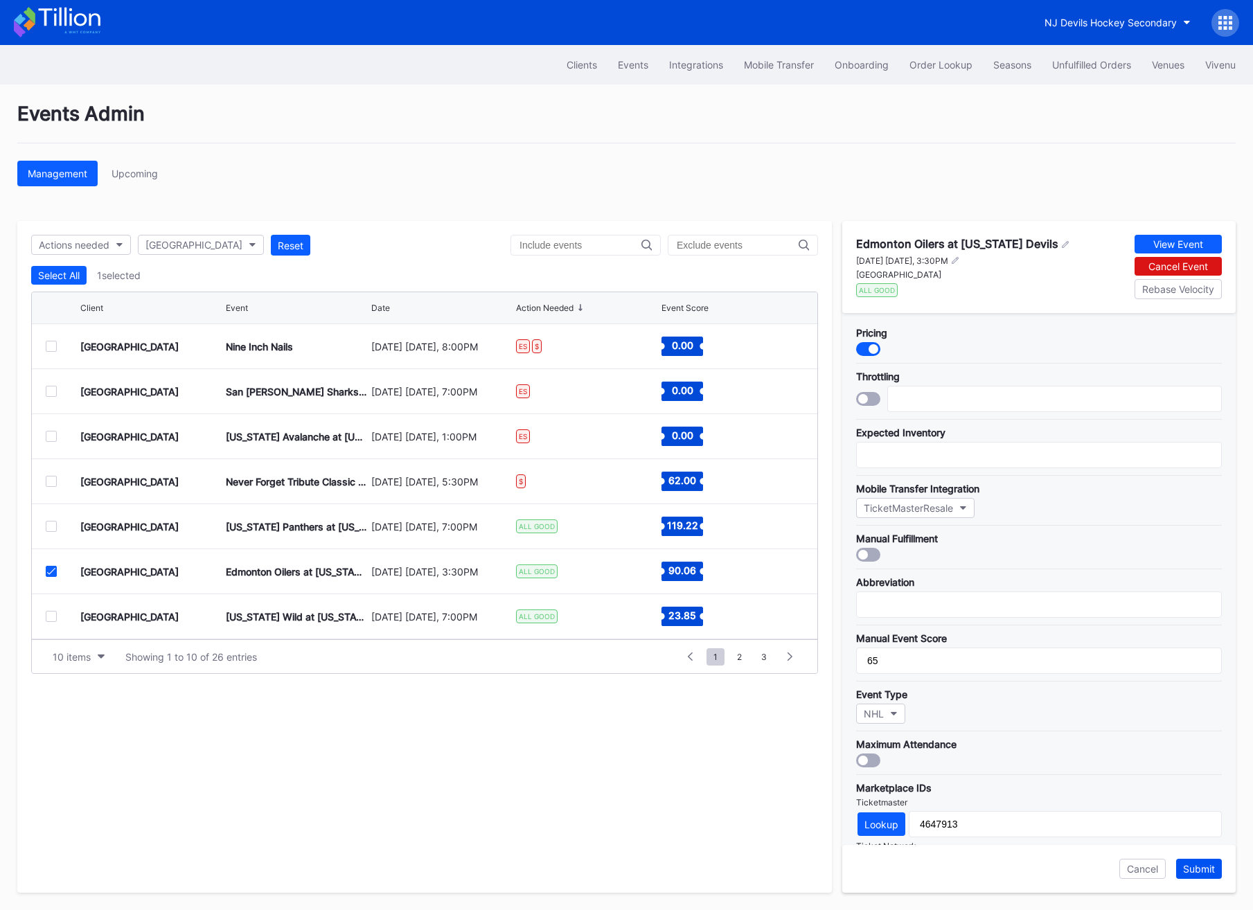
click at [1194, 875] on button "Submit" at bounding box center [1199, 869] width 46 height 20
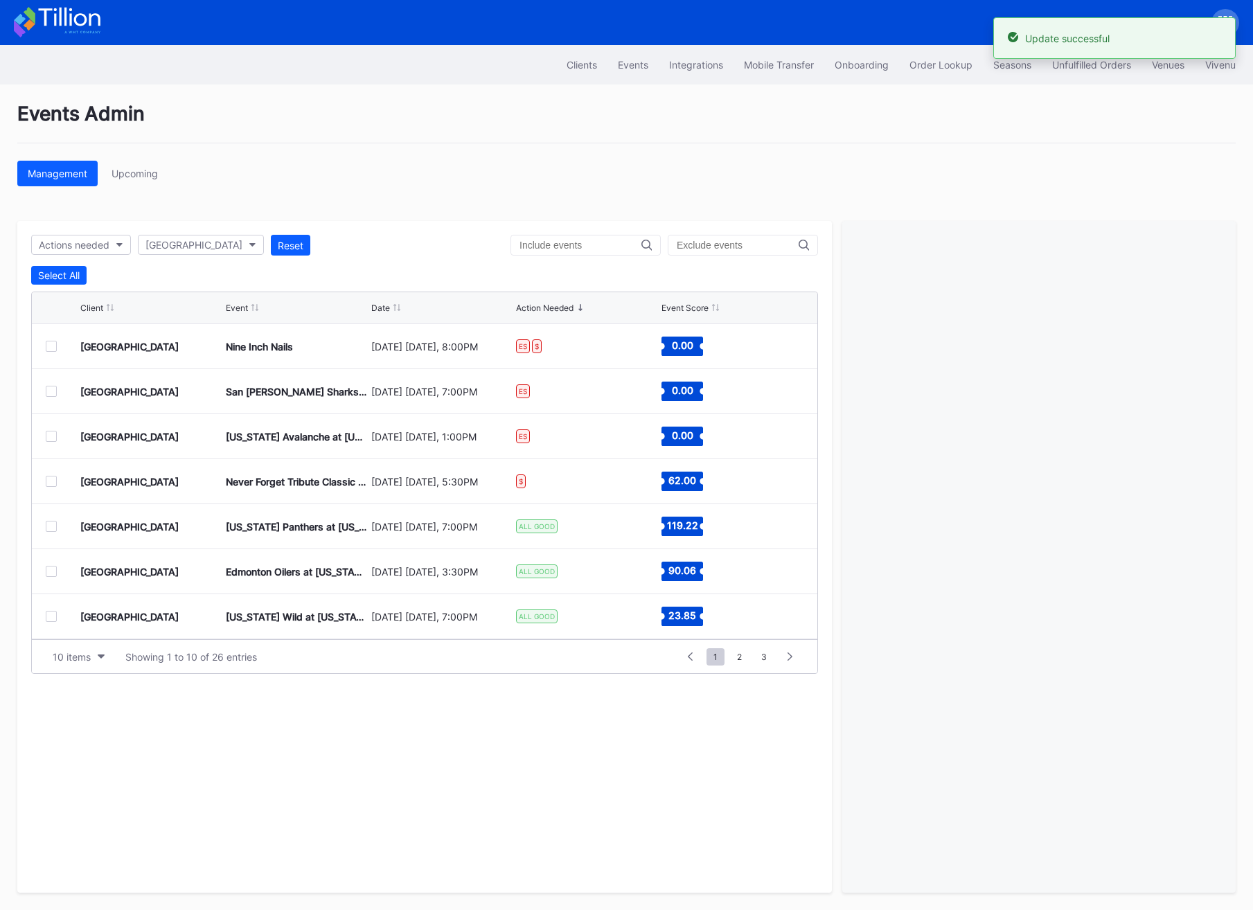
click at [42, 616] on div "Prudential Center Secondary Minnesota Wild at New Jersey Devils October 22 Wedn…" at bounding box center [425, 616] width 786 height 45
click at [53, 616] on div at bounding box center [51, 616] width 11 height 11
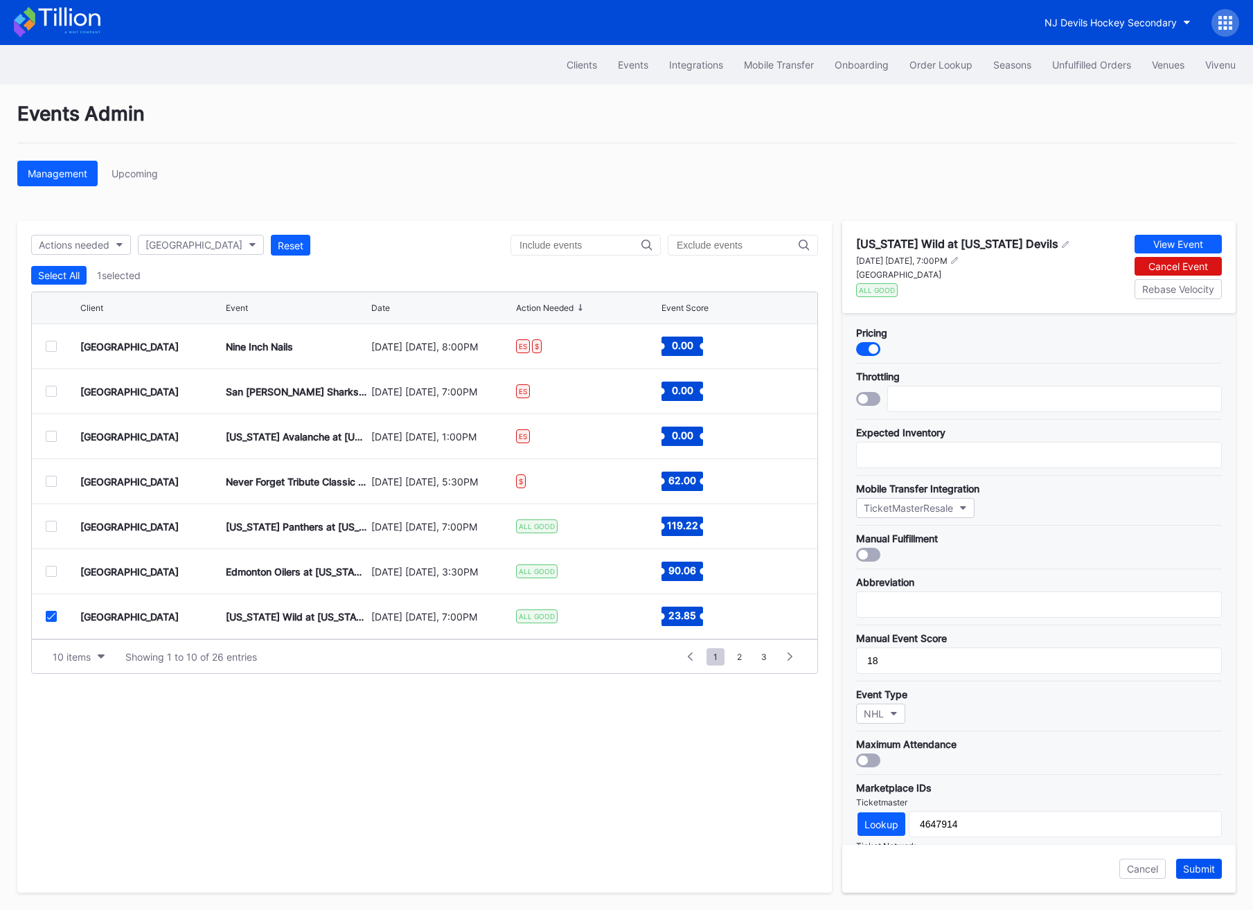
click at [1196, 871] on div "Submit" at bounding box center [1199, 869] width 32 height 12
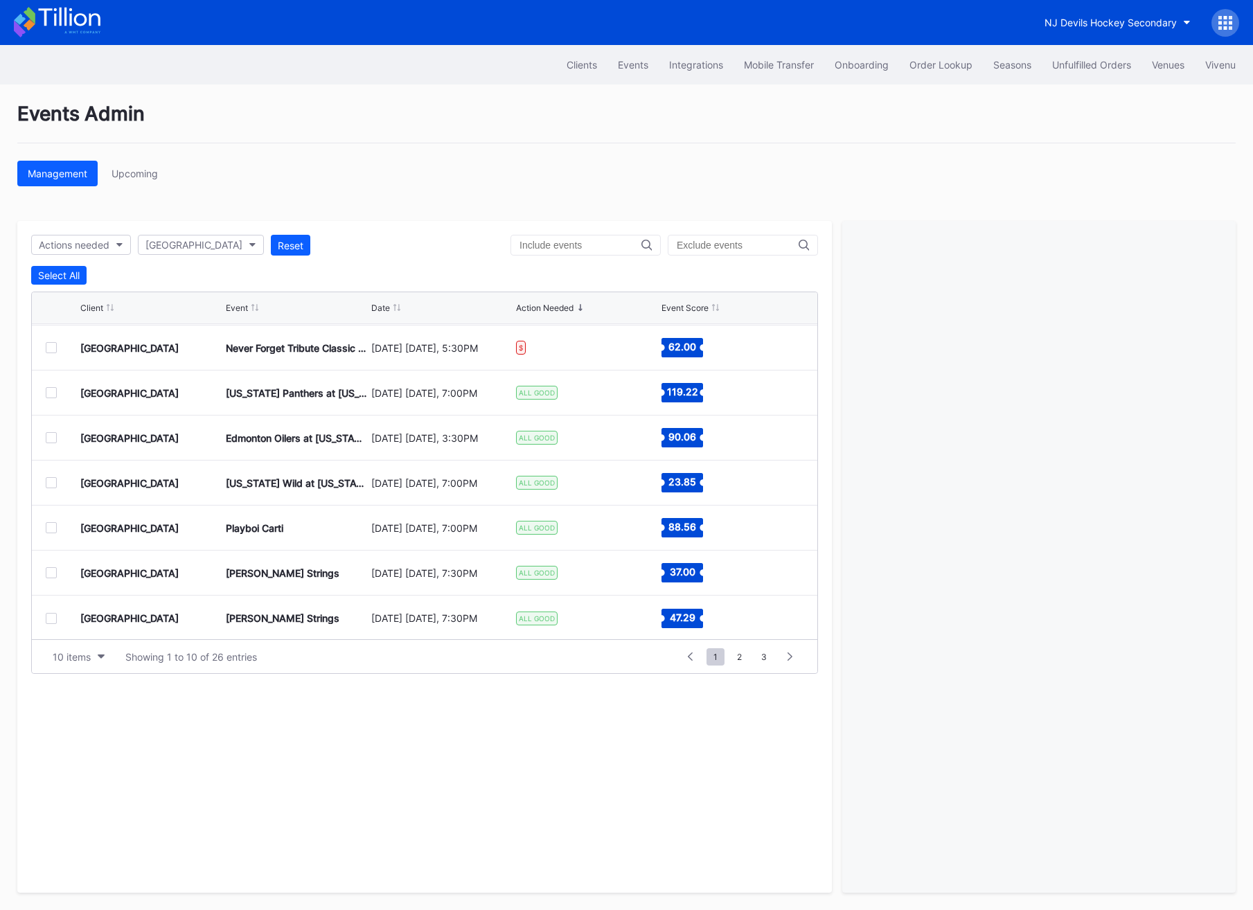
scroll to position [135, 0]
click at [738, 658] on span "2" at bounding box center [739, 656] width 19 height 17
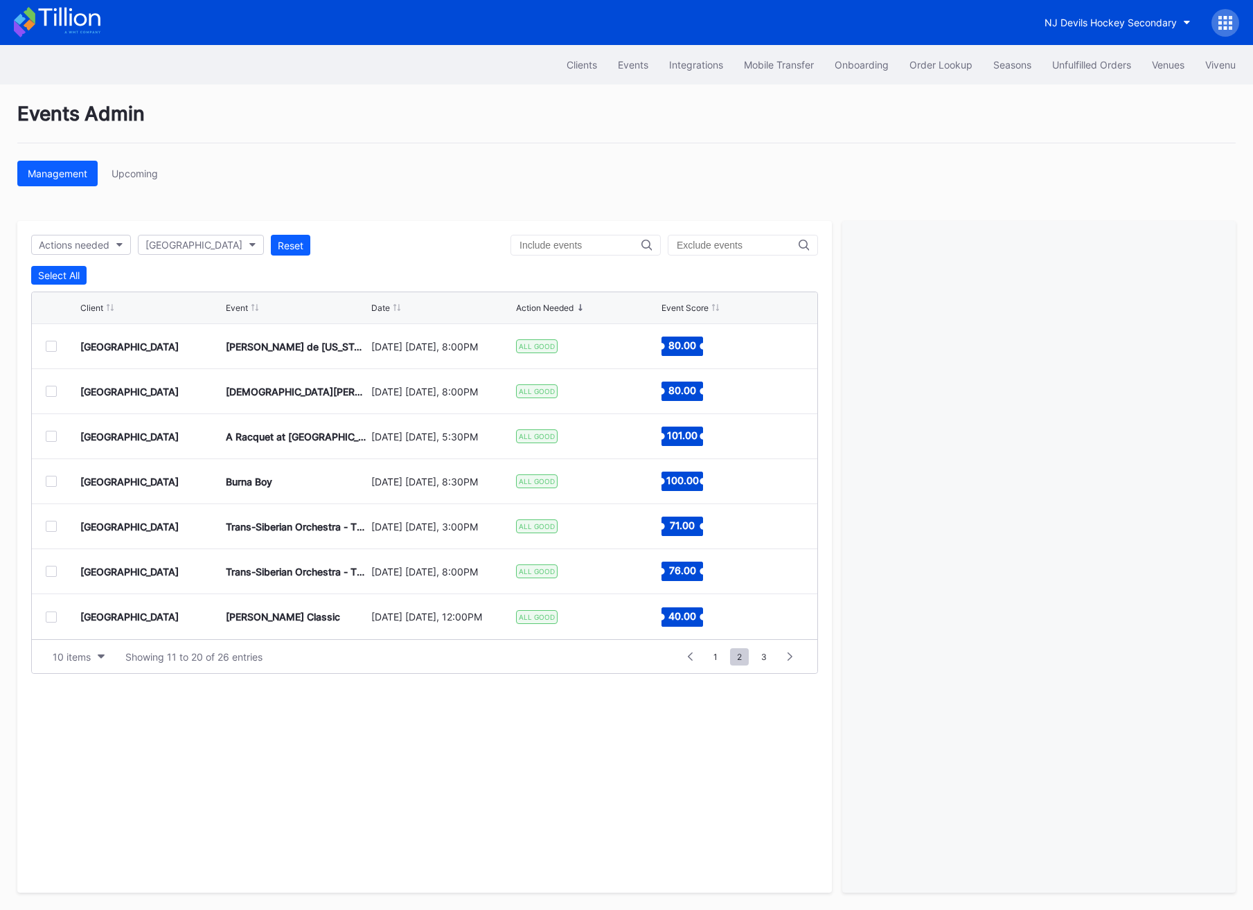
scroll to position [0, 0]
click at [759, 657] on span "3" at bounding box center [763, 656] width 19 height 17
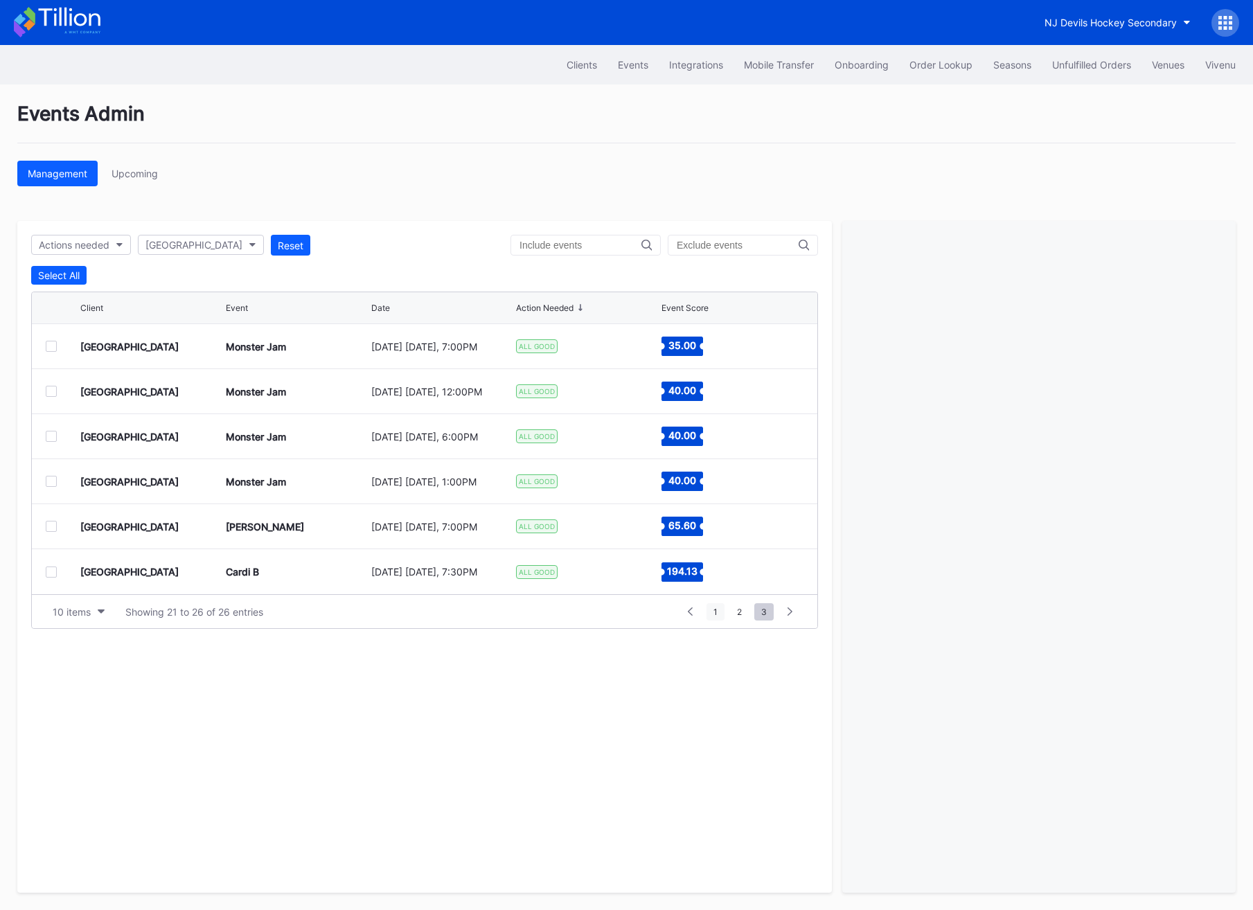
click at [718, 618] on span "1" at bounding box center [716, 611] width 18 height 17
